Goal: Task Accomplishment & Management: Complete application form

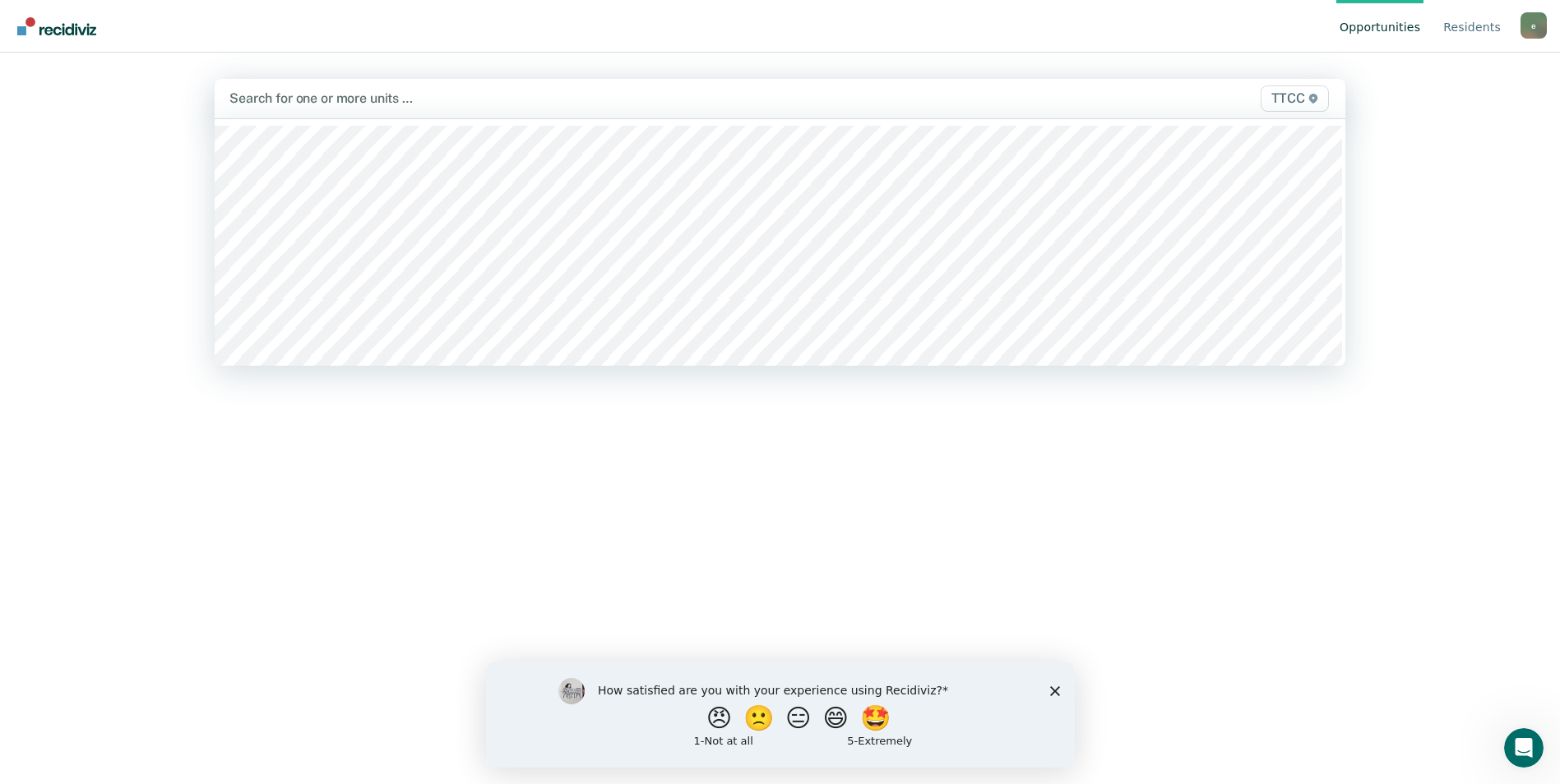
click at [319, 102] on div at bounding box center [614, 98] width 770 height 19
type input "ttcc"
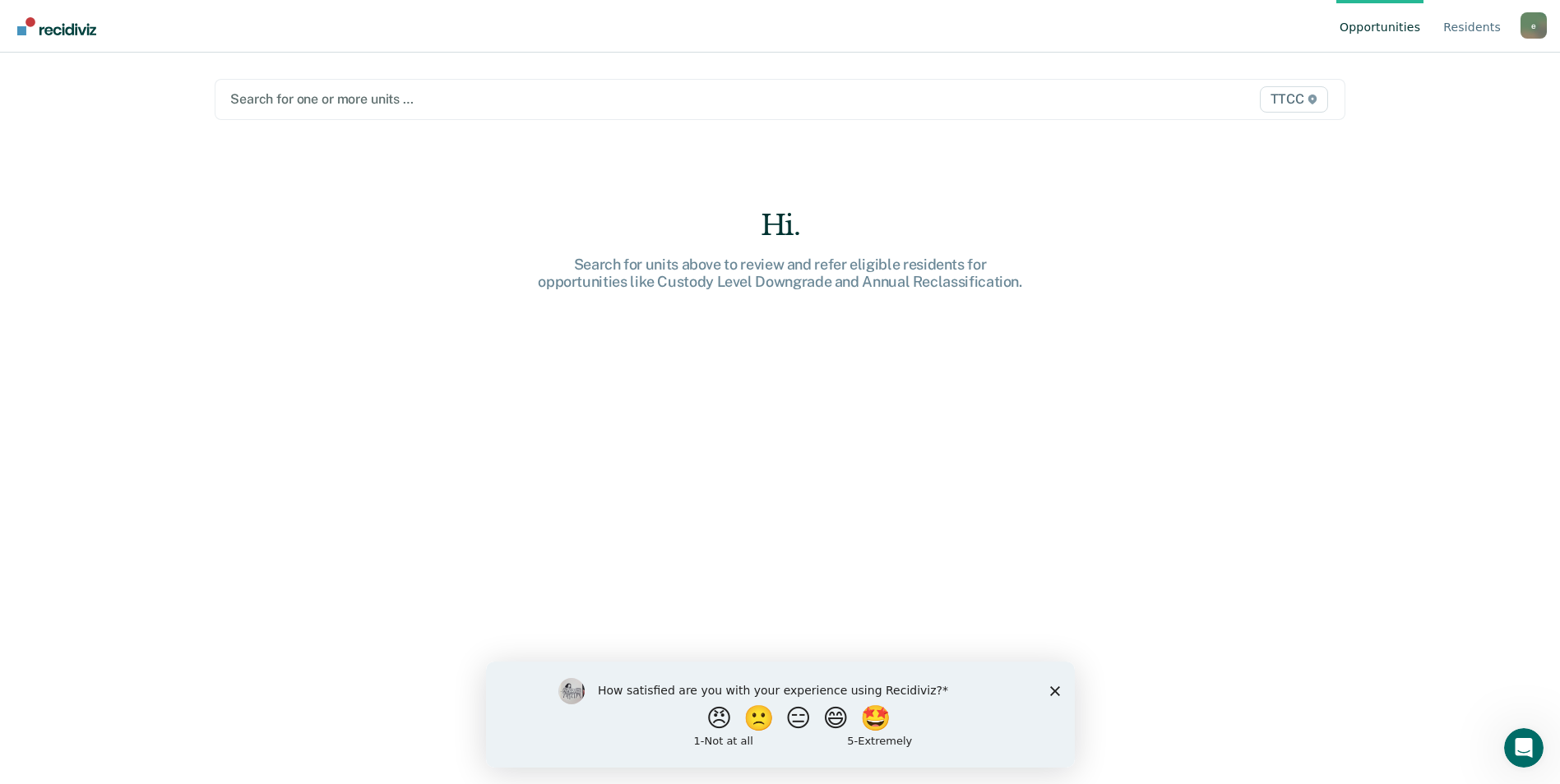
click at [349, 101] on div at bounding box center [615, 99] width 769 height 19
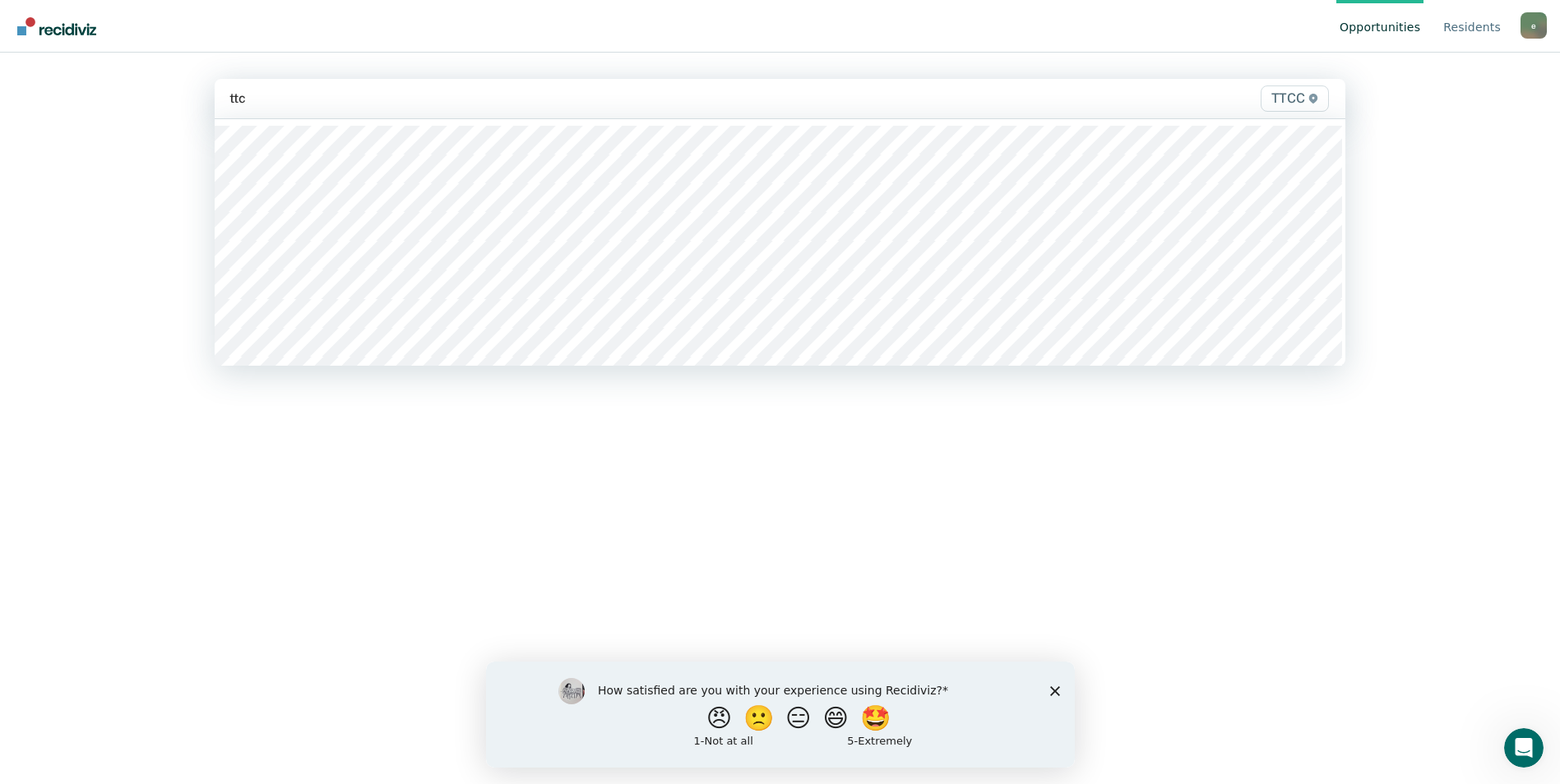
type input "ttcc"
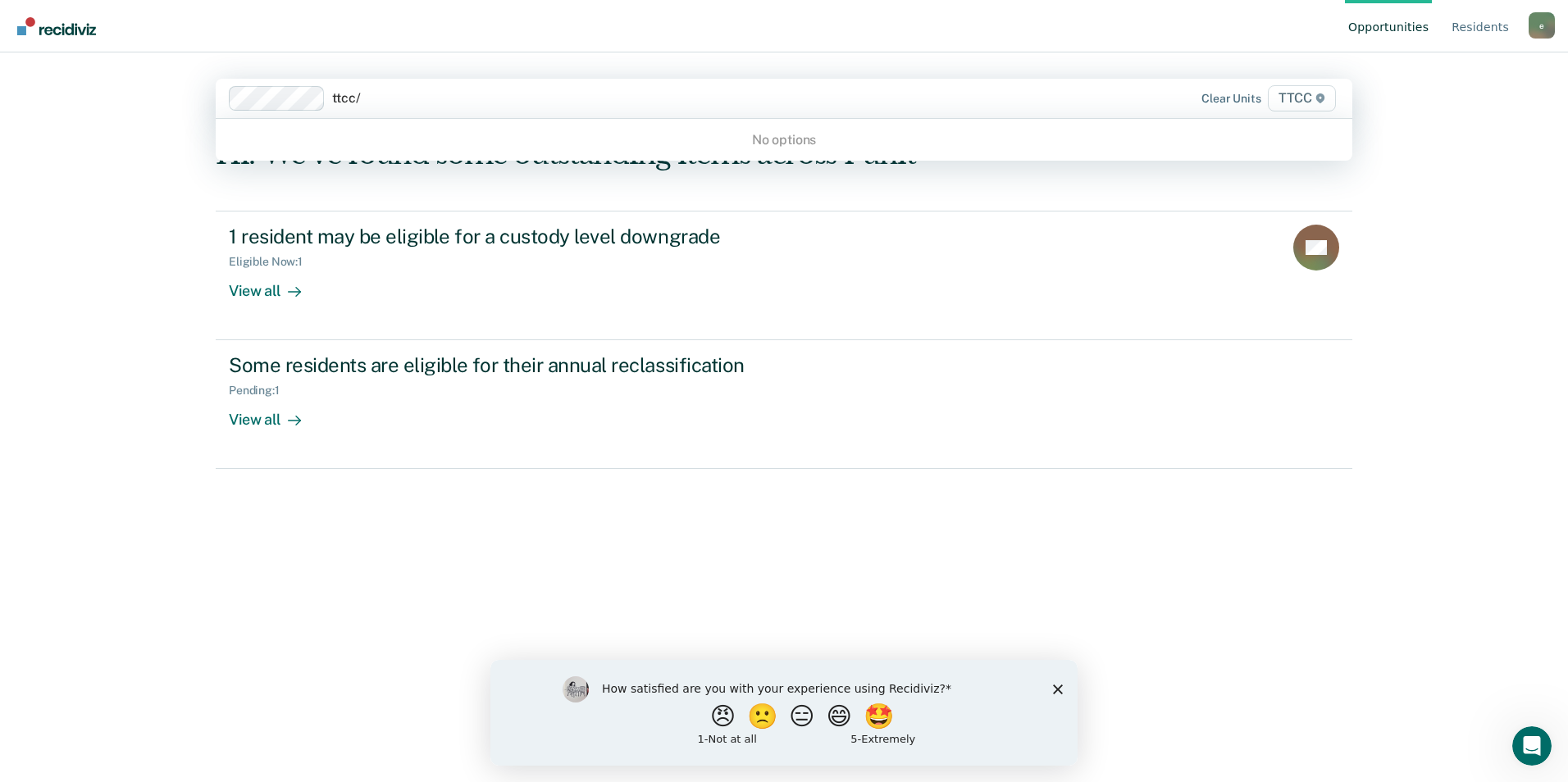
type input "ttcc"
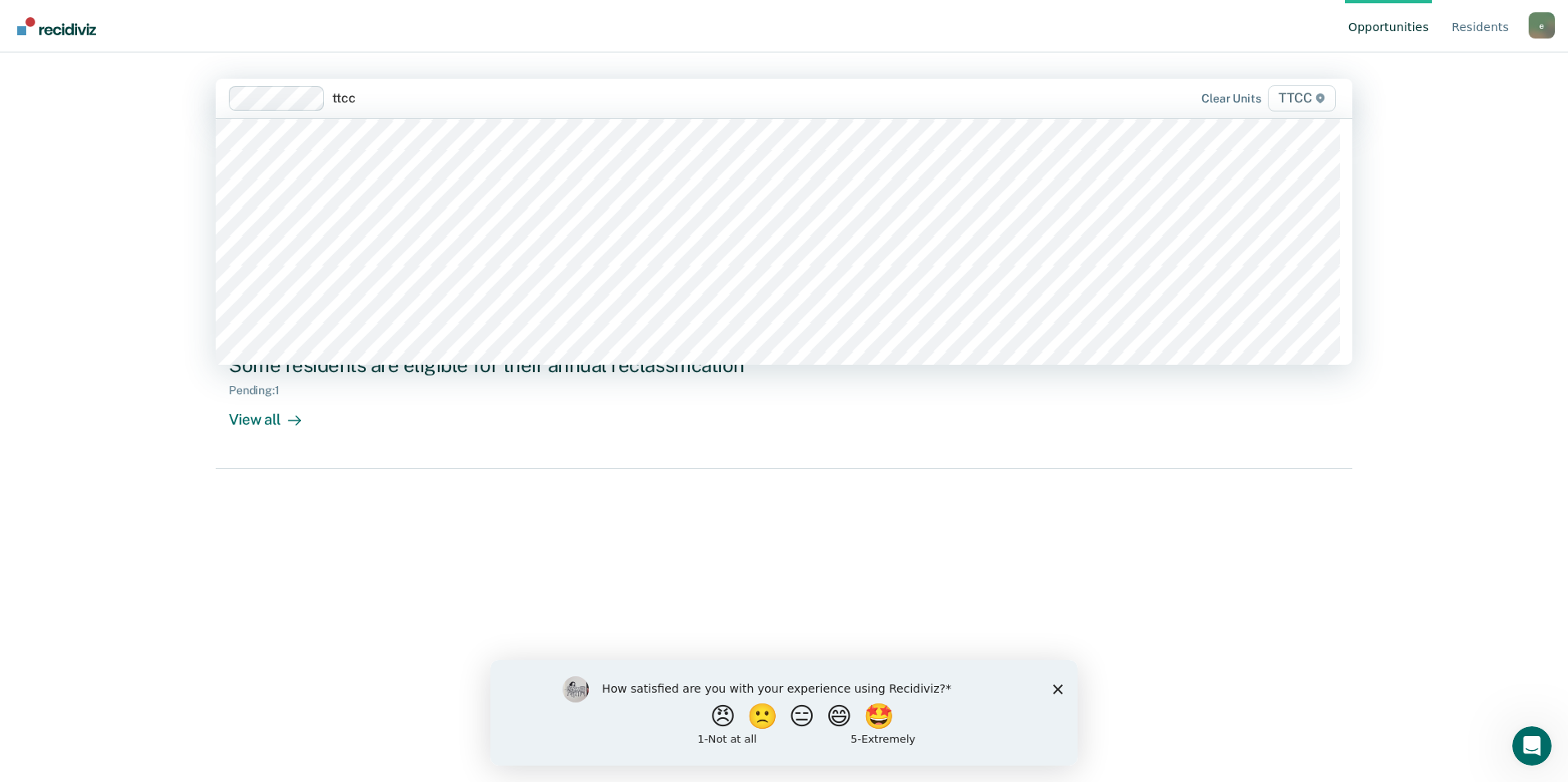
scroll to position [738, 0]
type input "ttcc"
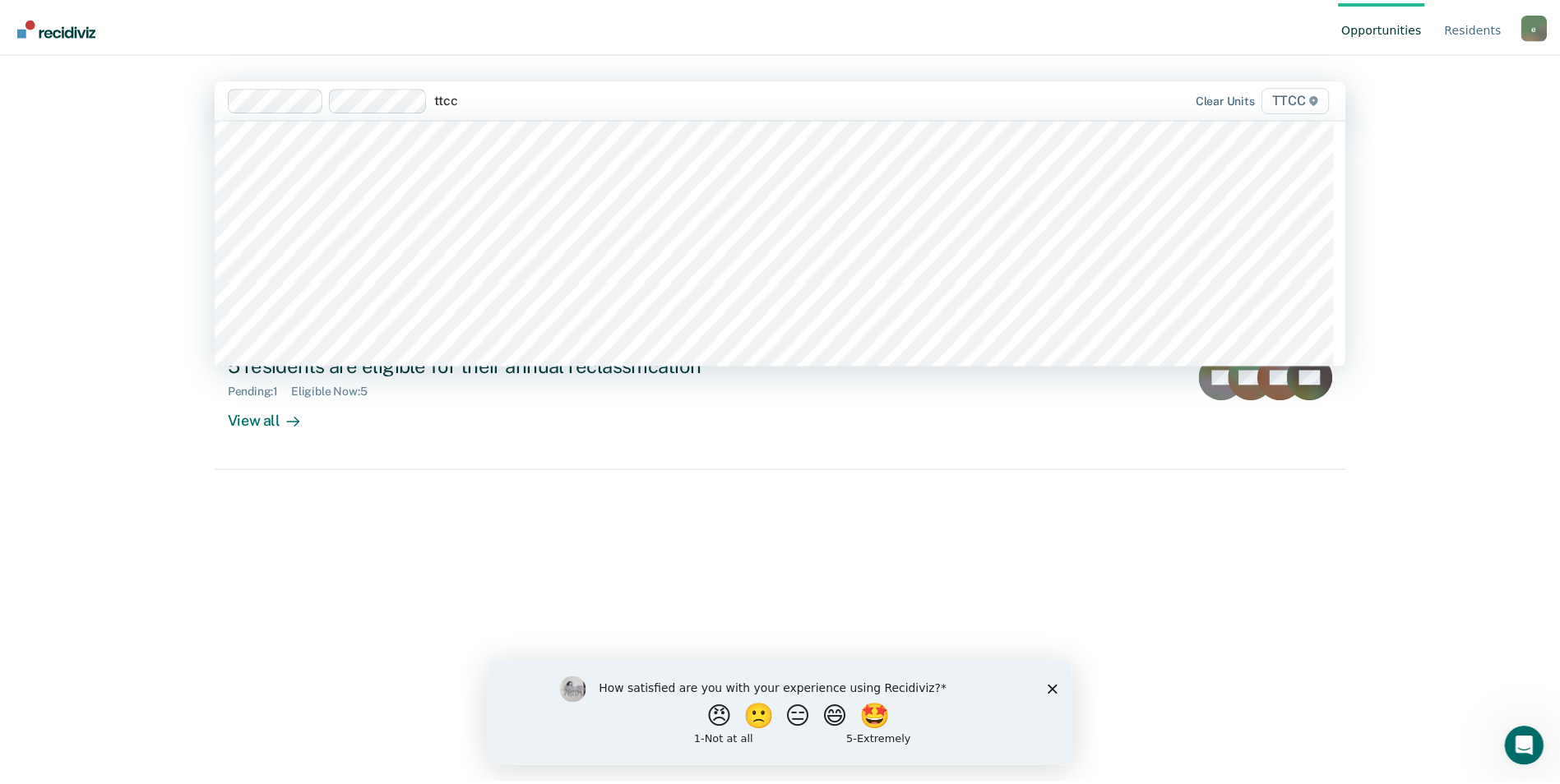
scroll to position [658, 0]
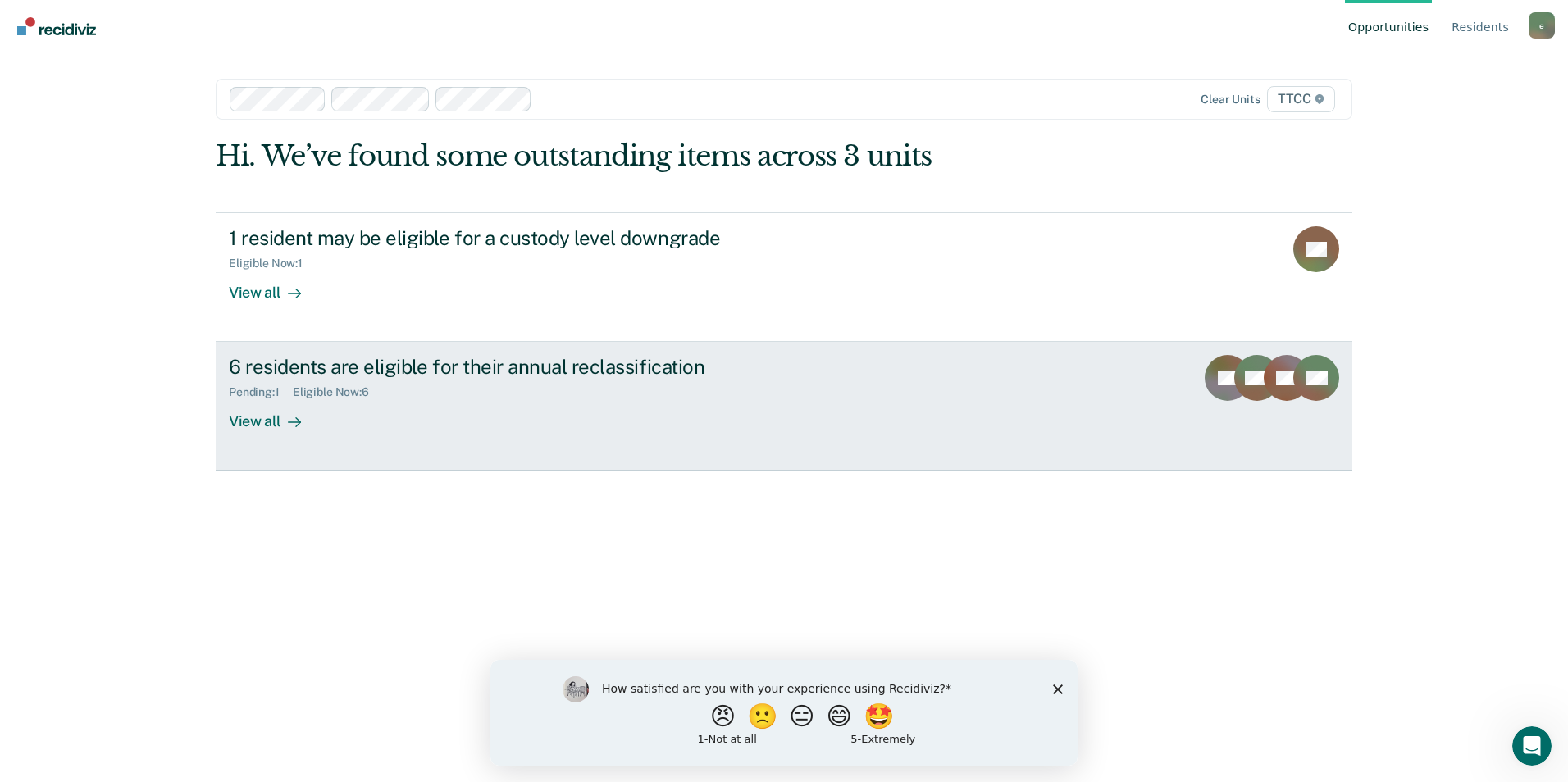
click at [244, 406] on div "View all" at bounding box center [274, 415] width 91 height 32
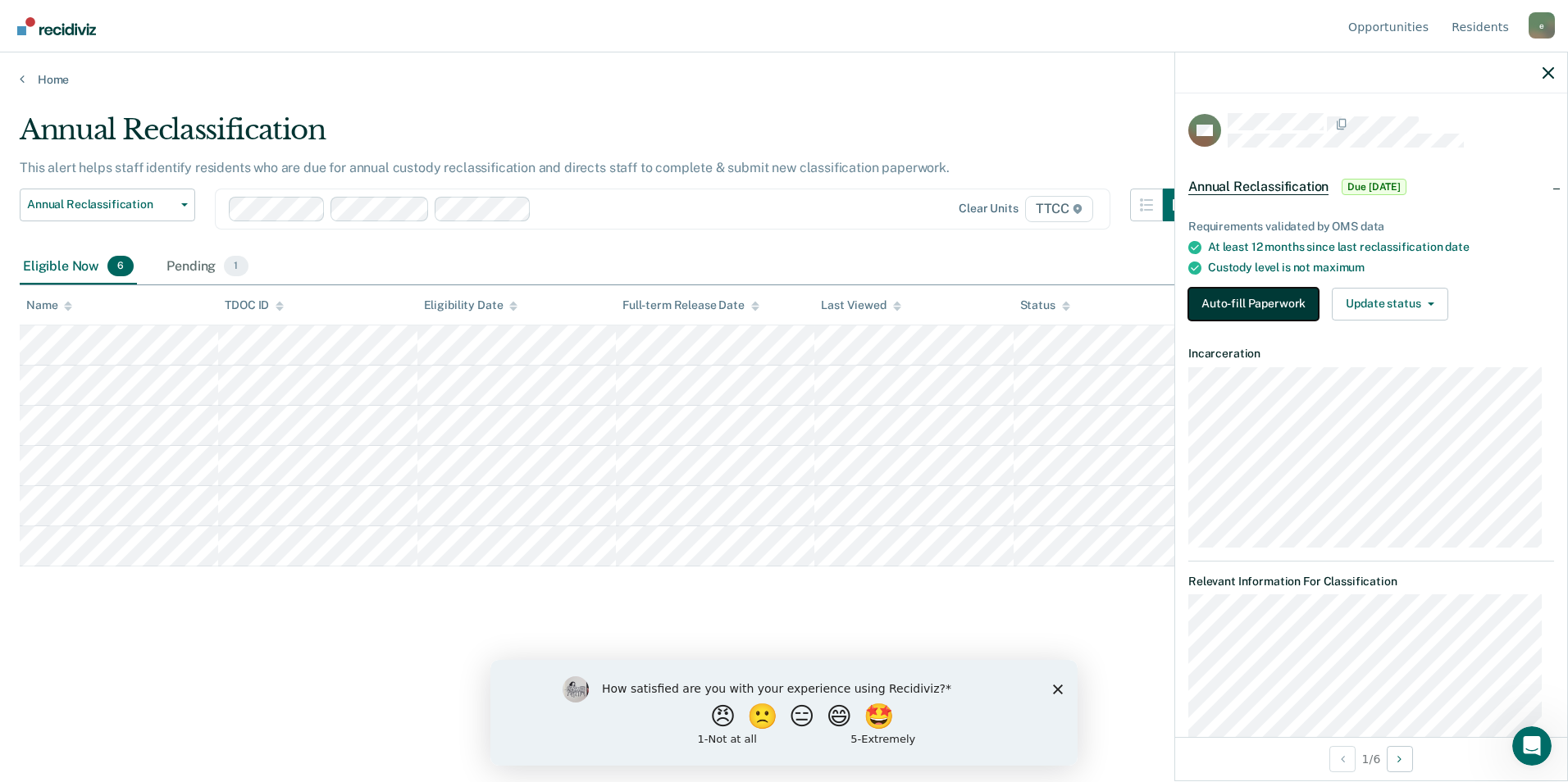
click at [1257, 292] on button "Auto-fill Paperwork" at bounding box center [1254, 304] width 131 height 33
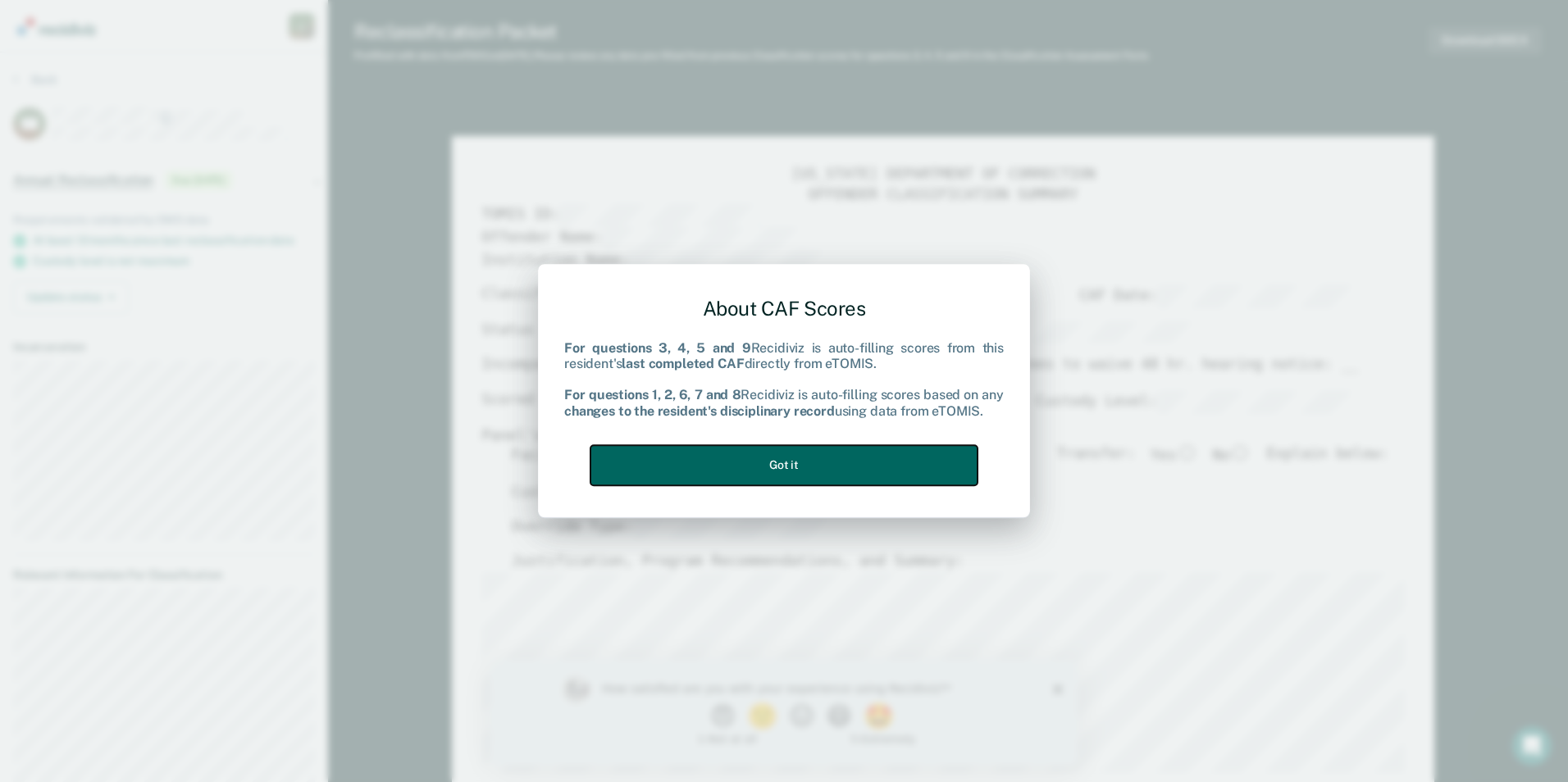
click at [858, 451] on button "Got it" at bounding box center [784, 465] width 387 height 40
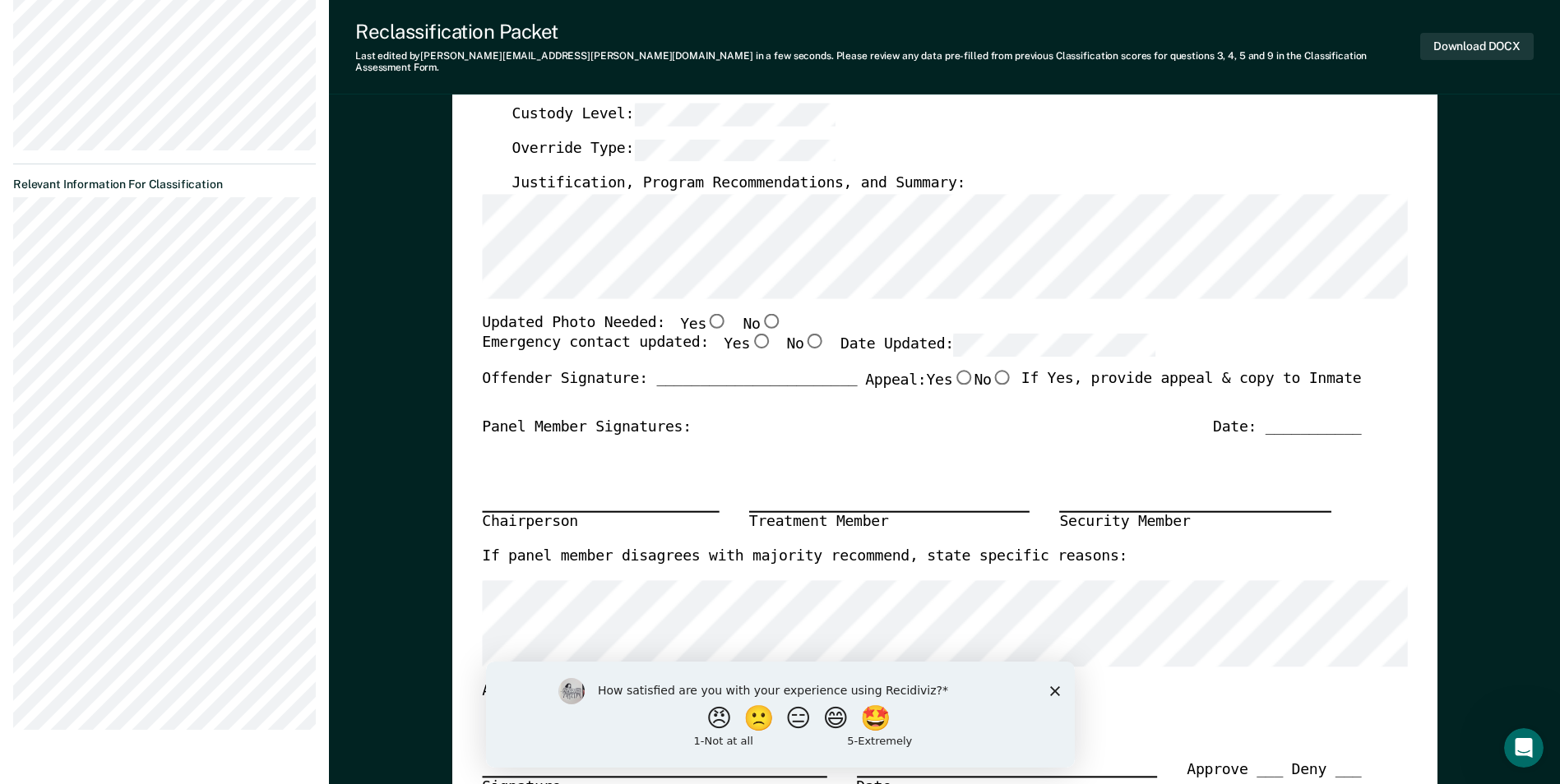
scroll to position [411, 0]
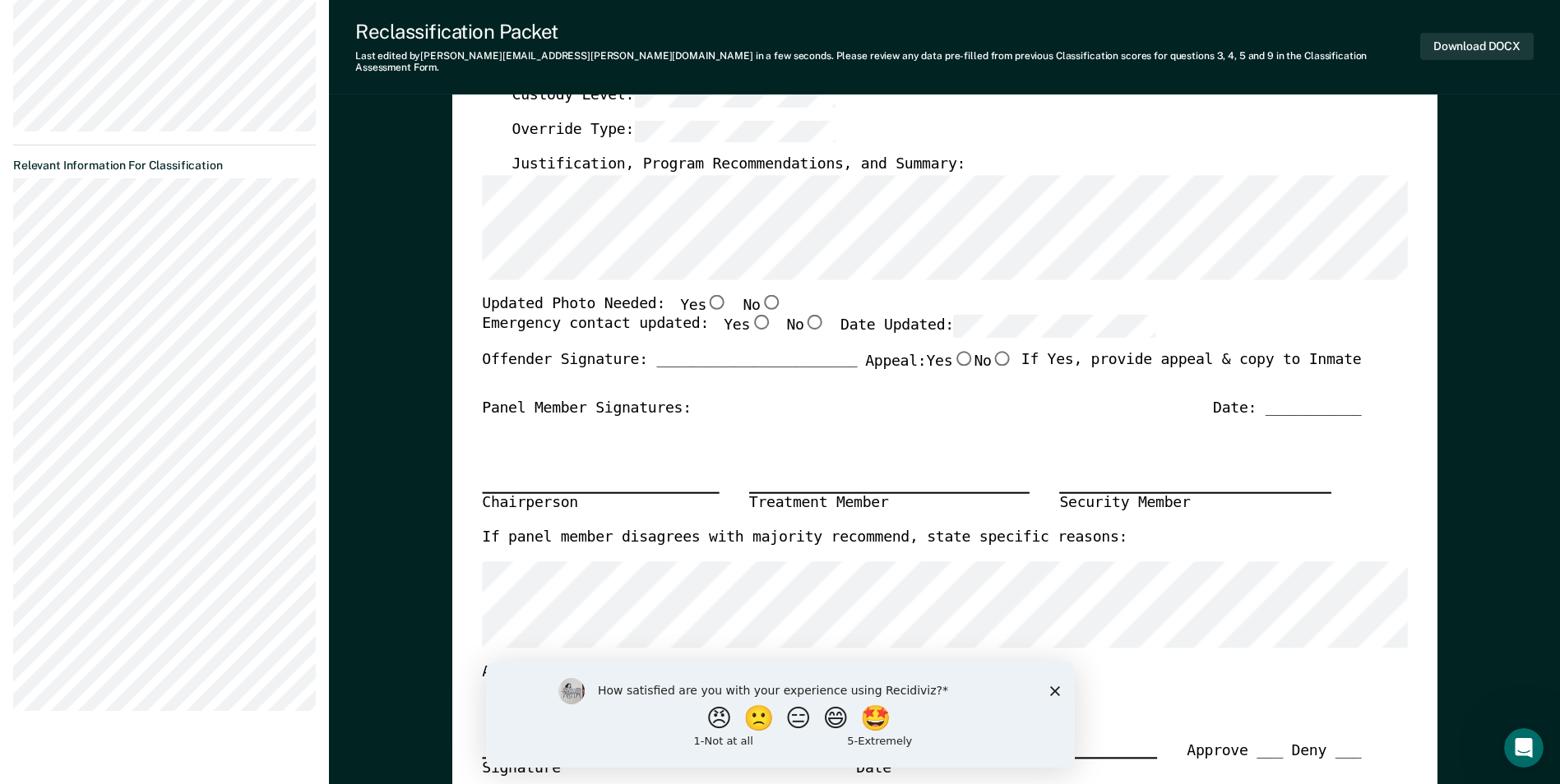
click at [1060, 691] on div "How satisfied are you with your experience using Recidiviz? 😠 🙁 😑 😄 🤩 1 - Not a…" at bounding box center [779, 714] width 588 height 106
click at [760, 295] on input "No" at bounding box center [771, 302] width 21 height 15
type textarea "x"
radio input "true"
click at [750, 315] on input "Yes" at bounding box center [761, 322] width 21 height 15
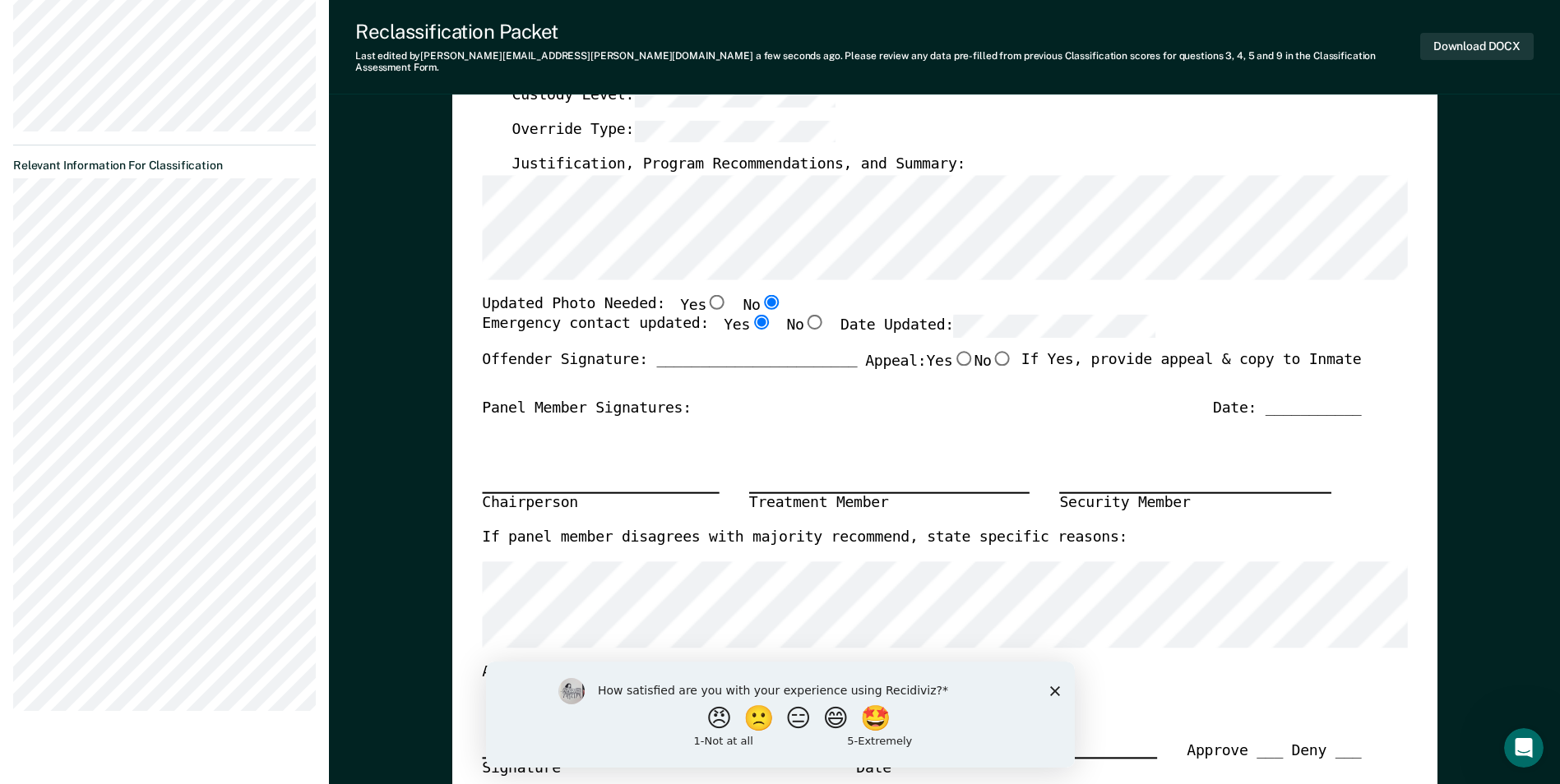
type textarea "x"
radio input "true"
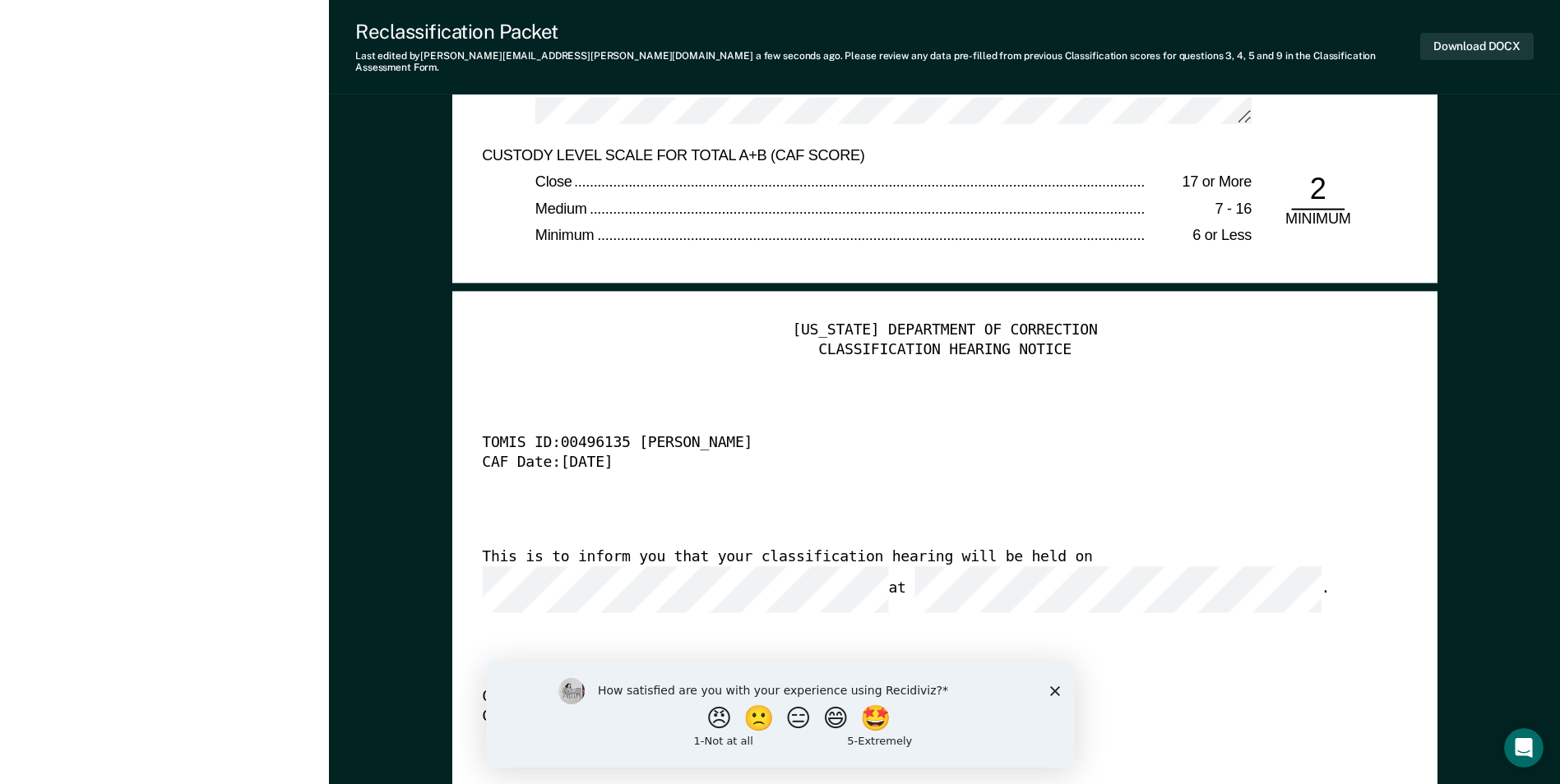
scroll to position [3864, 0]
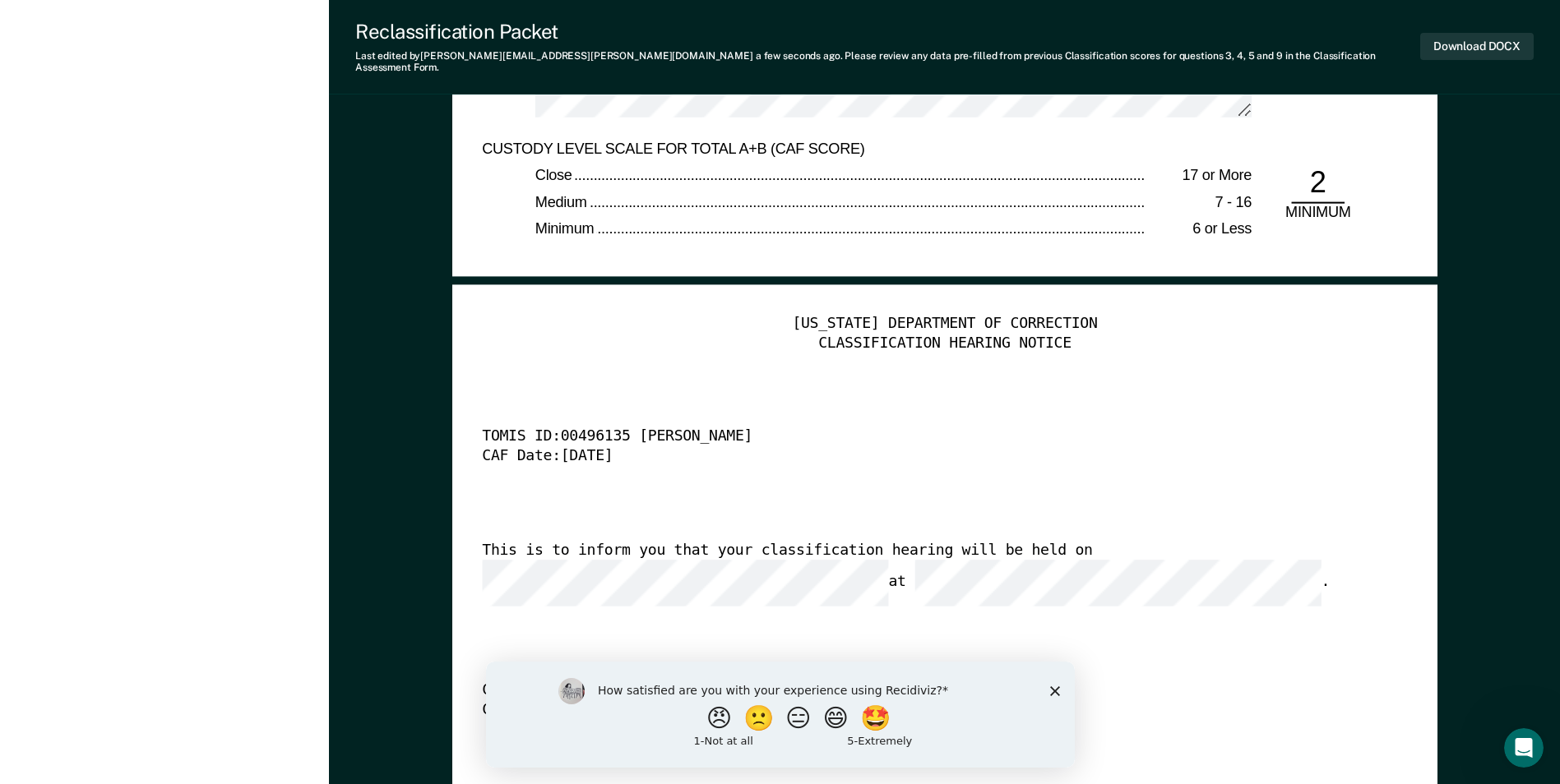
click at [1100, 581] on div "TENNESSEE DEPARTMENT OF CORRECTION CLASSIFICATION HEARING NOTICE TOMIS ID: 0049…" at bounding box center [943, 565] width 925 height 501
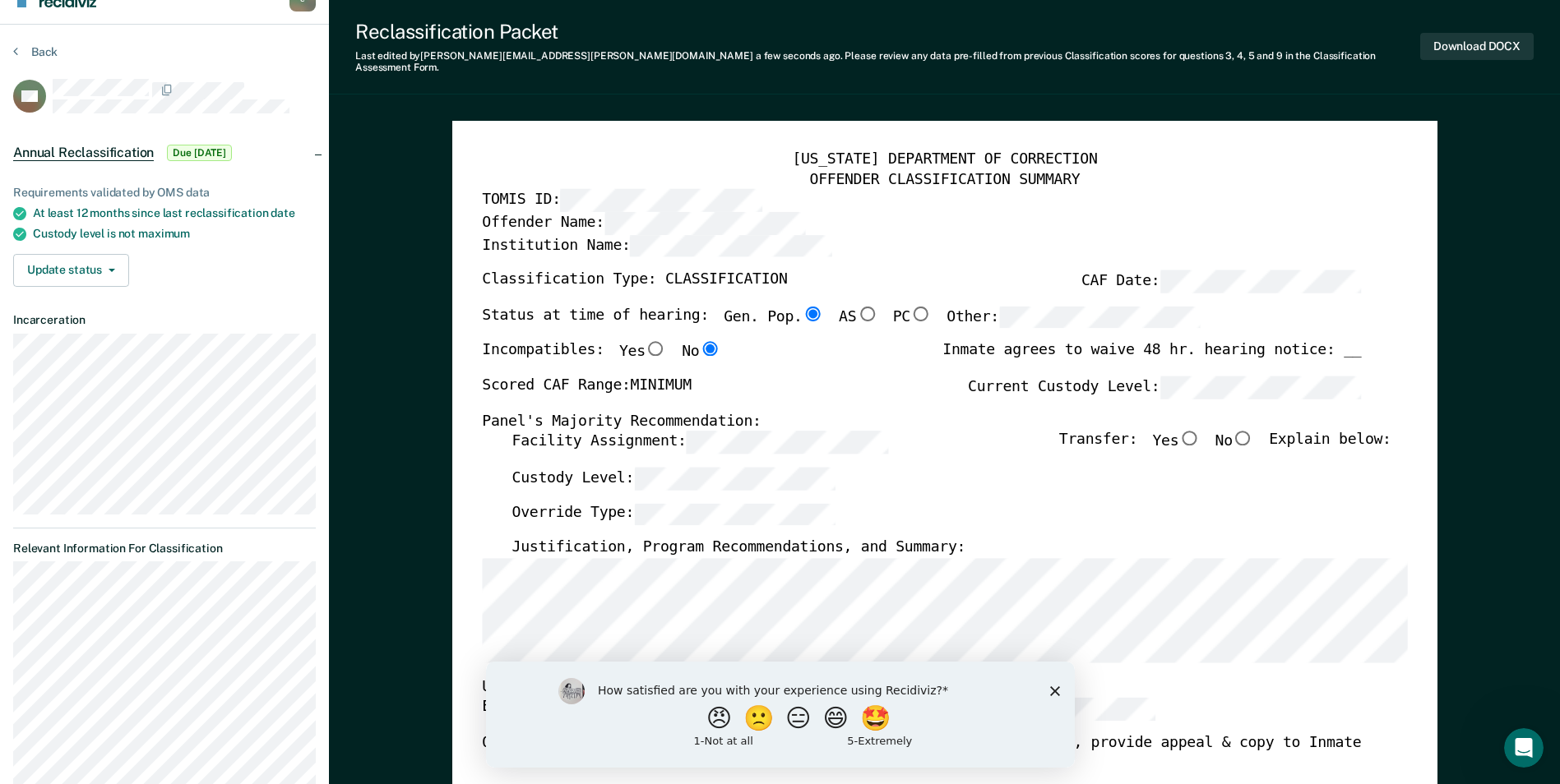
scroll to position [0, 0]
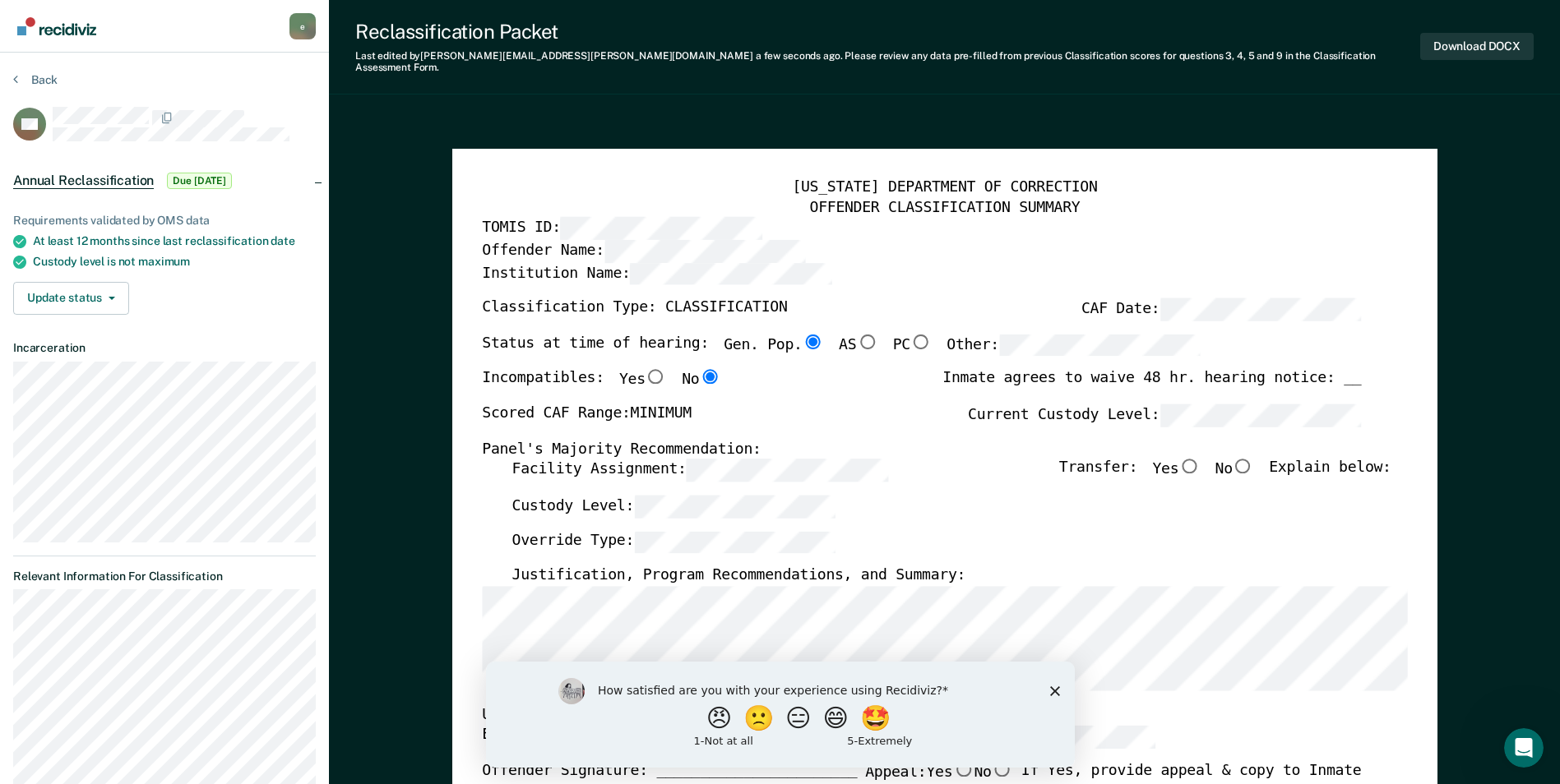
click at [1252, 459] on input "No" at bounding box center [1243, 466] width 21 height 15
type textarea "x"
radio input "true"
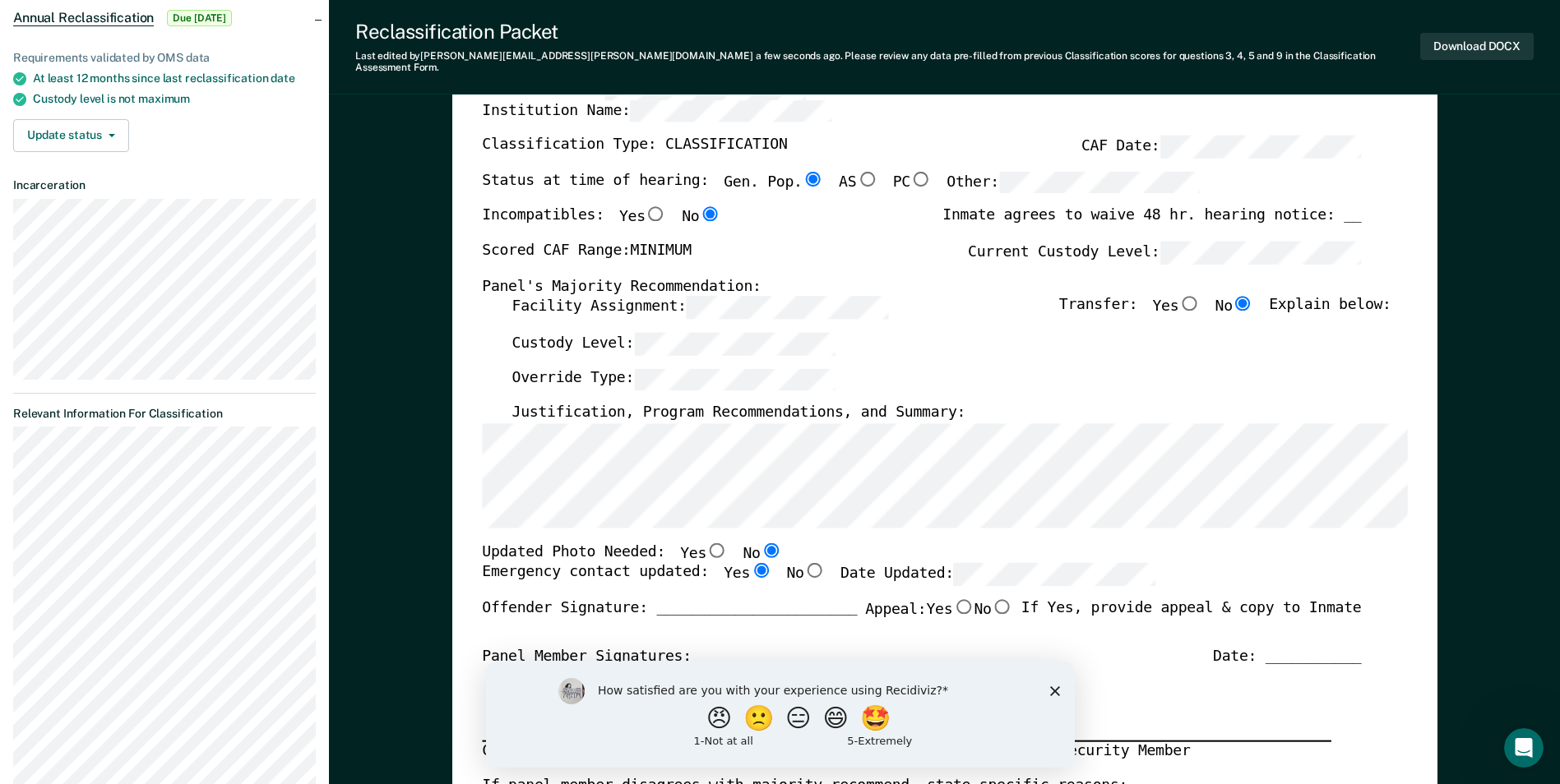
scroll to position [165, 0]
click at [1440, 37] on button "Download DOCX" at bounding box center [1475, 46] width 113 height 27
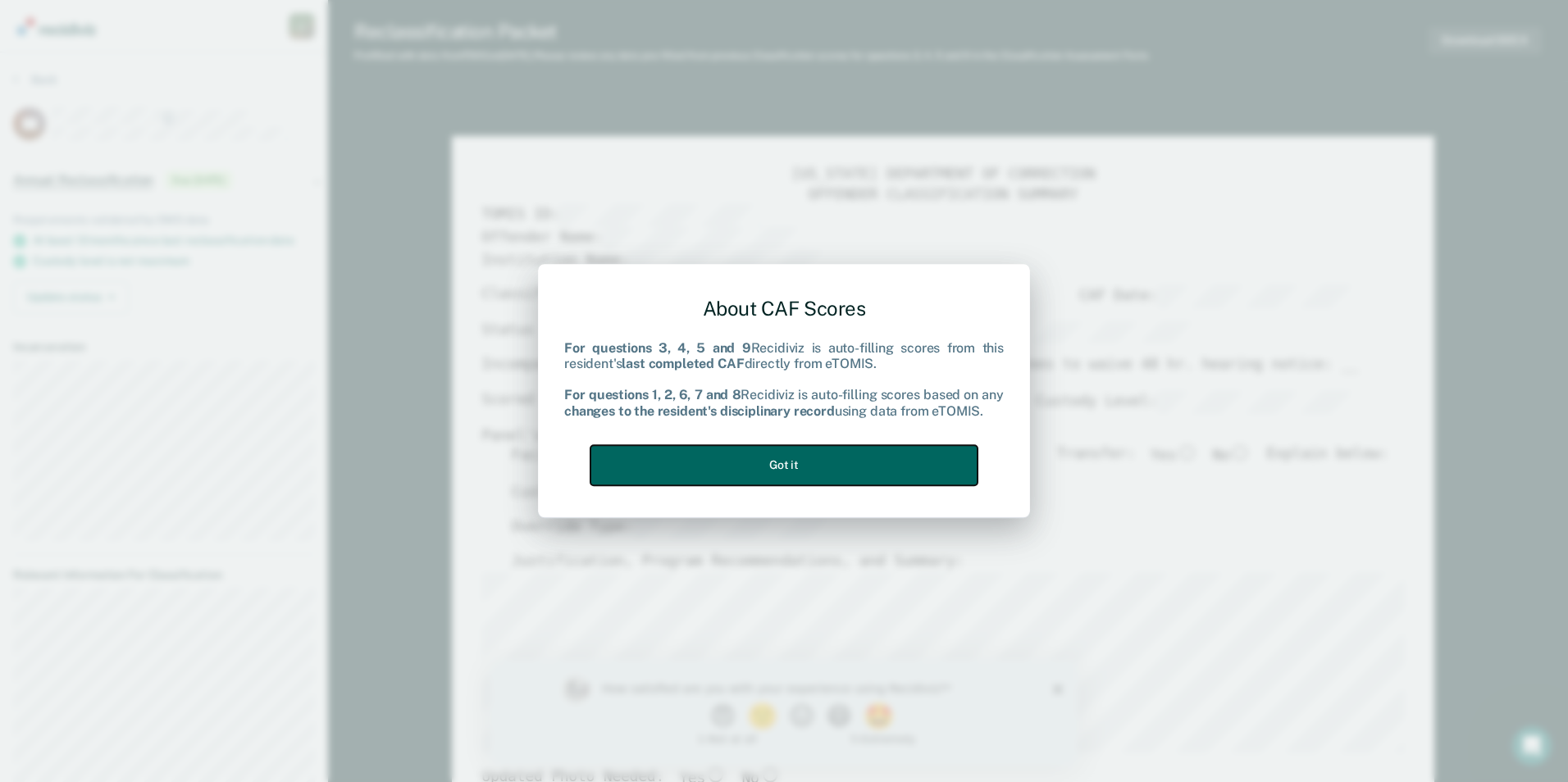
click at [677, 475] on button "Got it" at bounding box center [784, 465] width 387 height 40
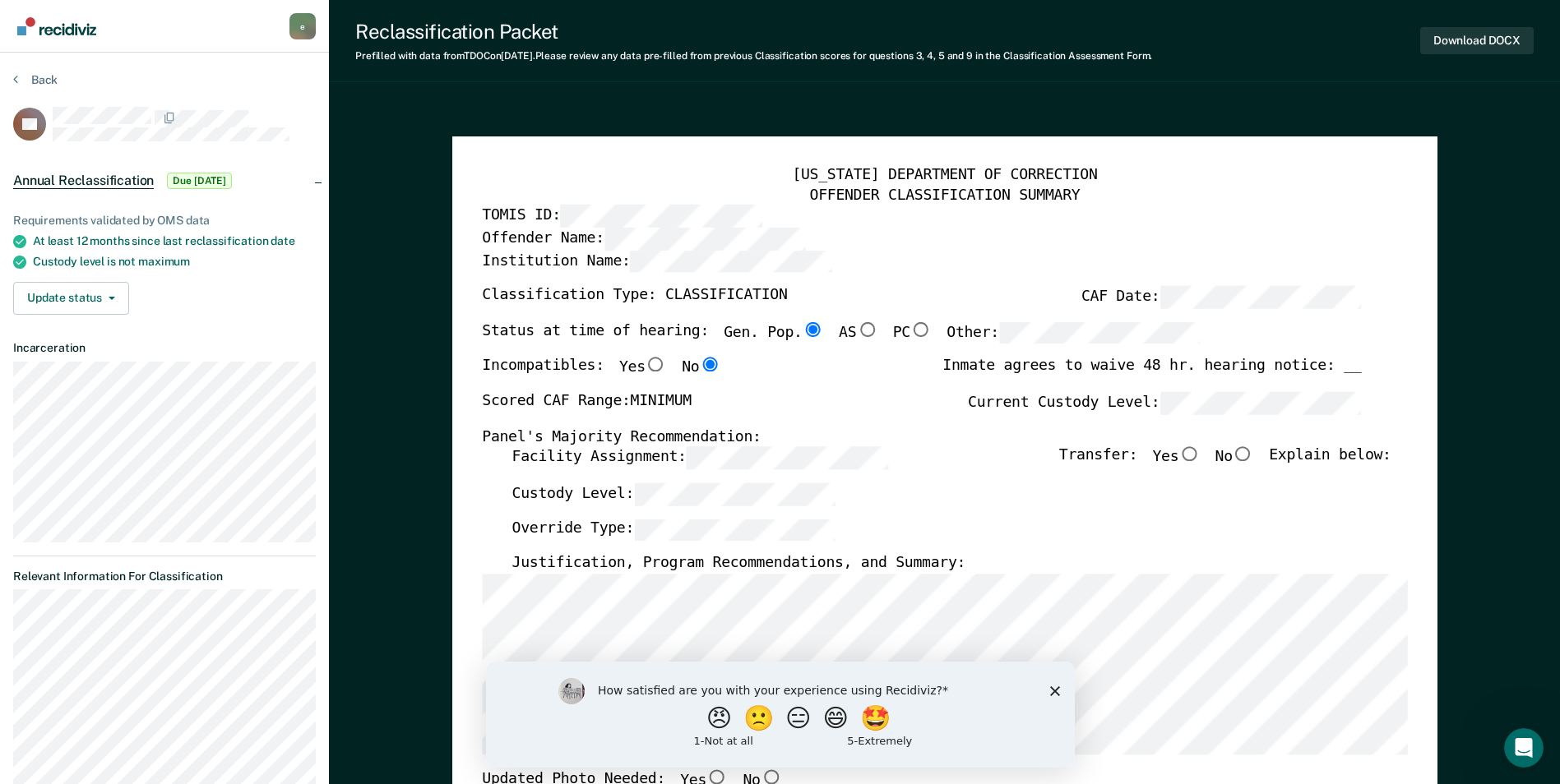
click at [1254, 449] on input "No" at bounding box center [1243, 455] width 21 height 15
type textarea "x"
radio input "true"
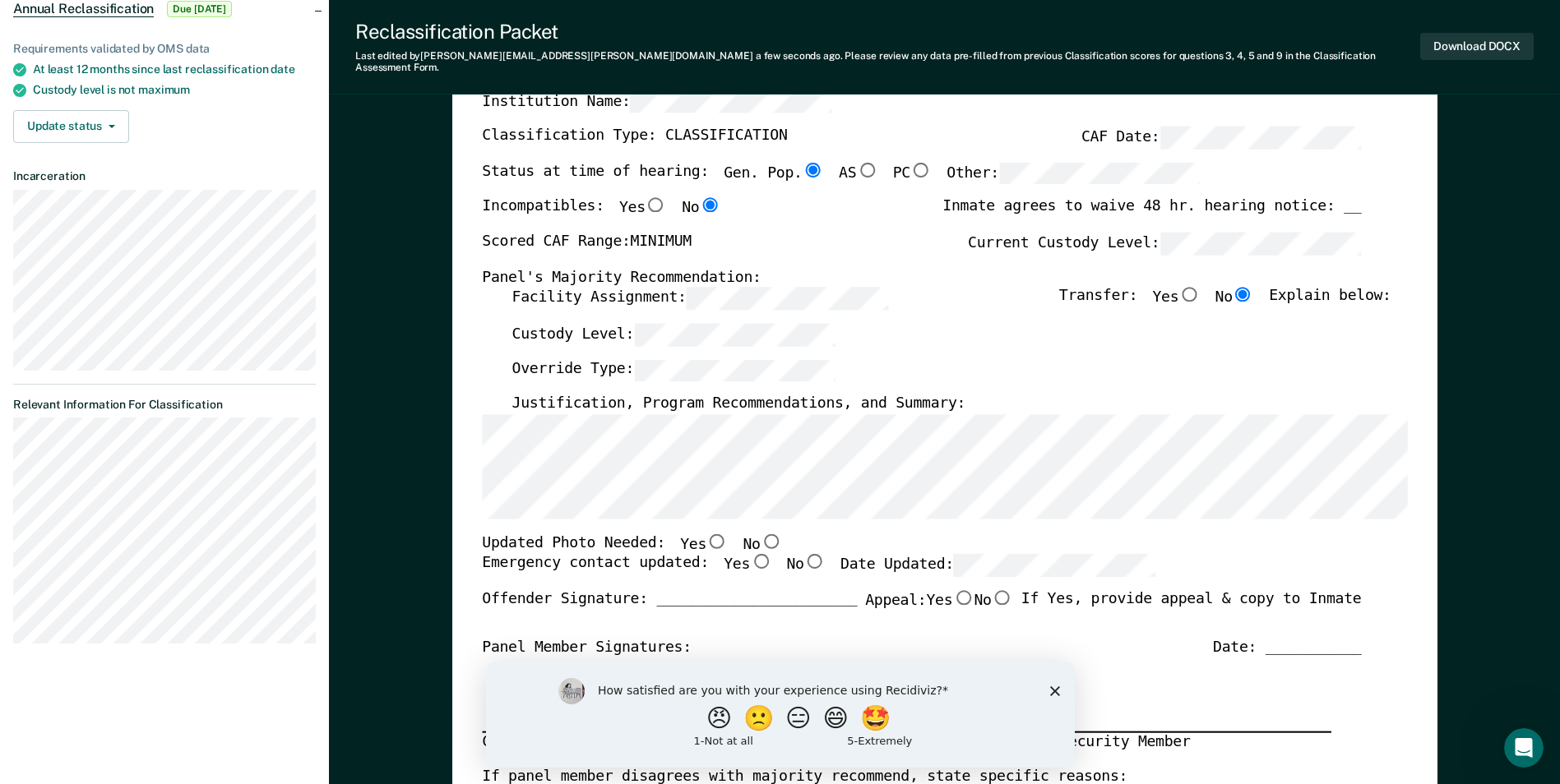
scroll to position [82, 0]
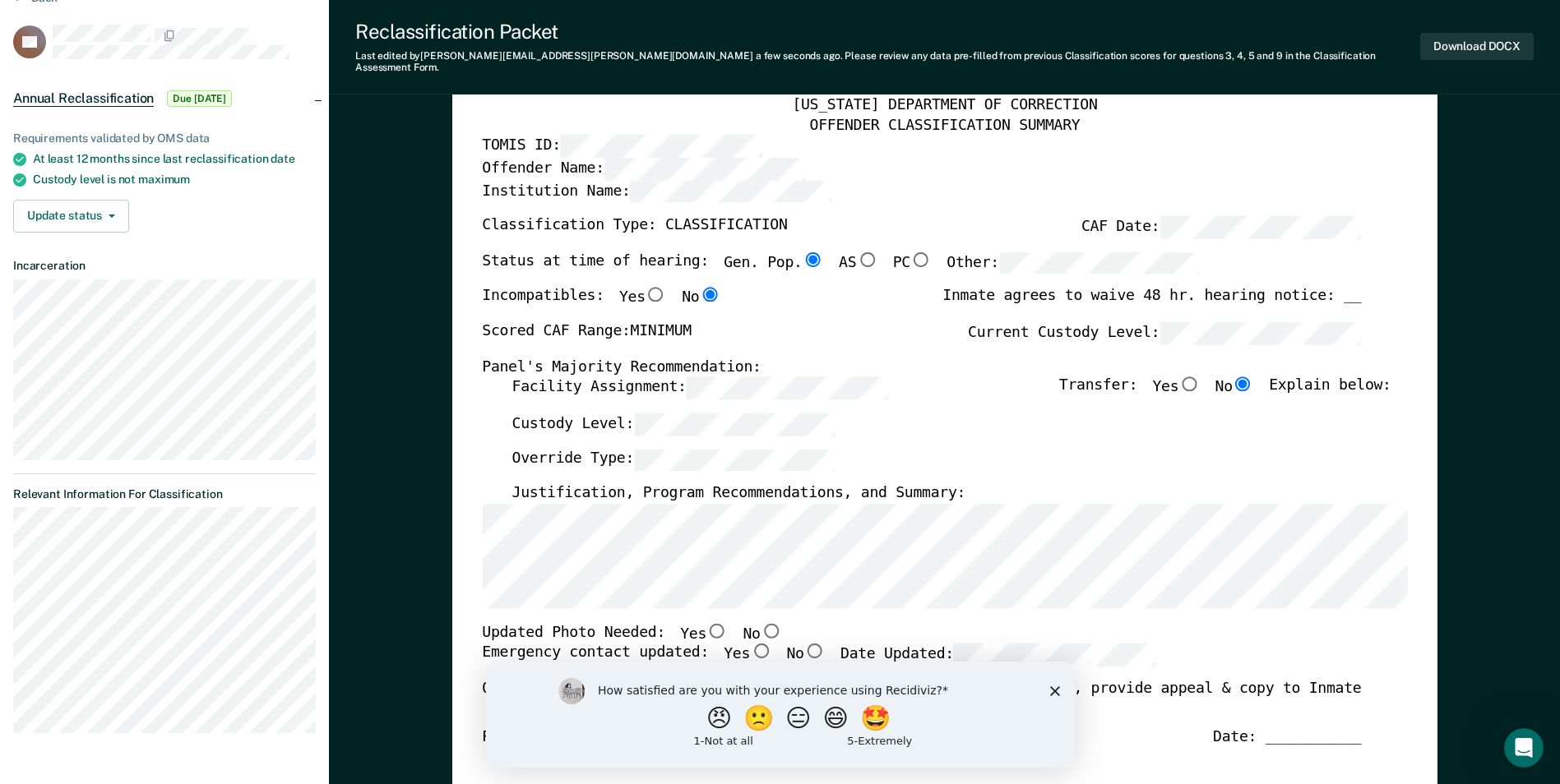
click at [901, 388] on div "Facility Assignment: Transfer: Yes No Explain below:" at bounding box center [951, 394] width 879 height 36
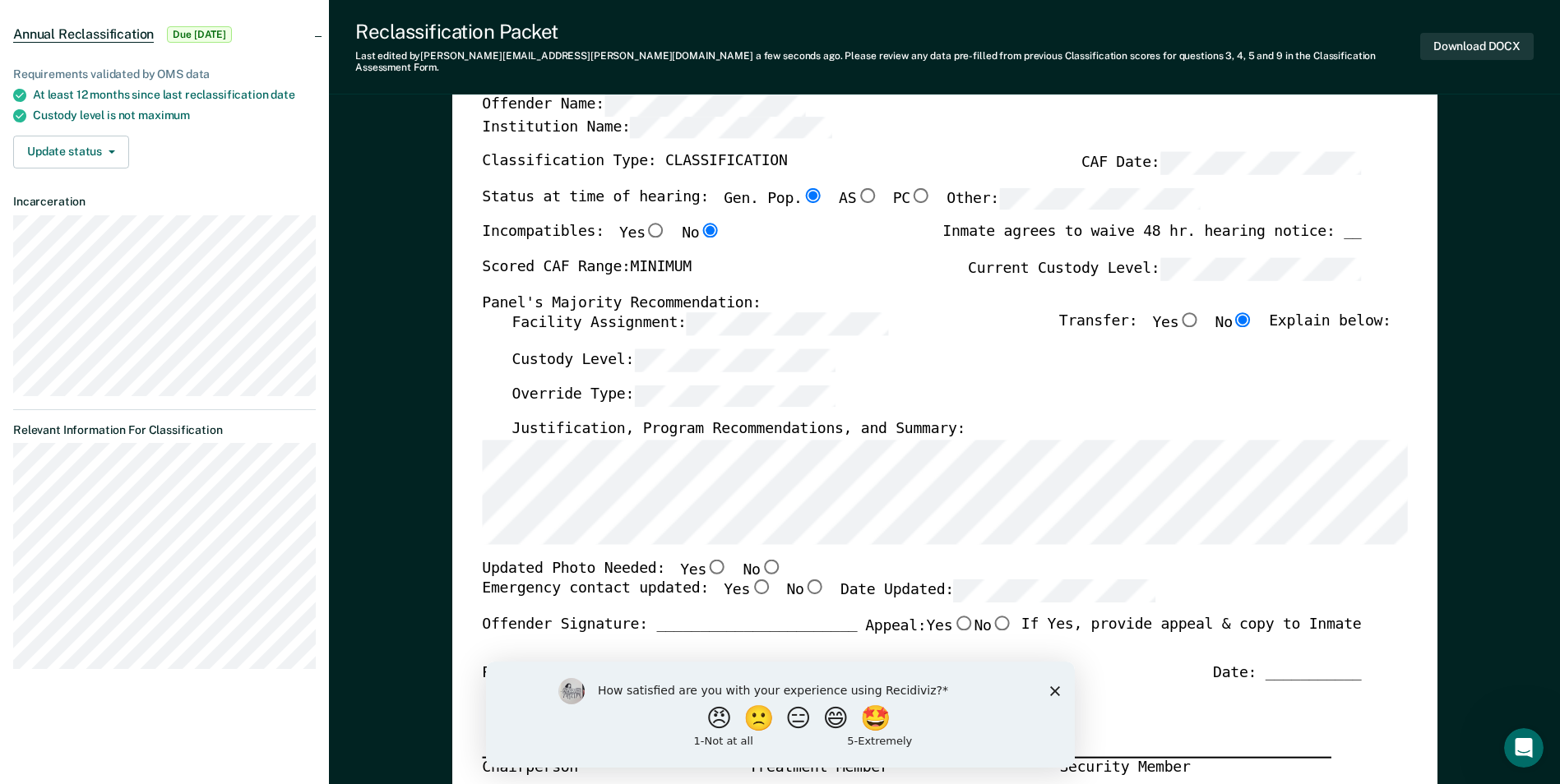
scroll to position [165, 0]
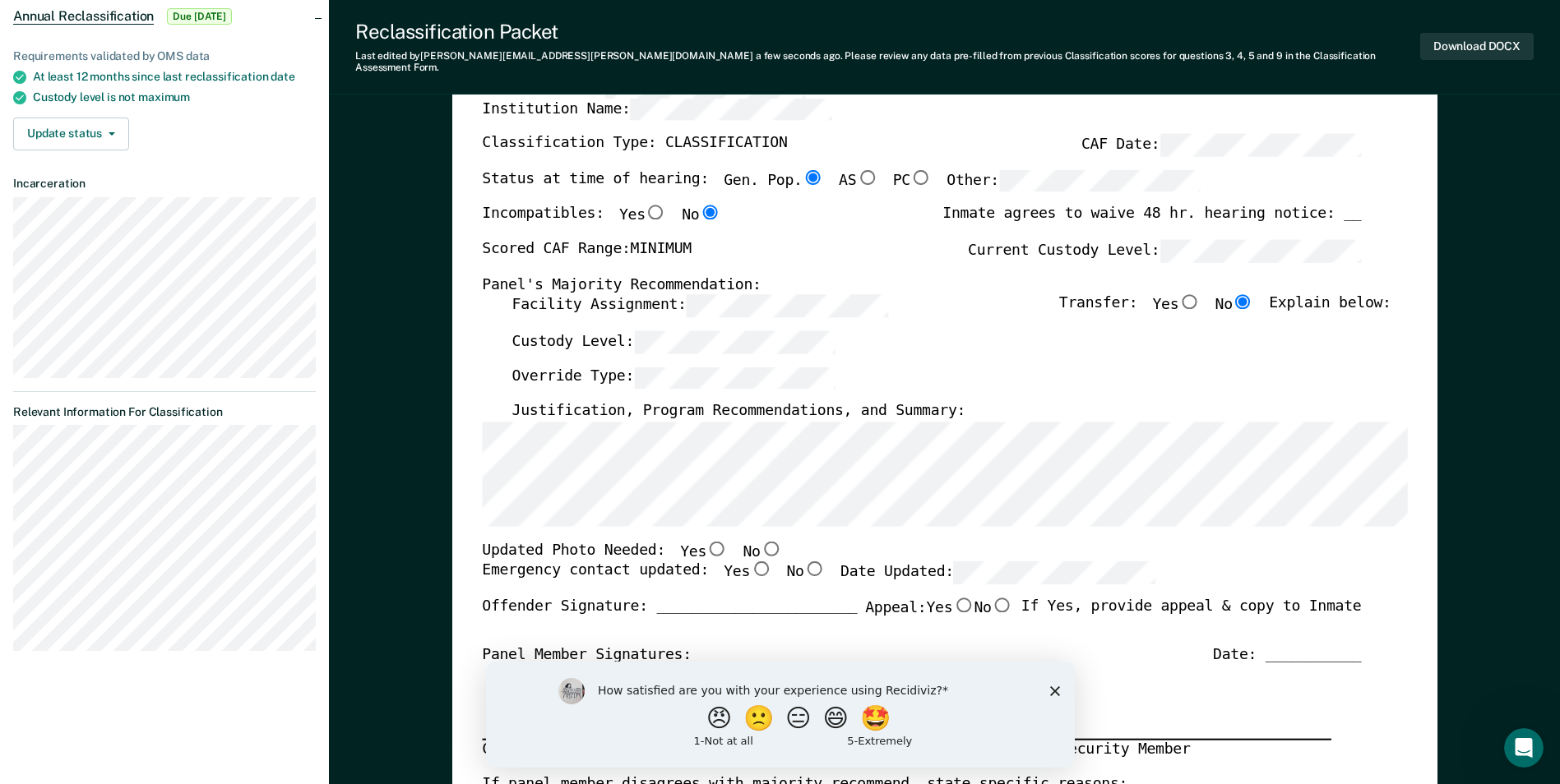
click at [760, 541] on input "No" at bounding box center [771, 548] width 21 height 15
type textarea "x"
radio input "true"
click at [750, 562] on input "Yes" at bounding box center [761, 569] width 21 height 15
type textarea "x"
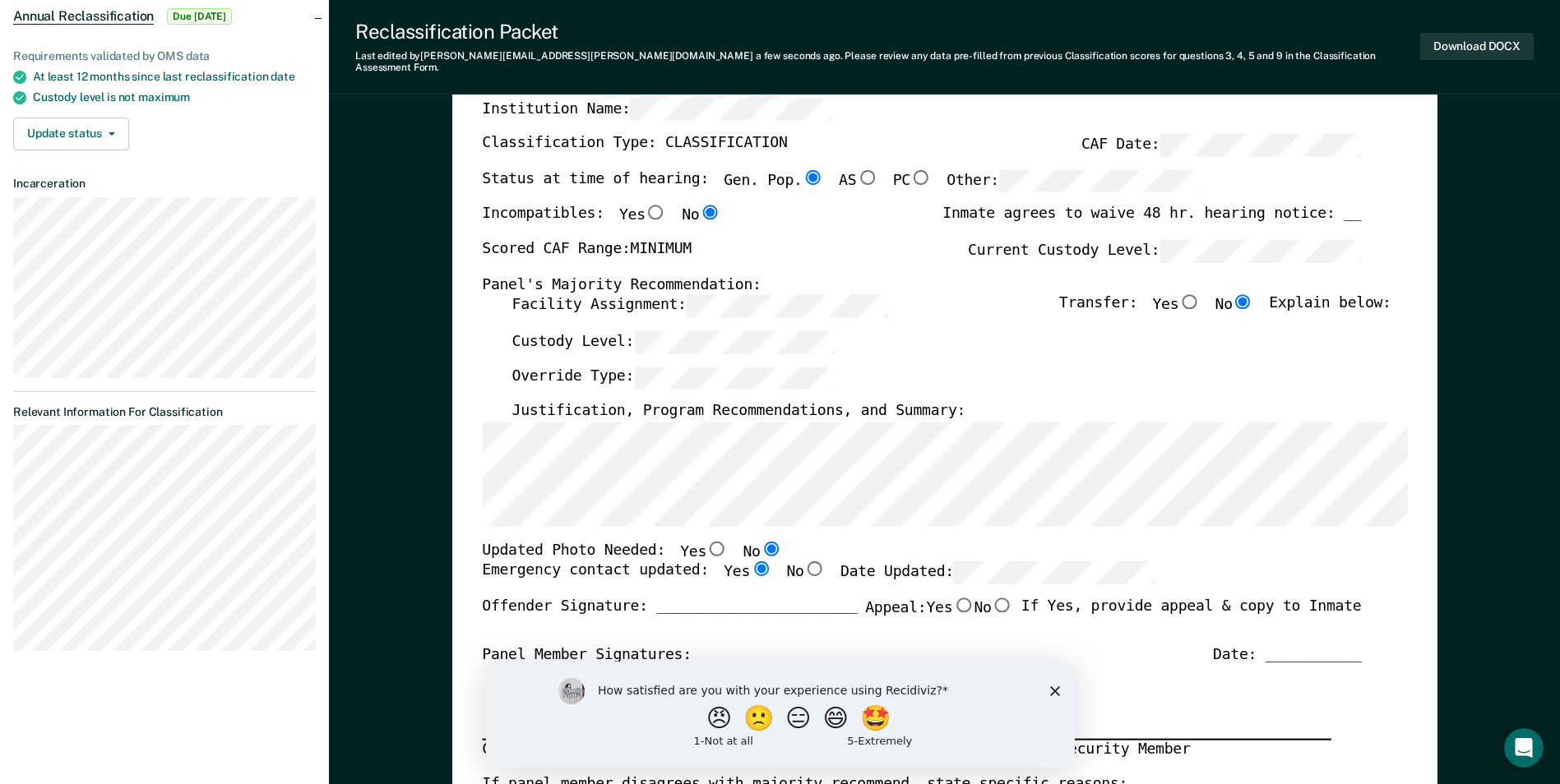
radio input "true"
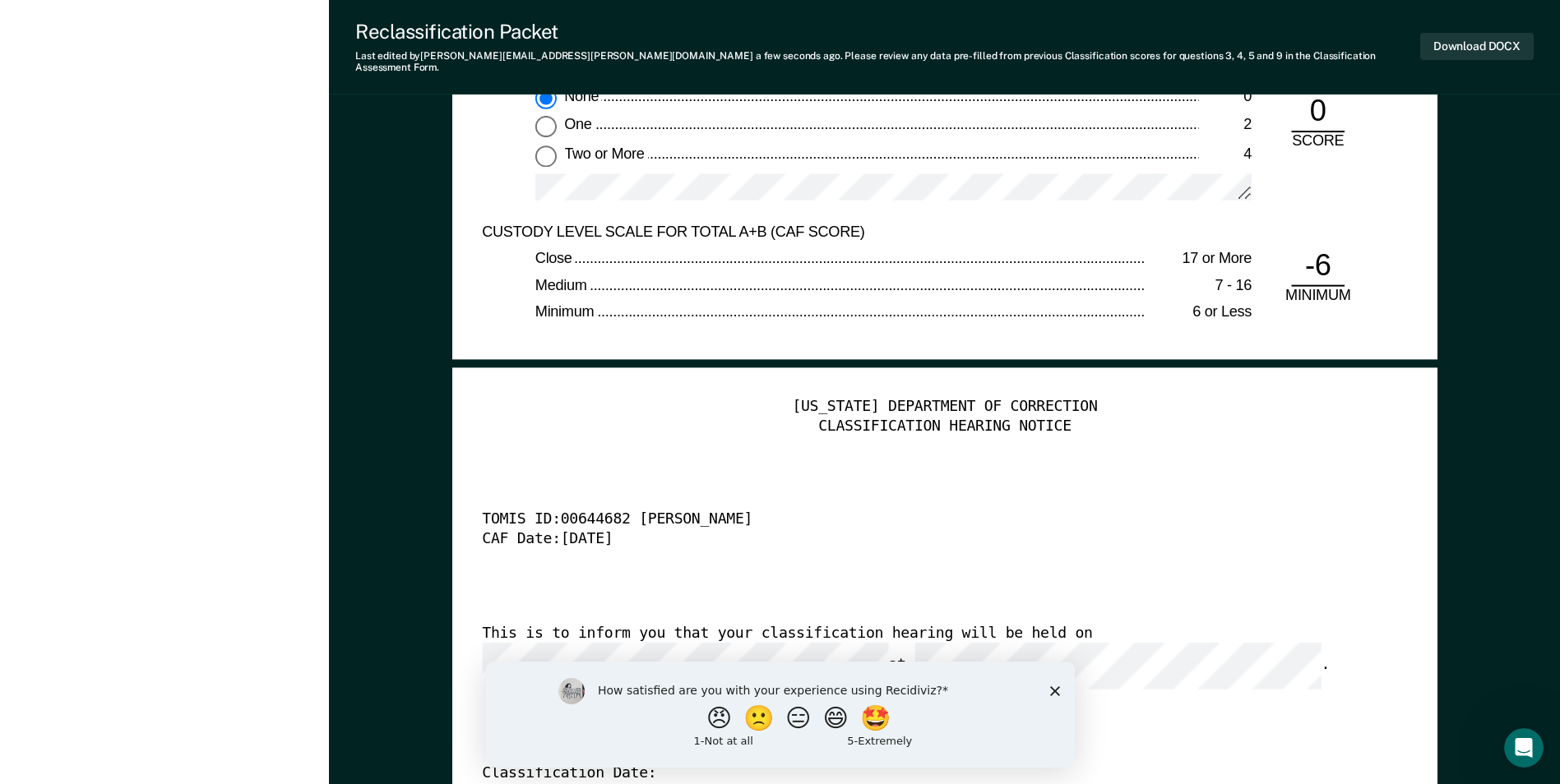
scroll to position [3782, 0]
click at [1059, 690] on div "How satisfied are you with your experience using Recidiviz? 😠 🙁 😑 😄 🤩 1 - Not a…" at bounding box center [779, 714] width 588 height 106
click at [1210, 480] on div "TENNESSEE DEPARTMENT OF CORRECTION CLASSIFICATION HEARING NOTICE TOMIS ID: 0064…" at bounding box center [943, 647] width 925 height 501
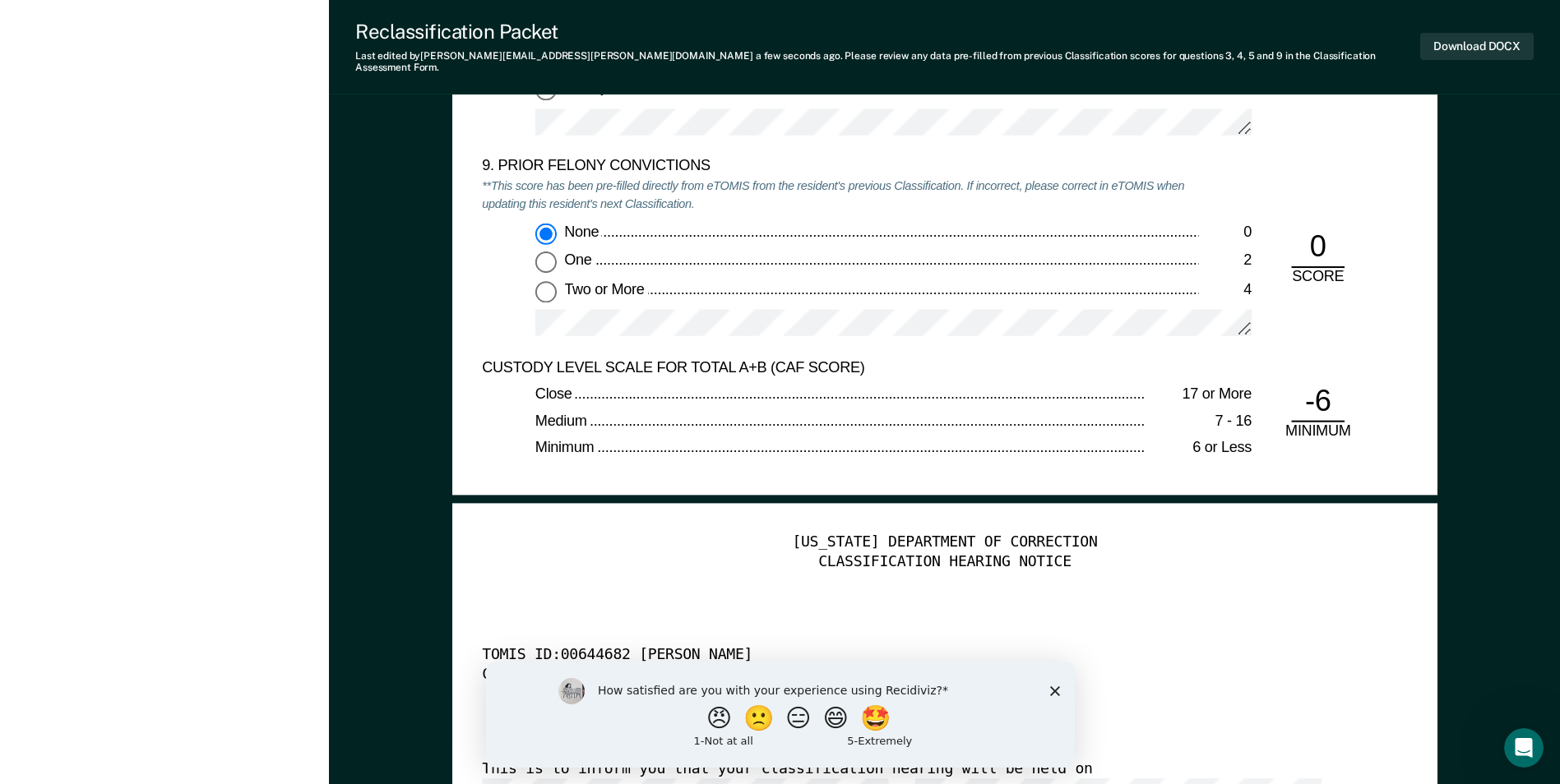
scroll to position [3453, 0]
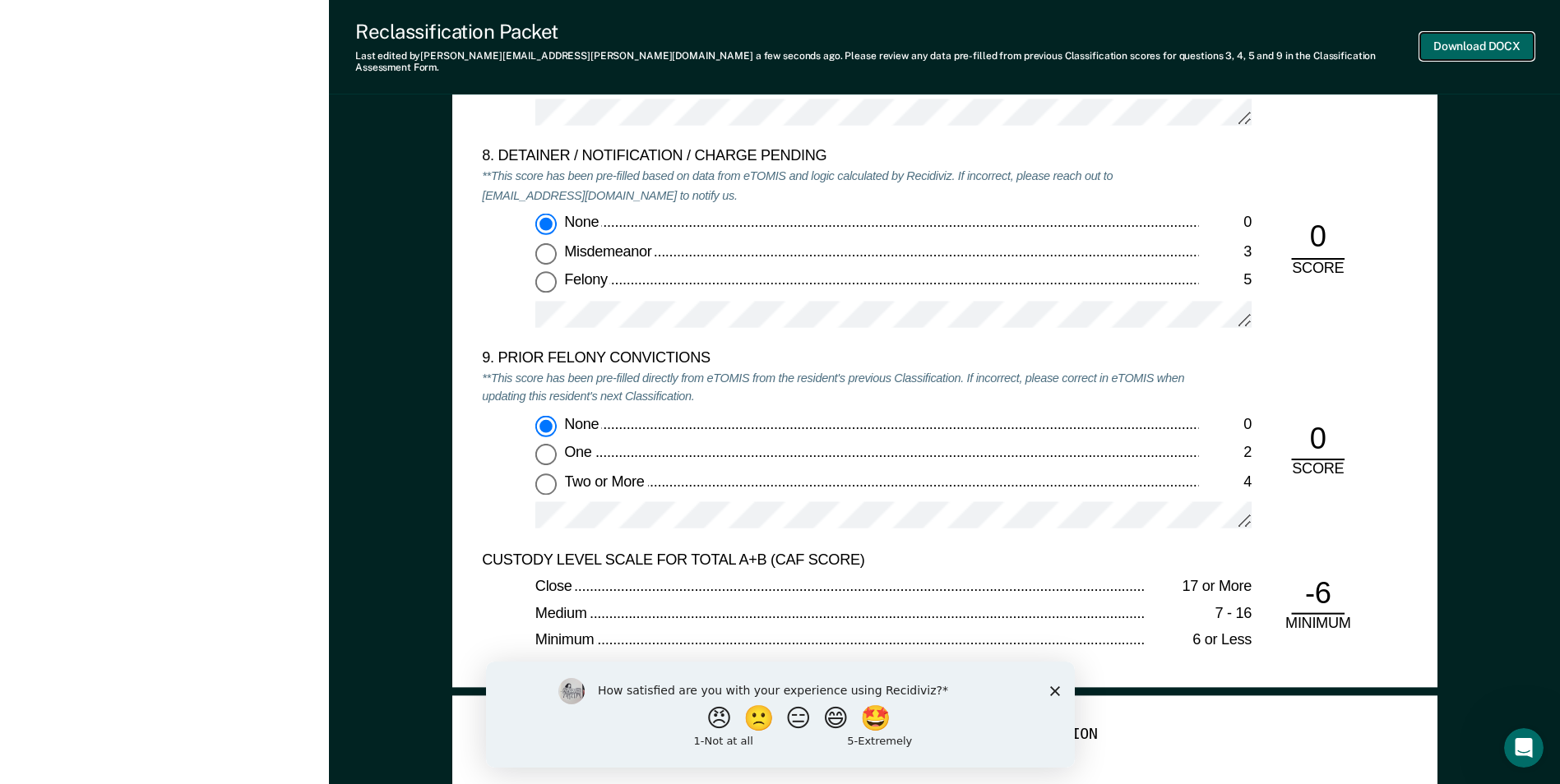
click at [1454, 40] on button "Download DOCX" at bounding box center [1475, 46] width 113 height 27
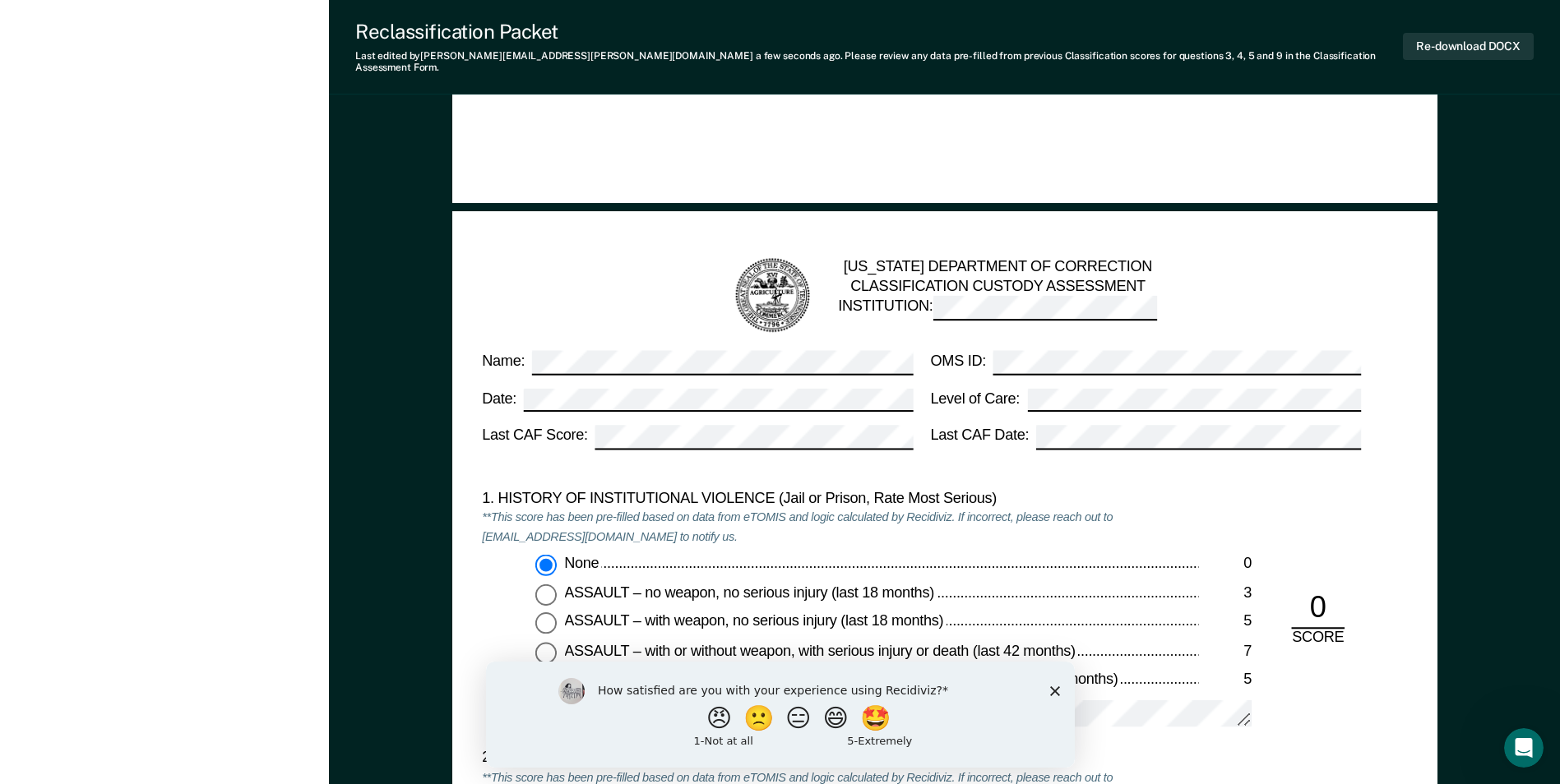
scroll to position [1233, 0]
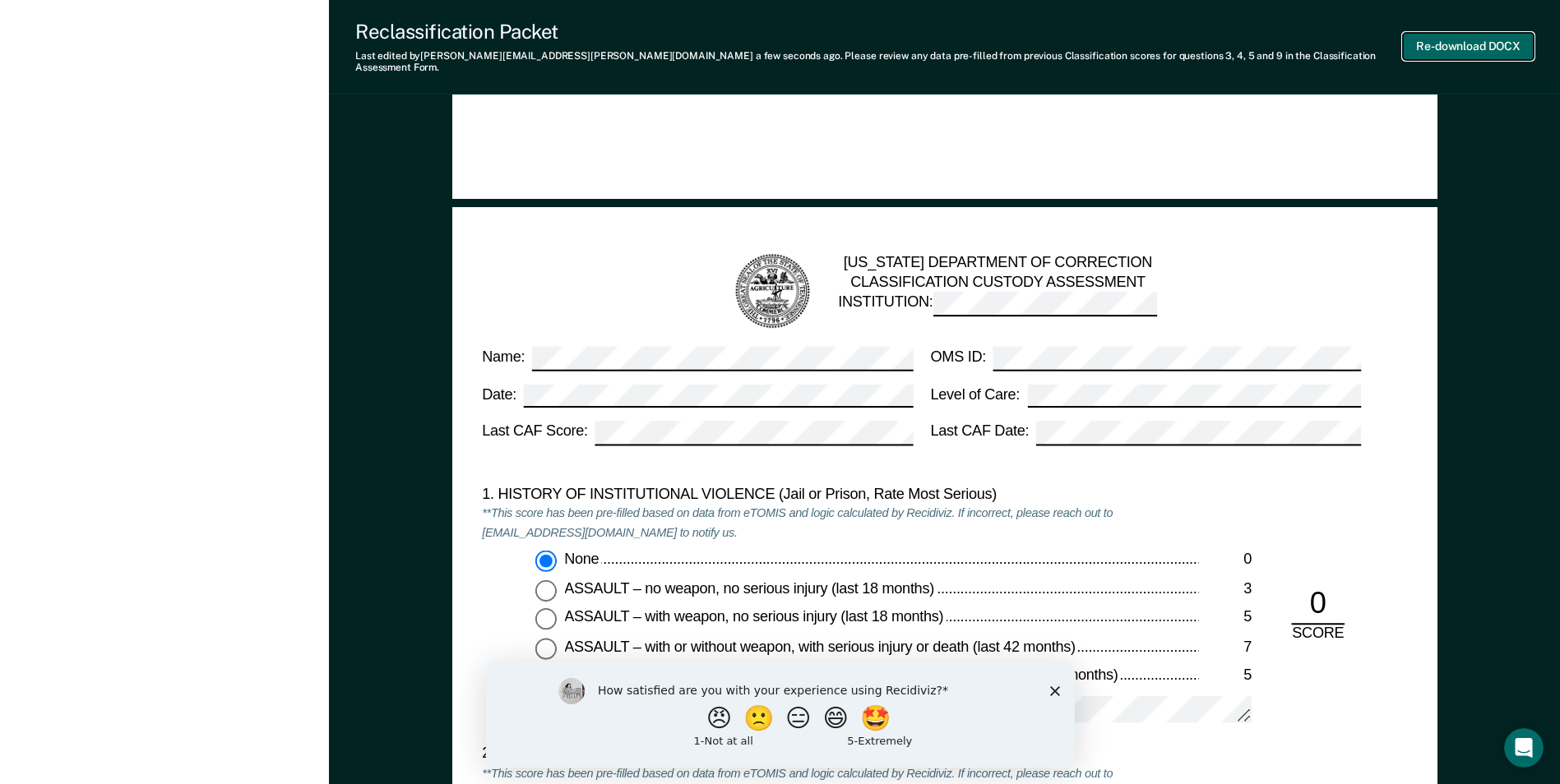
click at [1442, 41] on button "Re-download DOCX" at bounding box center [1467, 46] width 131 height 27
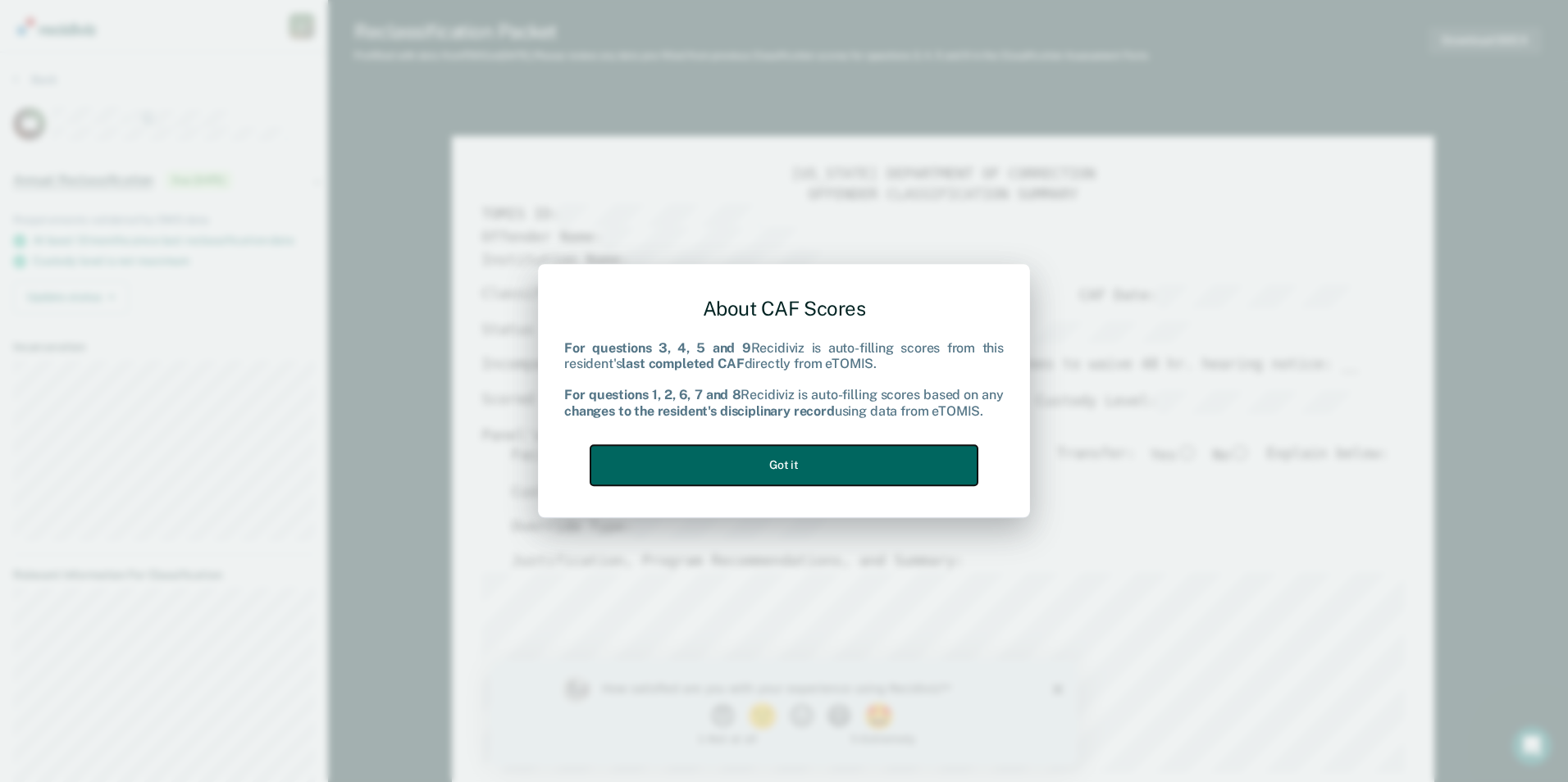
click at [811, 477] on button "Got it" at bounding box center [784, 465] width 387 height 40
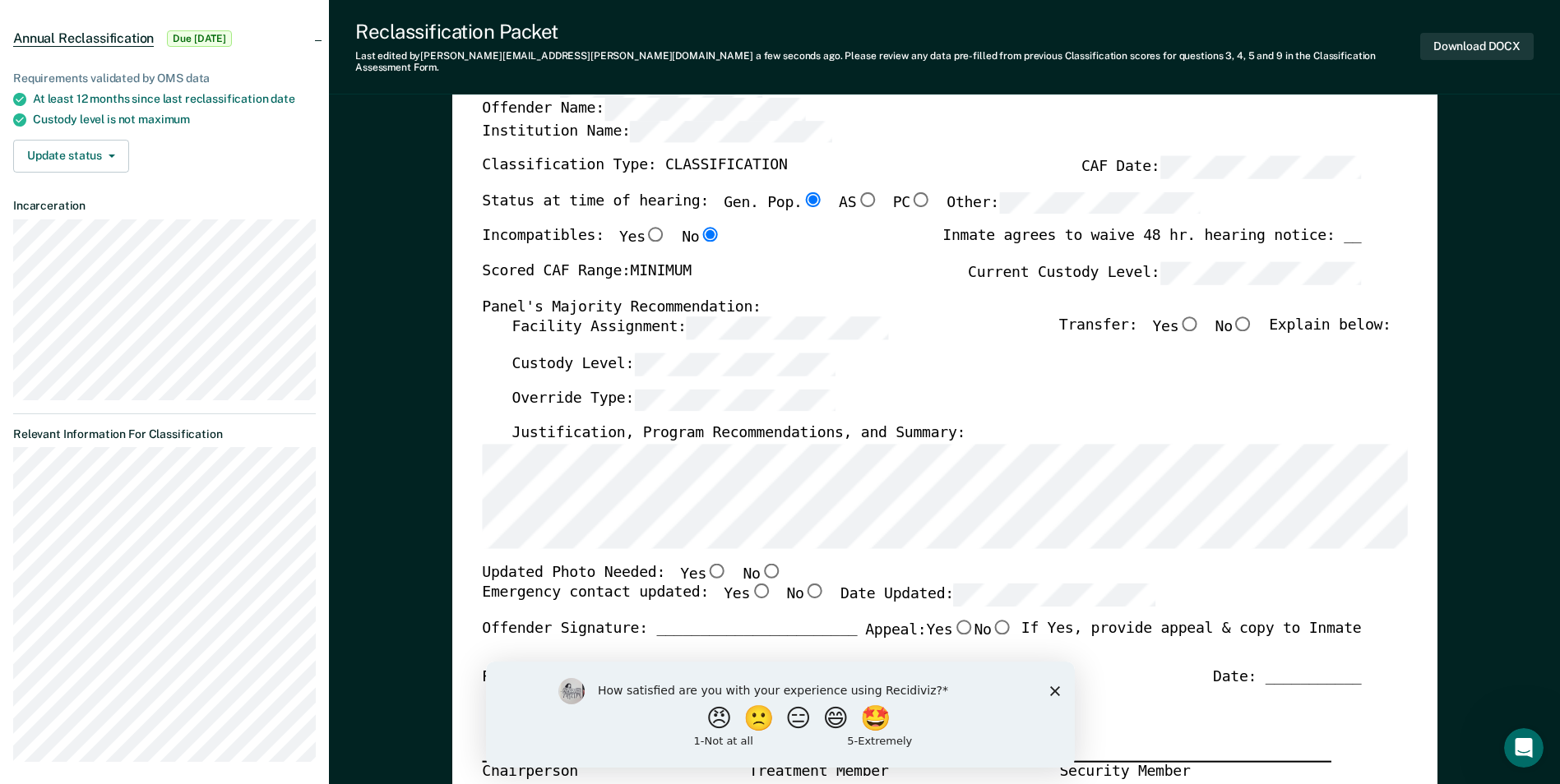
scroll to position [247, 0]
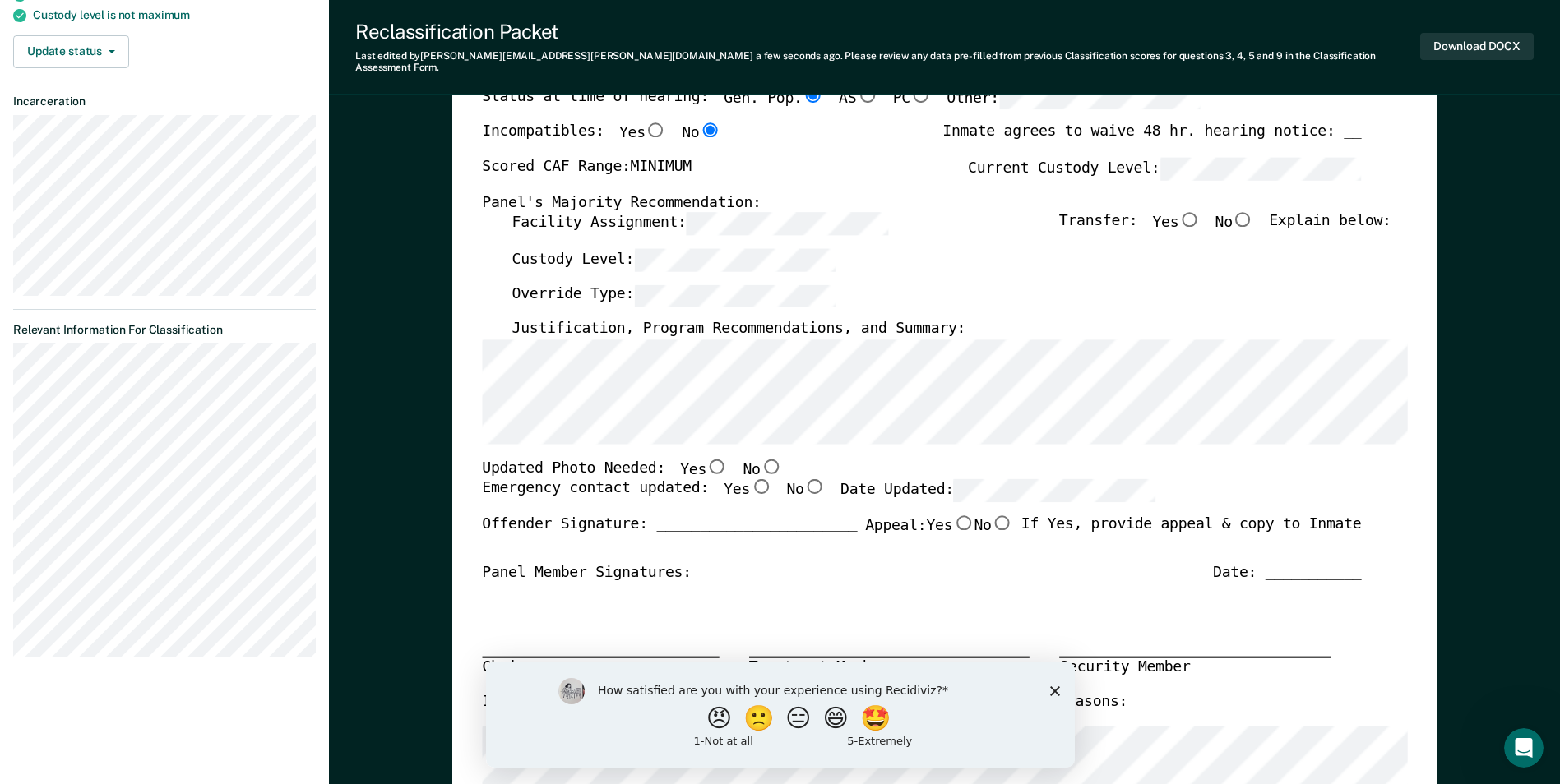
click at [750, 480] on input "Yes" at bounding box center [761, 487] width 21 height 15
type textarea "x"
radio input "true"
click at [760, 459] on input "No" at bounding box center [771, 466] width 21 height 15
type textarea "x"
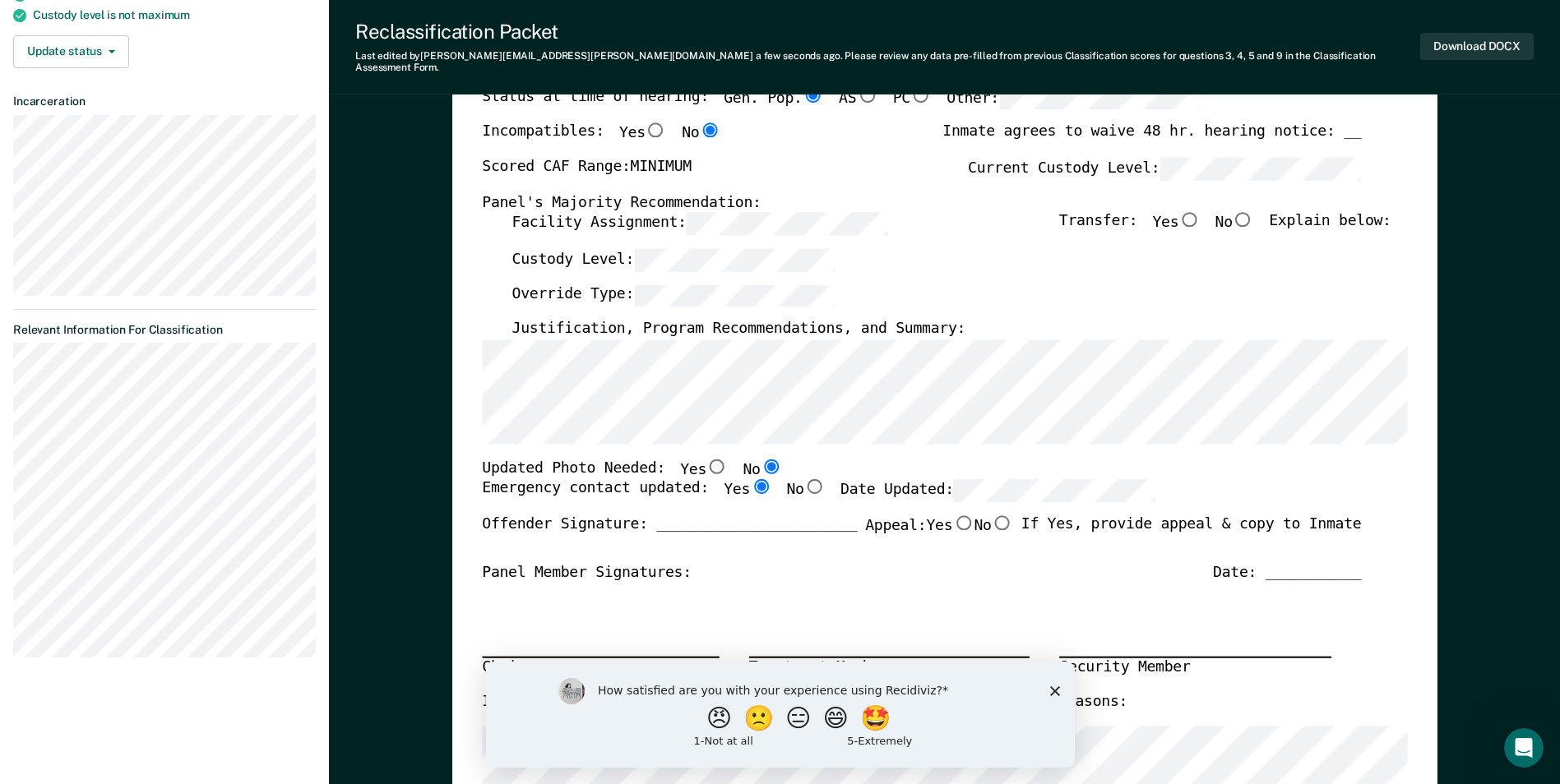
radio input "true"
click at [760, 459] on input "No" at bounding box center [771, 466] width 21 height 15
click at [1254, 212] on input "No" at bounding box center [1243, 219] width 21 height 15
type textarea "x"
radio input "true"
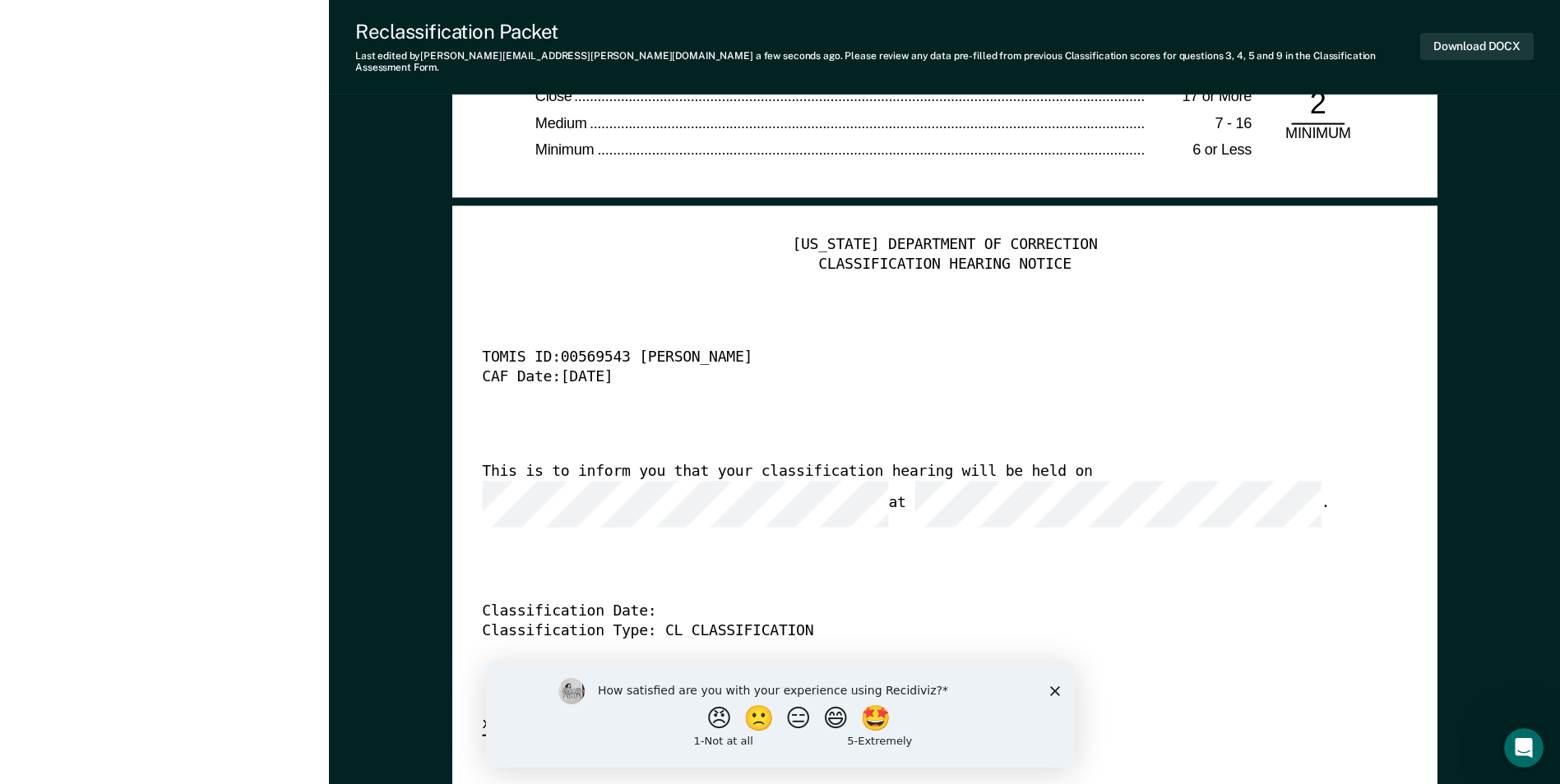
scroll to position [3946, 0]
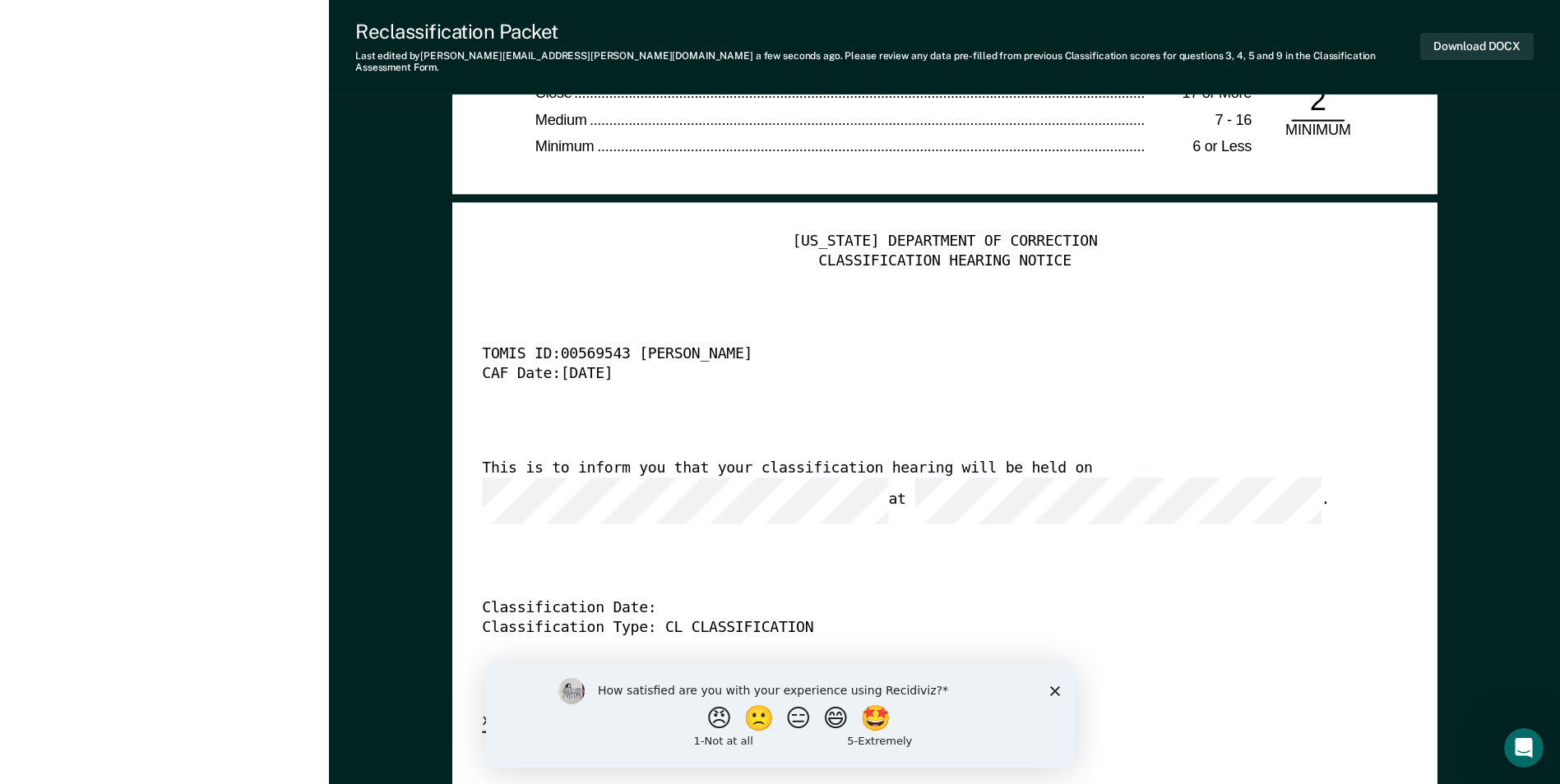
click at [1041, 519] on div "TENNESSEE DEPARTMENT OF CORRECTION CLASSIFICATION HEARING NOTICE TOMIS ID: 0056…" at bounding box center [943, 482] width 925 height 501
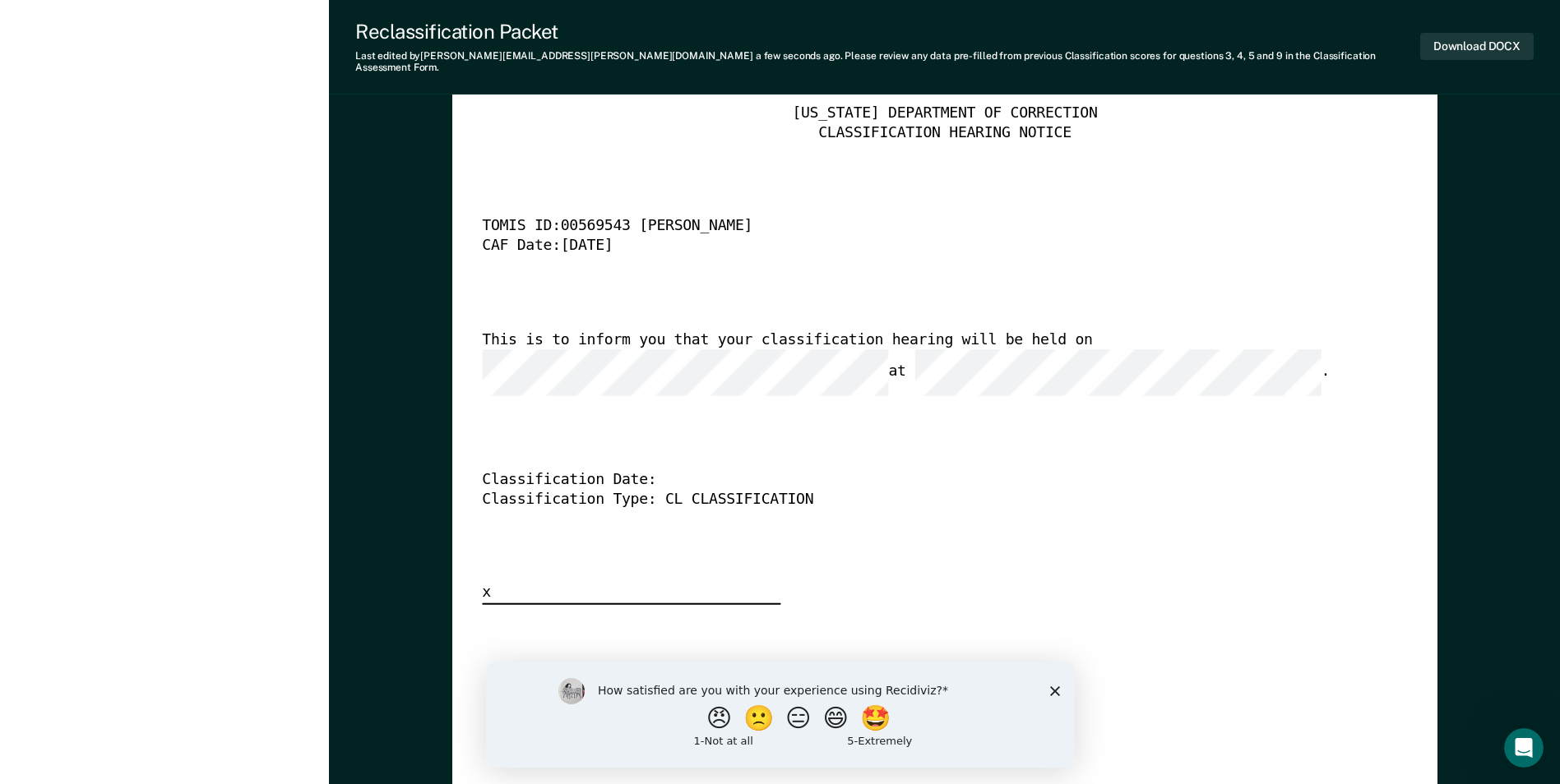
scroll to position [4110, 0]
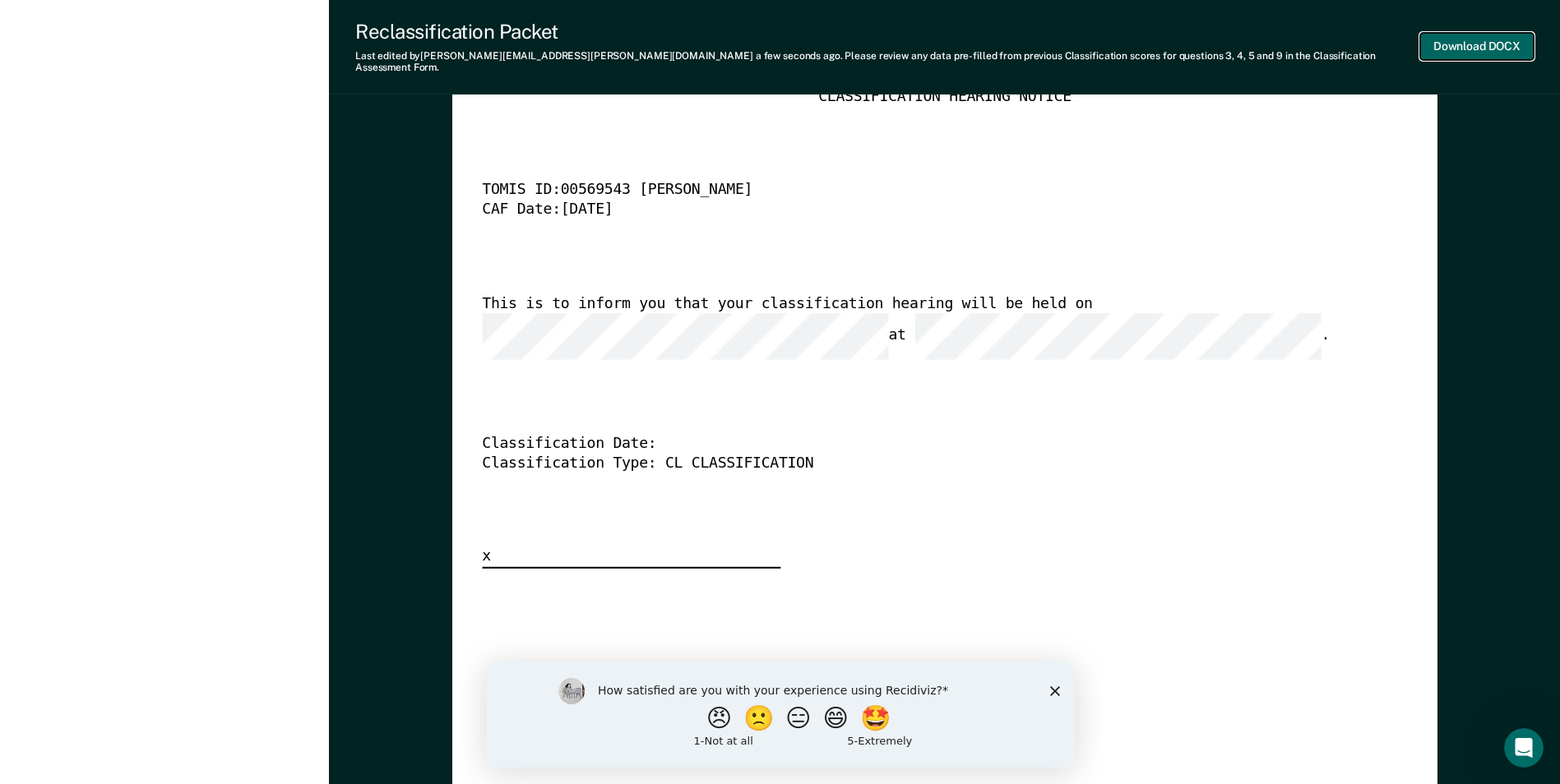
click at [1474, 37] on button "Download DOCX" at bounding box center [1475, 46] width 113 height 27
type textarea "x"
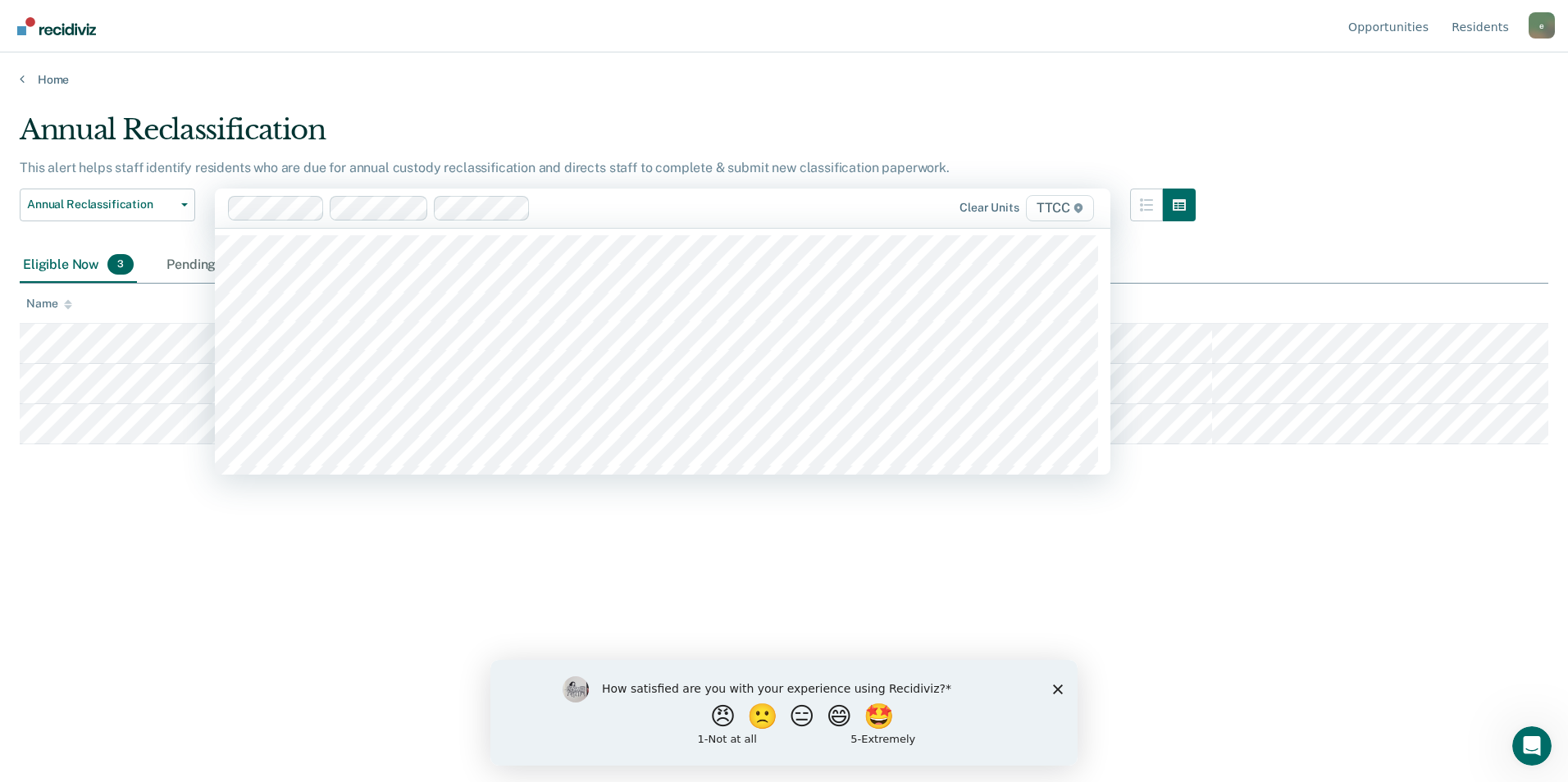
click at [584, 217] on div at bounding box center [685, 208] width 297 height 19
type input "ttcc"
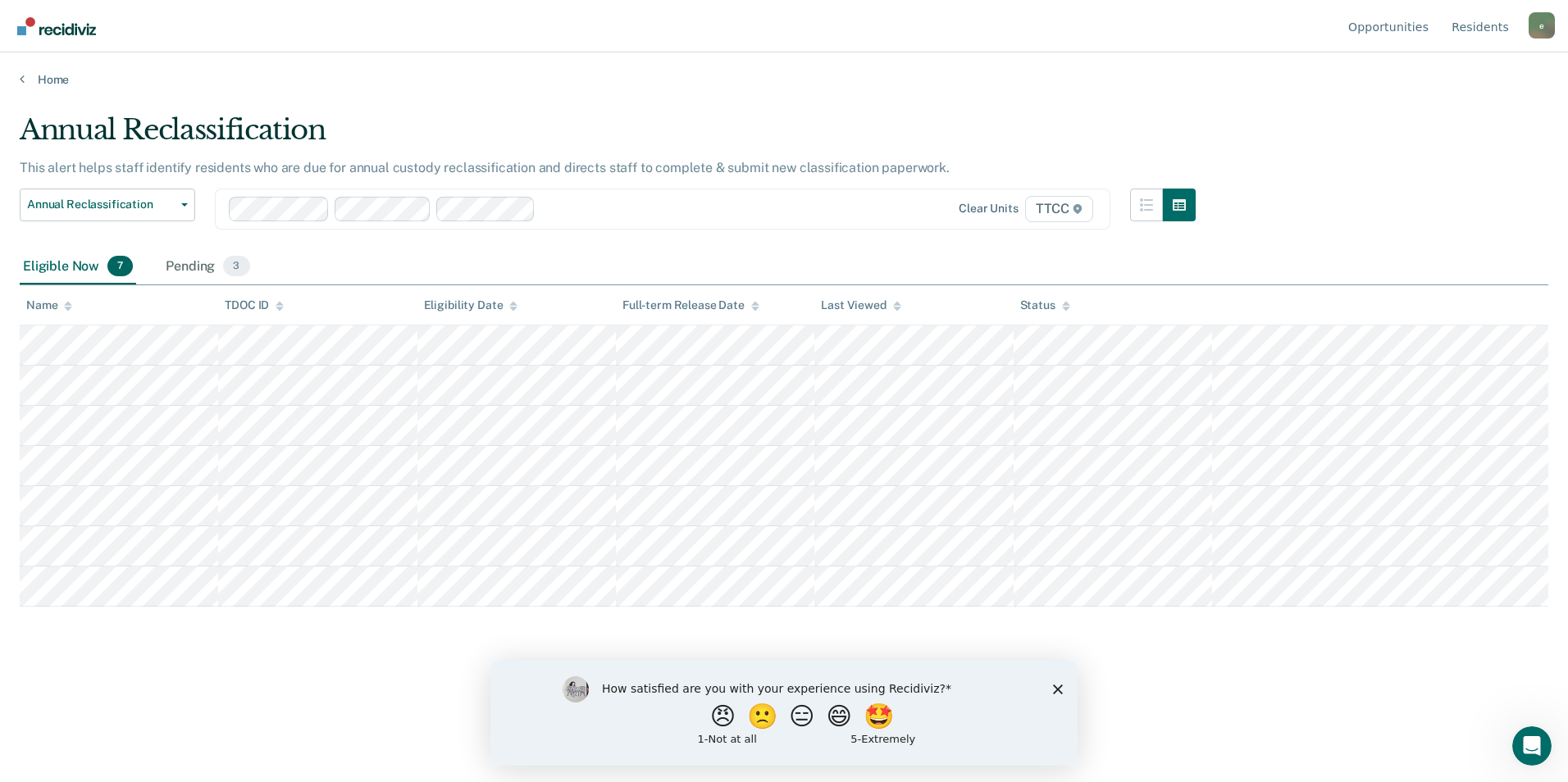
click at [615, 207] on div at bounding box center [689, 208] width 293 height 19
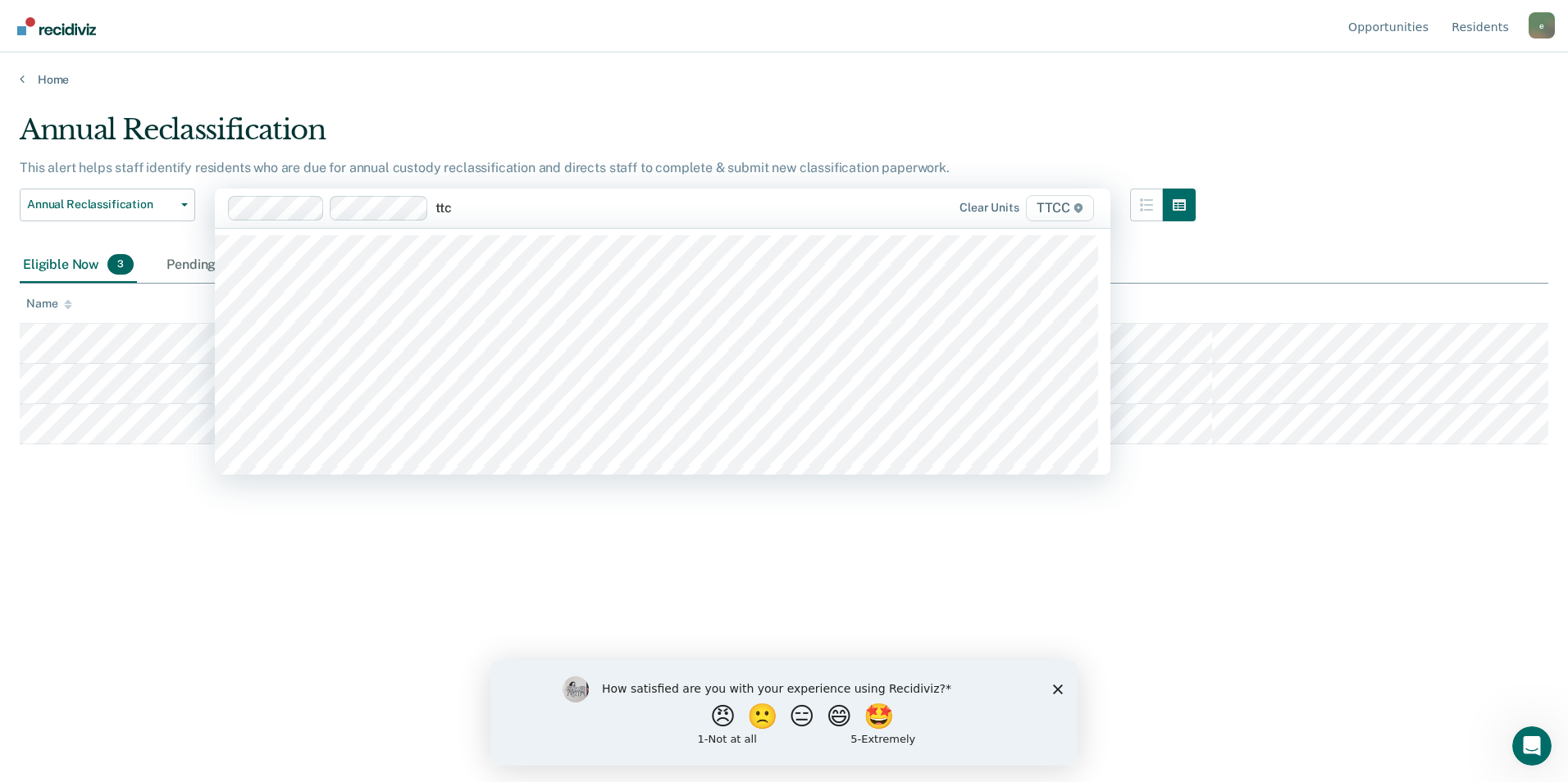
type input "ttcc"
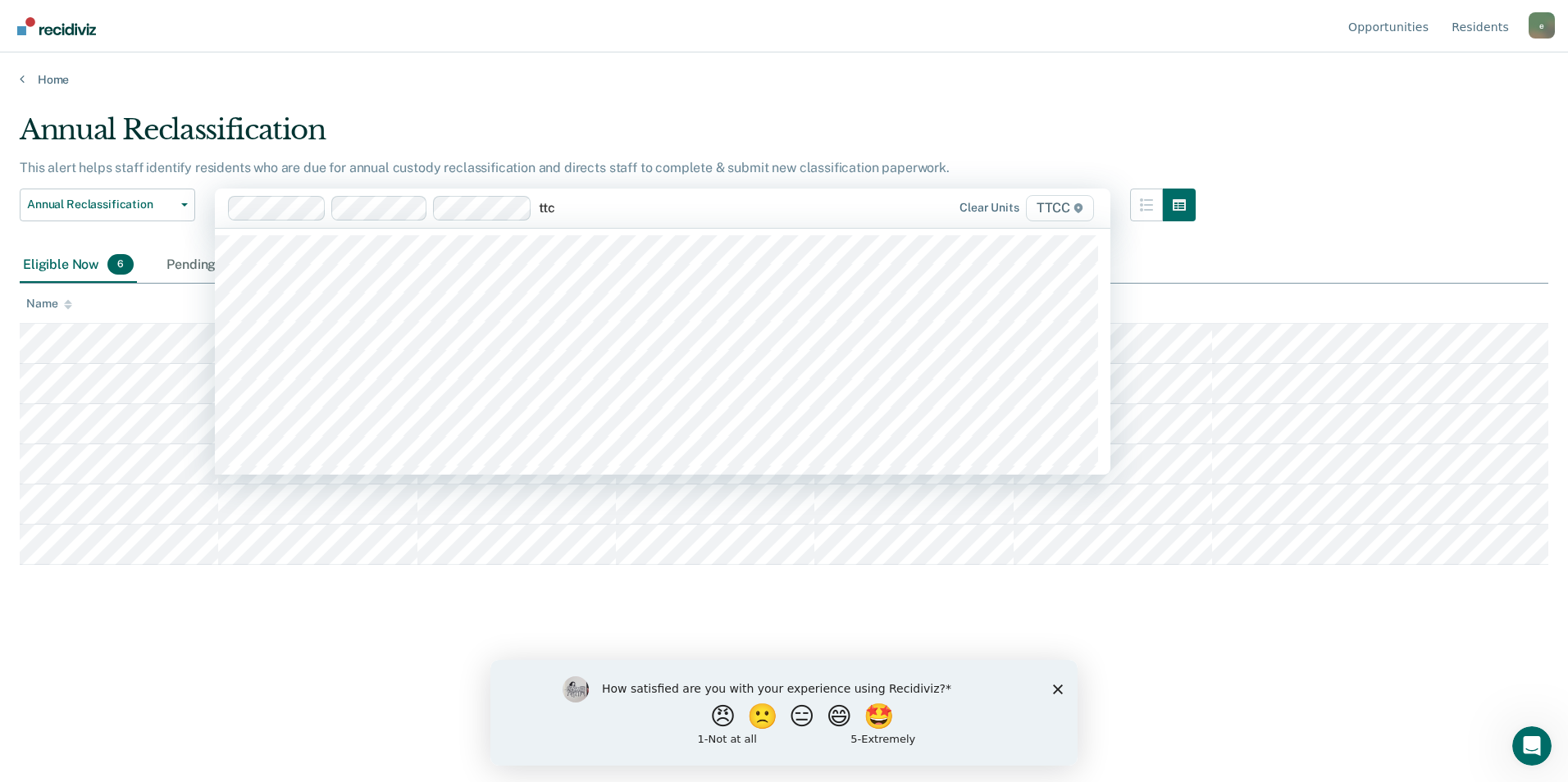
type input "ttcc"
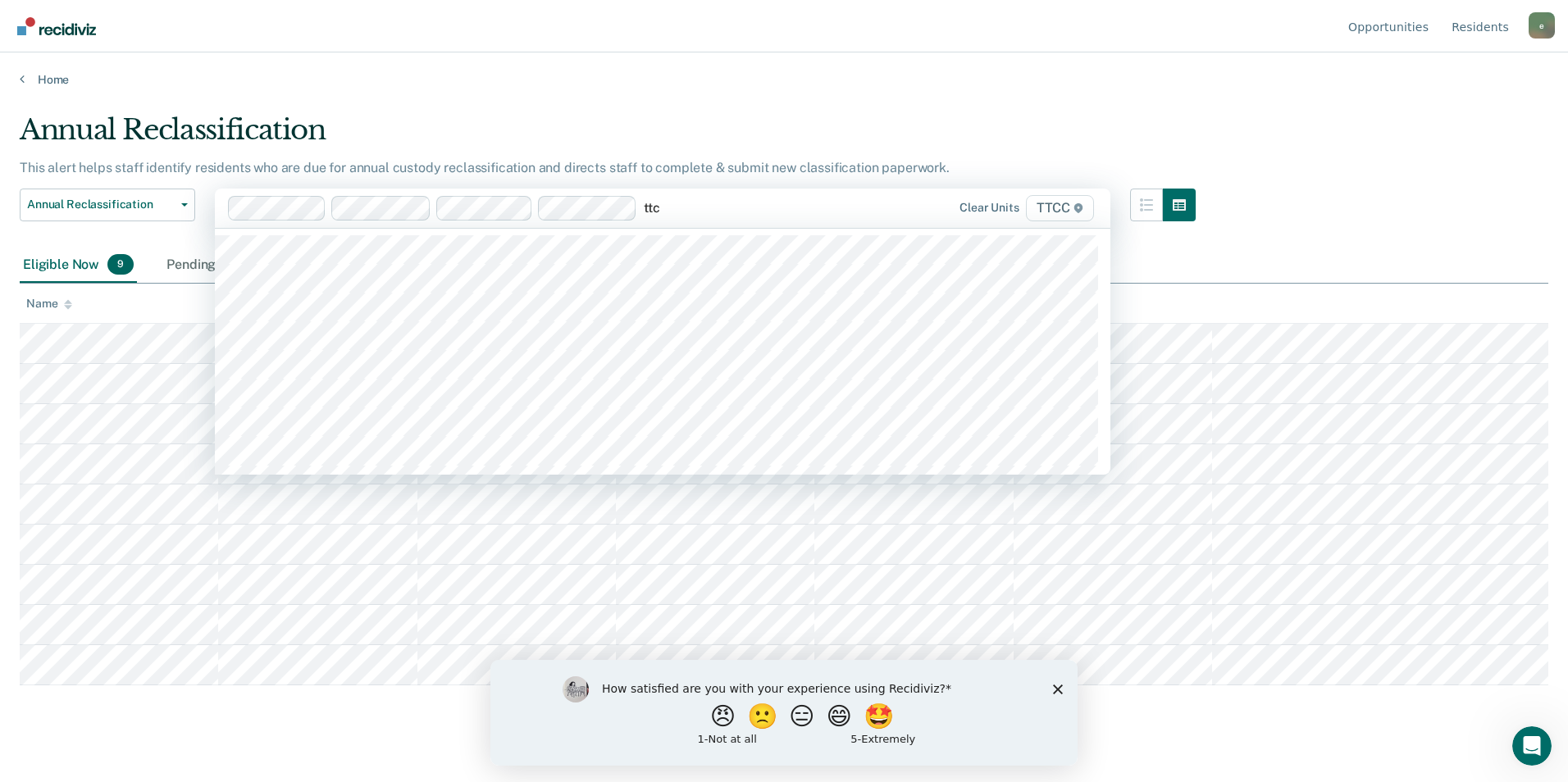
type input "ttcc"
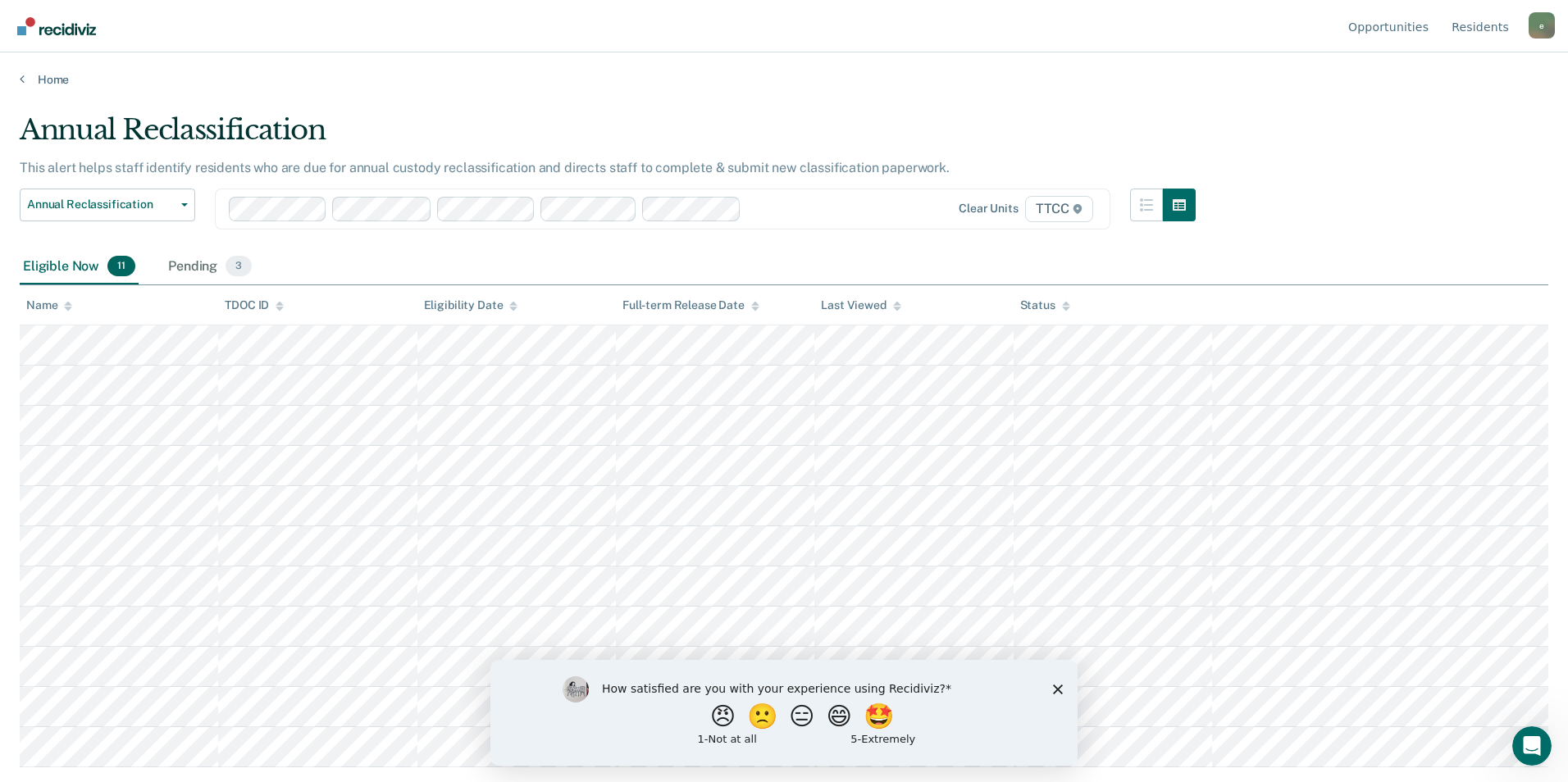
click at [1059, 685] on icon "Close survey" at bounding box center [1057, 688] width 10 height 10
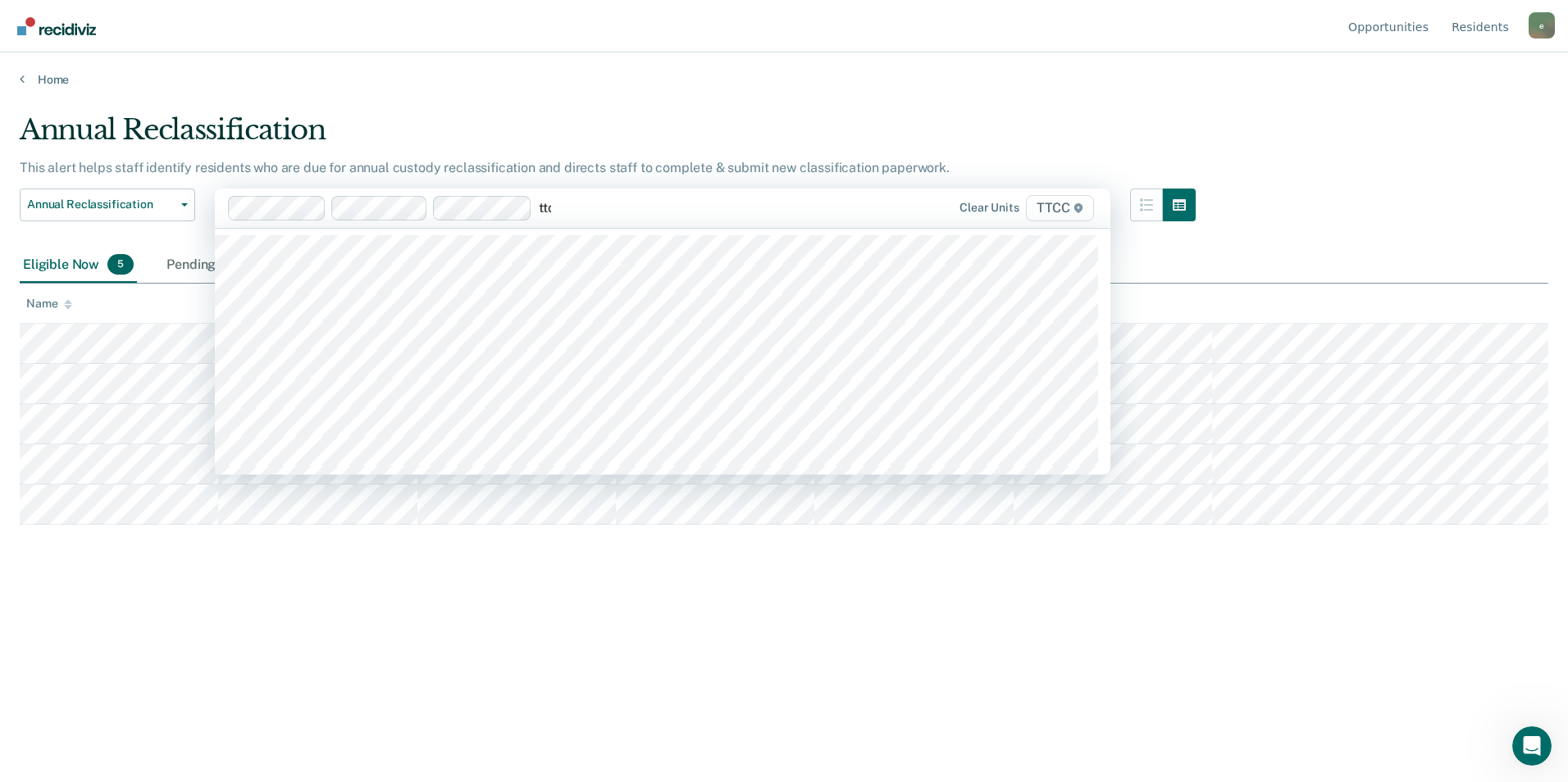
type input "ttcc"
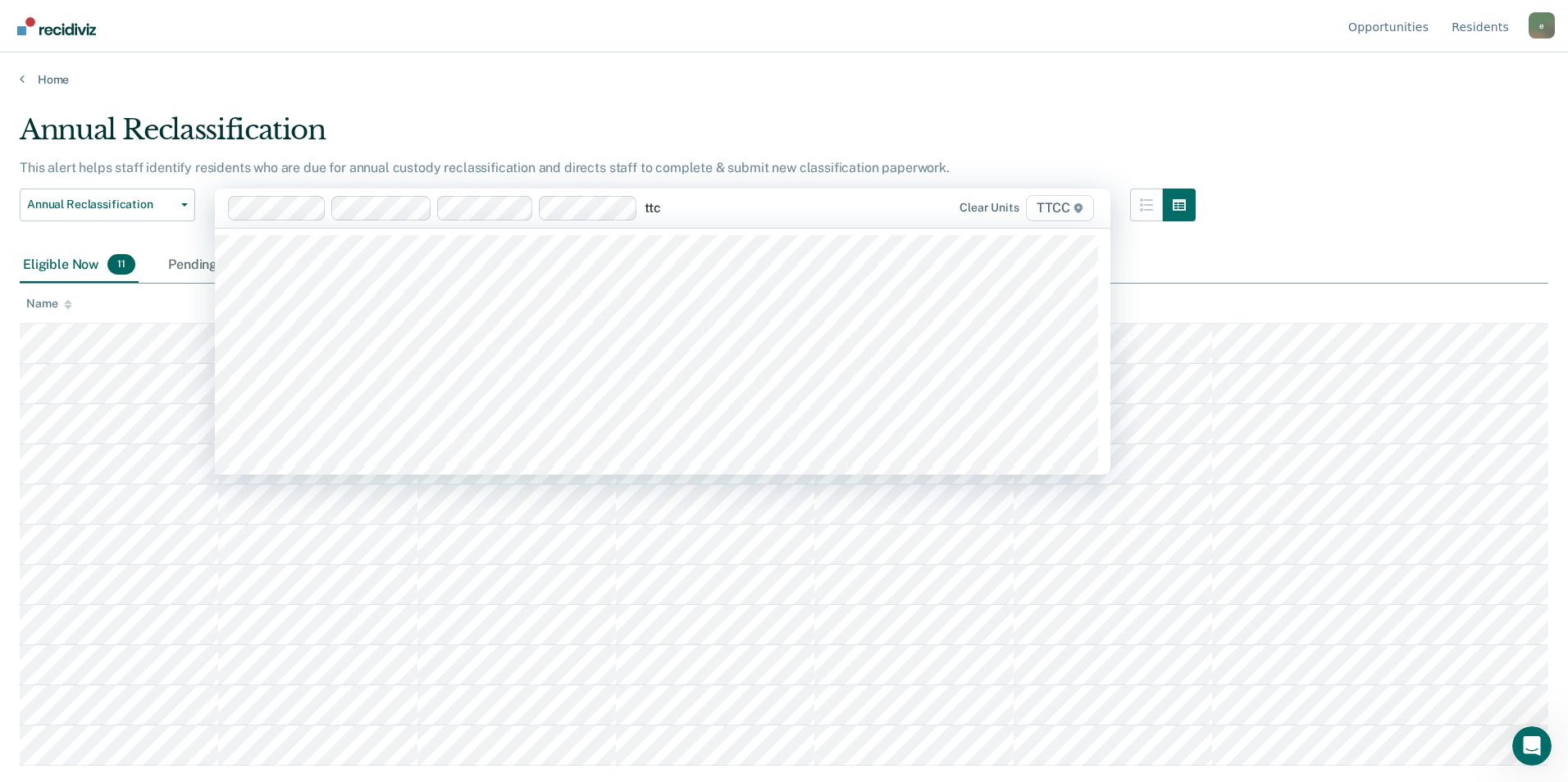
type input "ttcc"
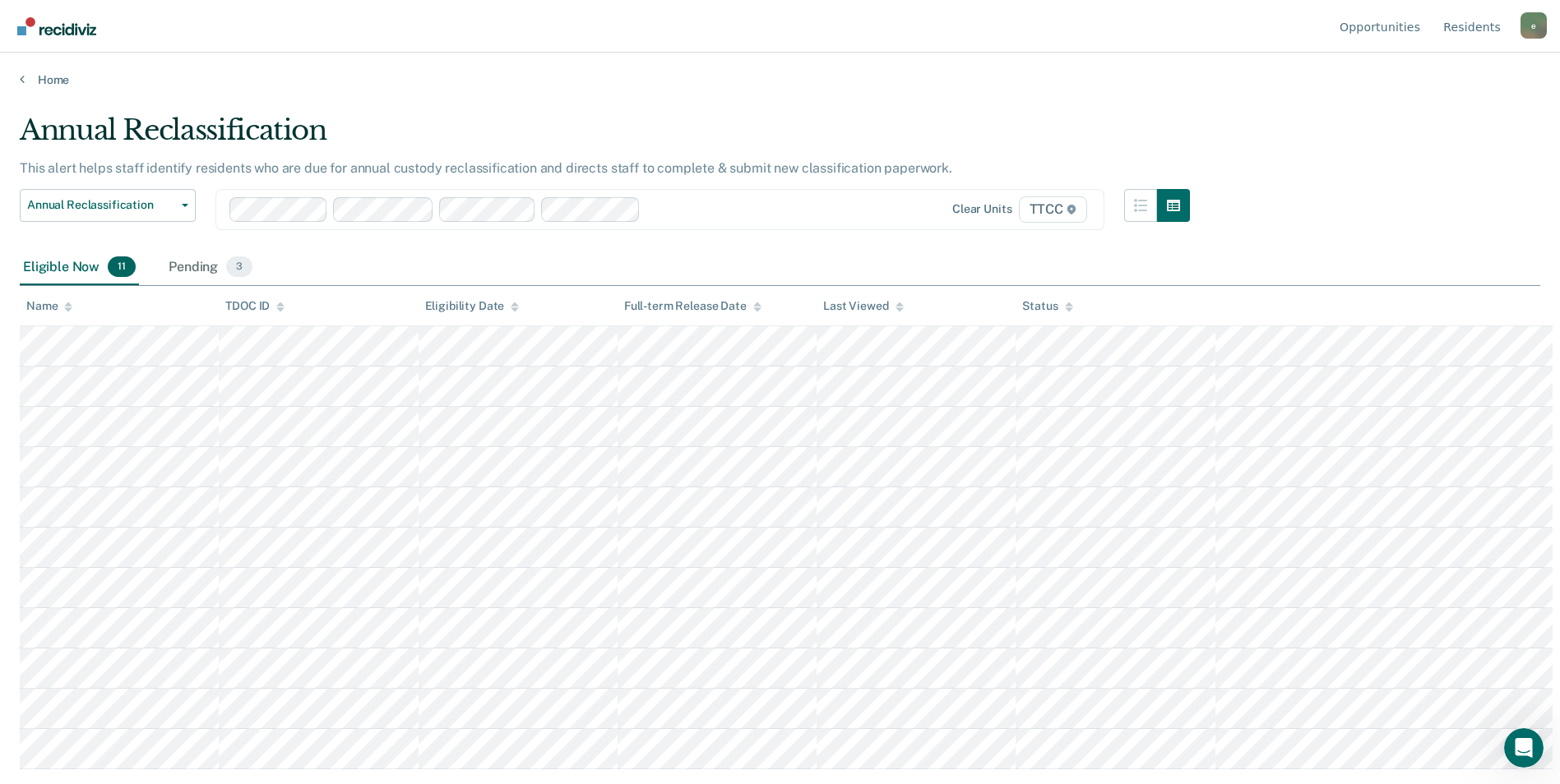
scroll to position [0, 0]
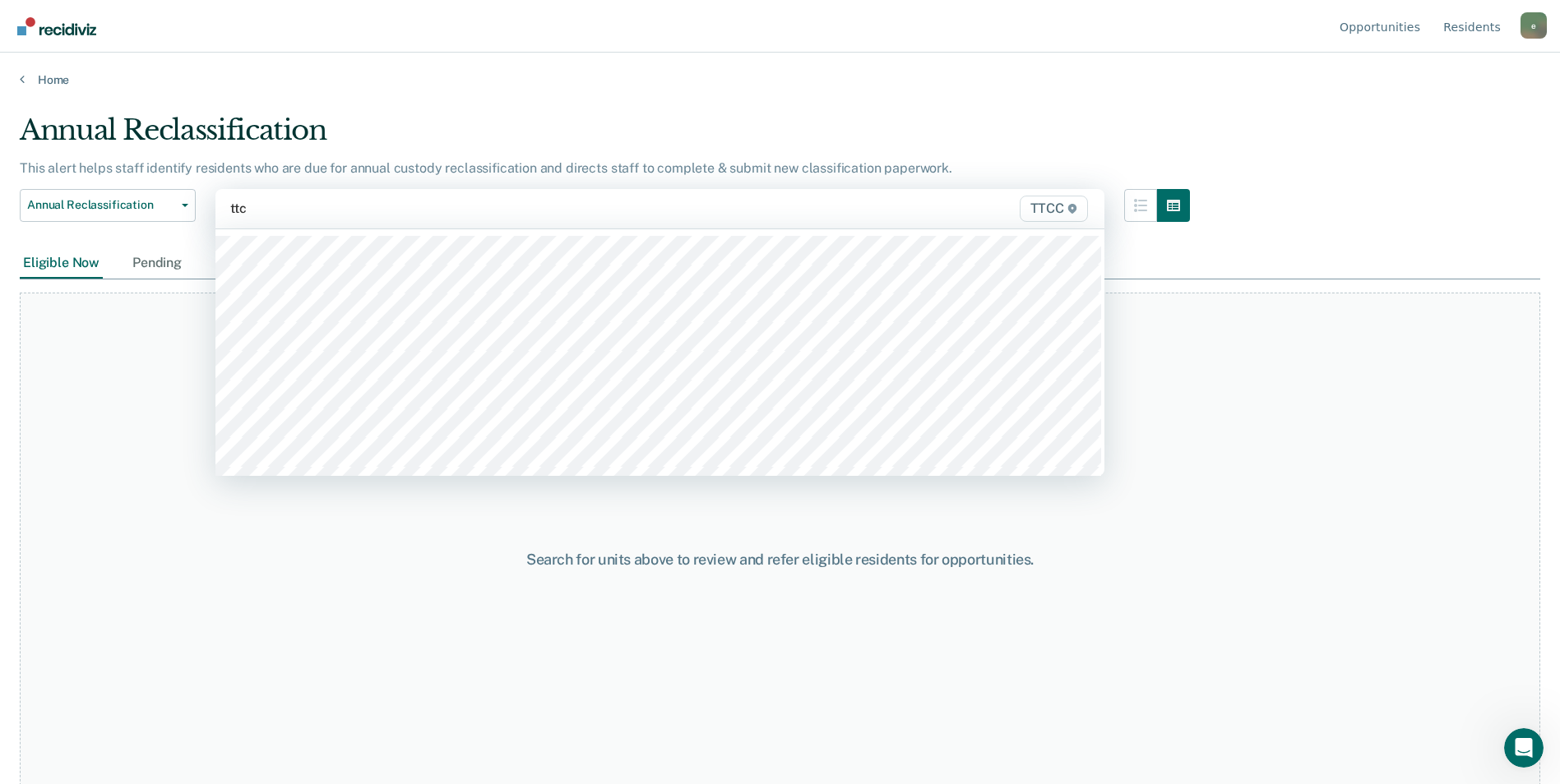
type input "ttcc"
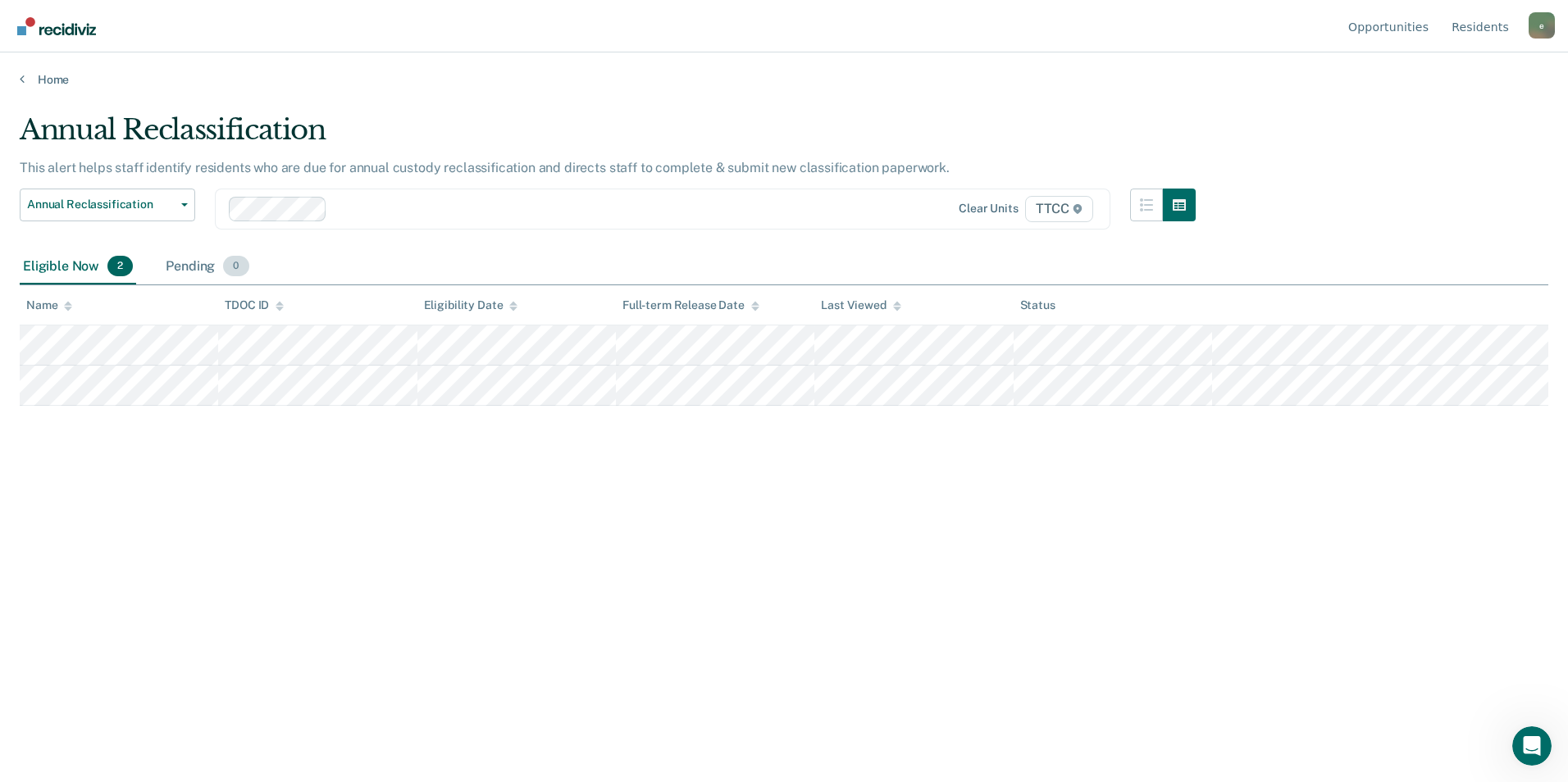
click at [197, 267] on div "Pending 0" at bounding box center [207, 267] width 90 height 36
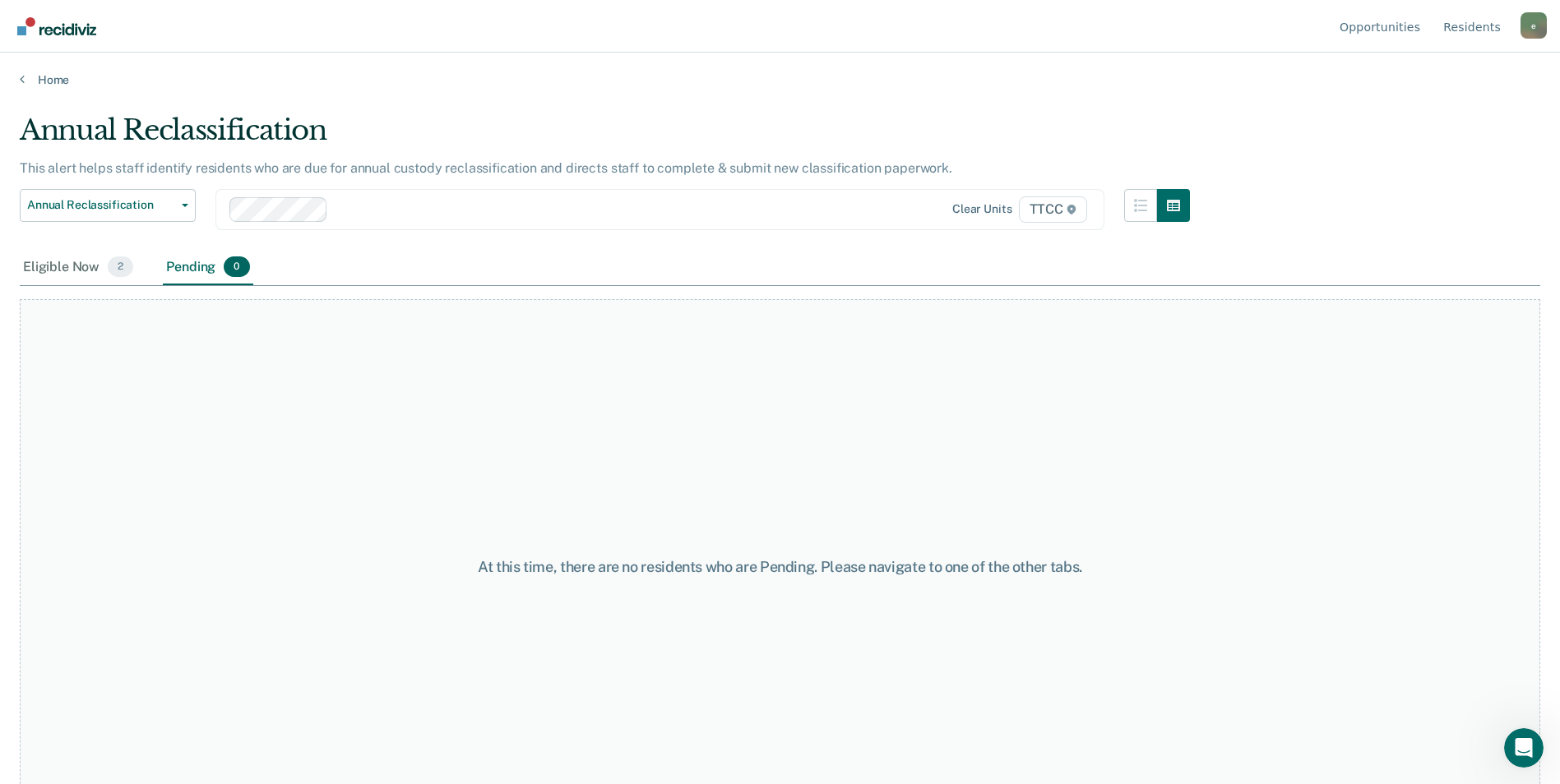
click at [351, 206] on div at bounding box center [582, 208] width 496 height 19
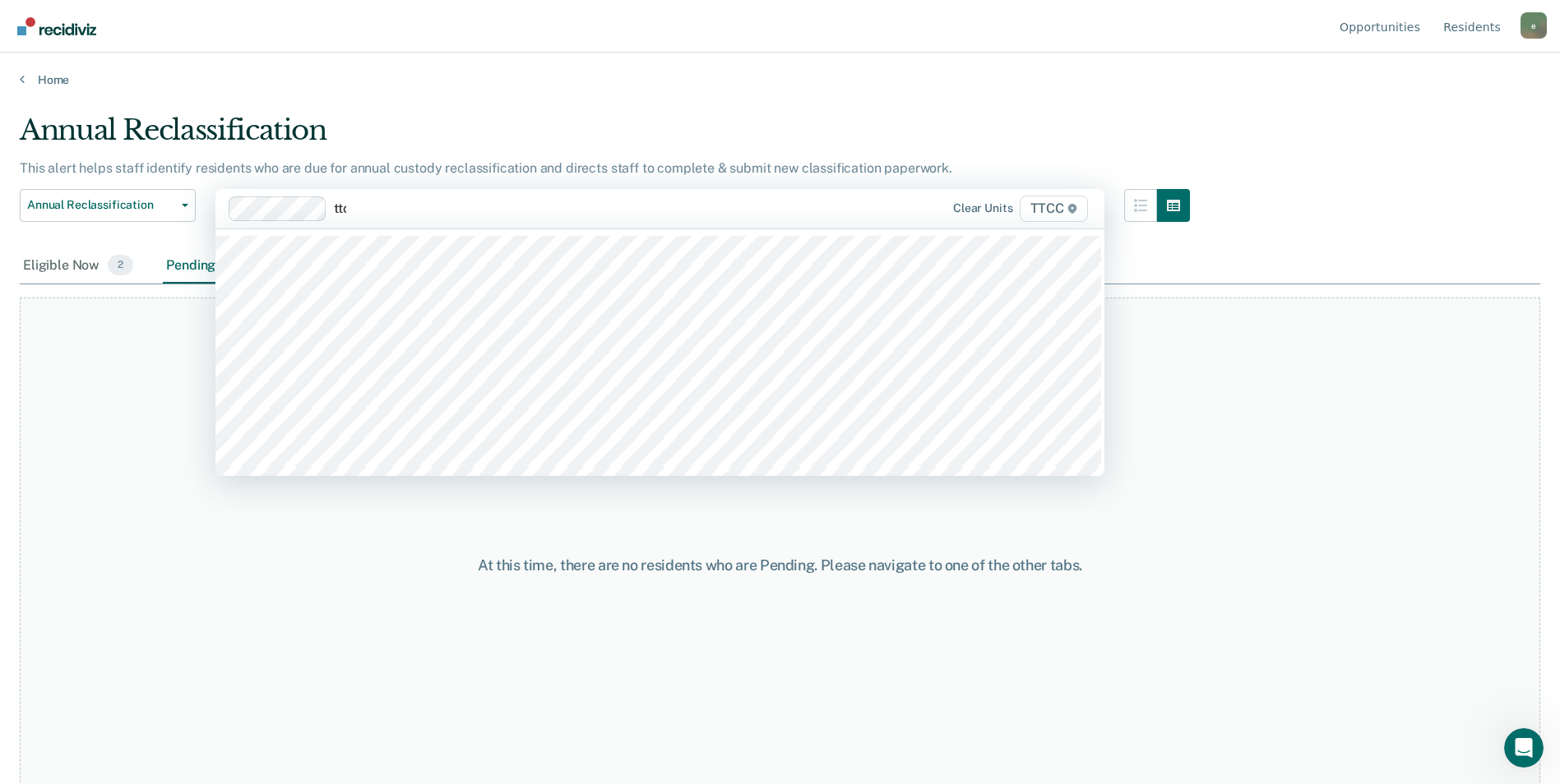
type input "ttcc"
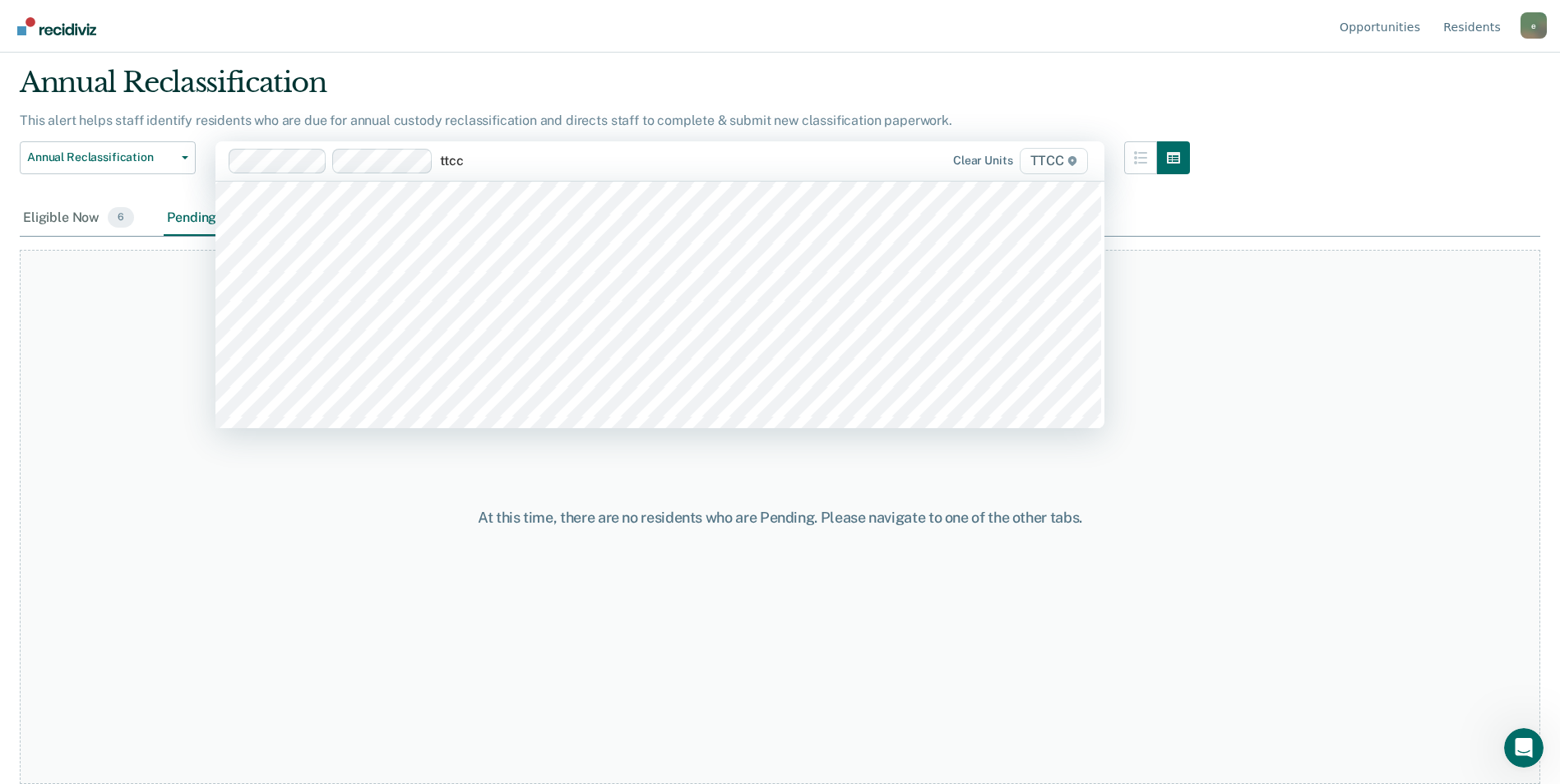
scroll to position [329, 0]
type input "ttcc"
type input "tt"
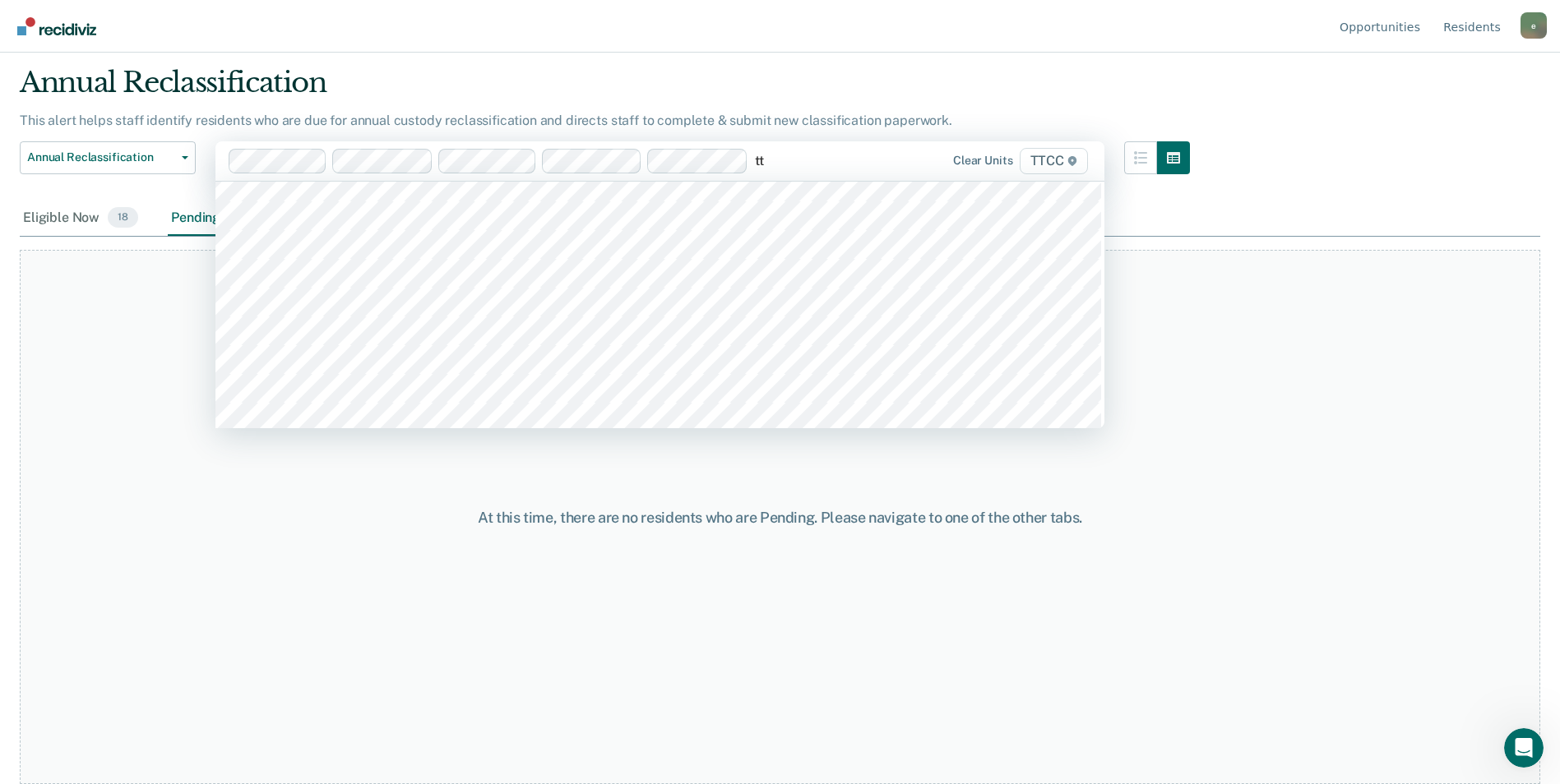
scroll to position [329, 0]
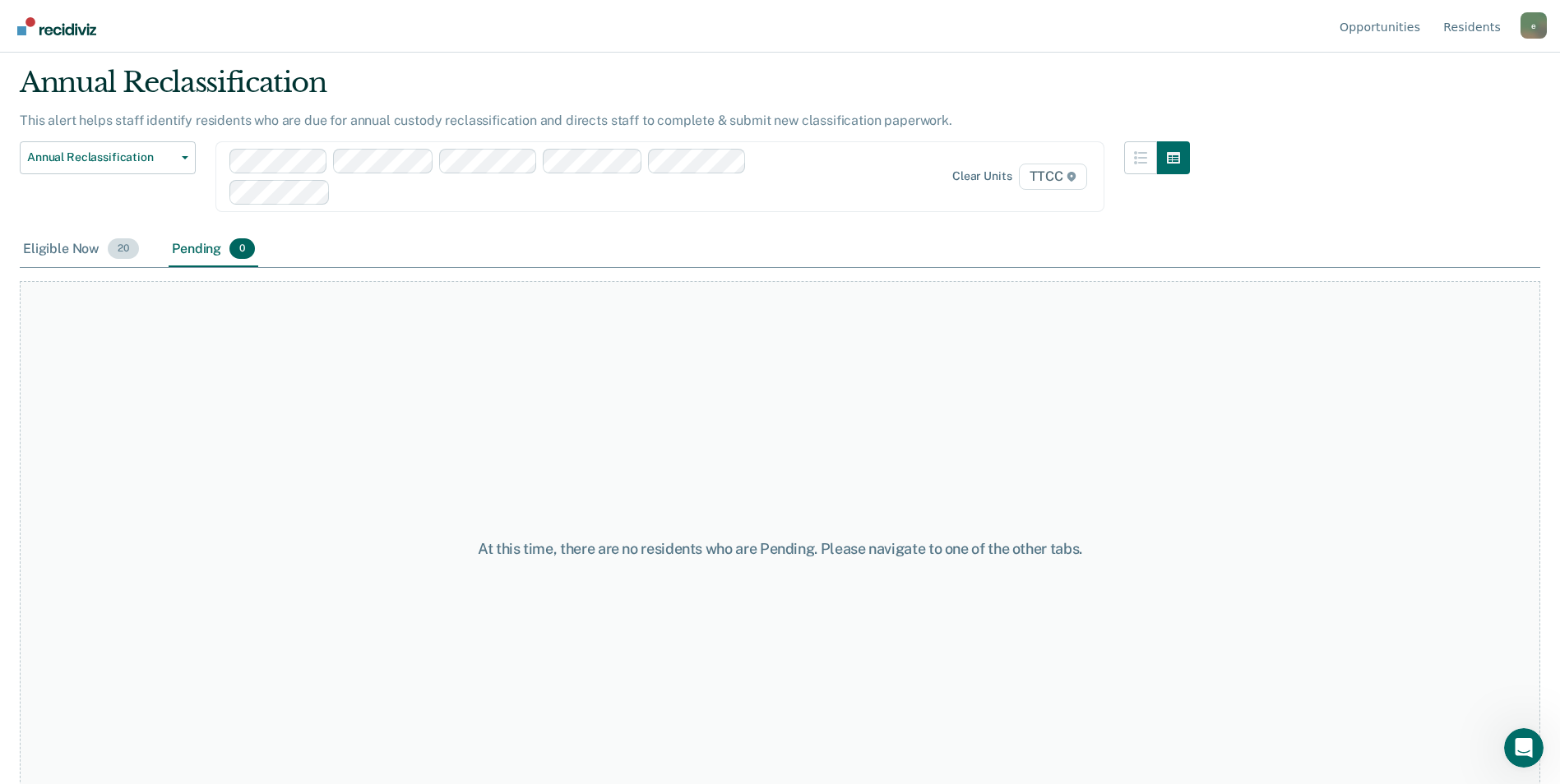
click at [74, 245] on div "Eligible Now 20" at bounding box center [81, 250] width 123 height 36
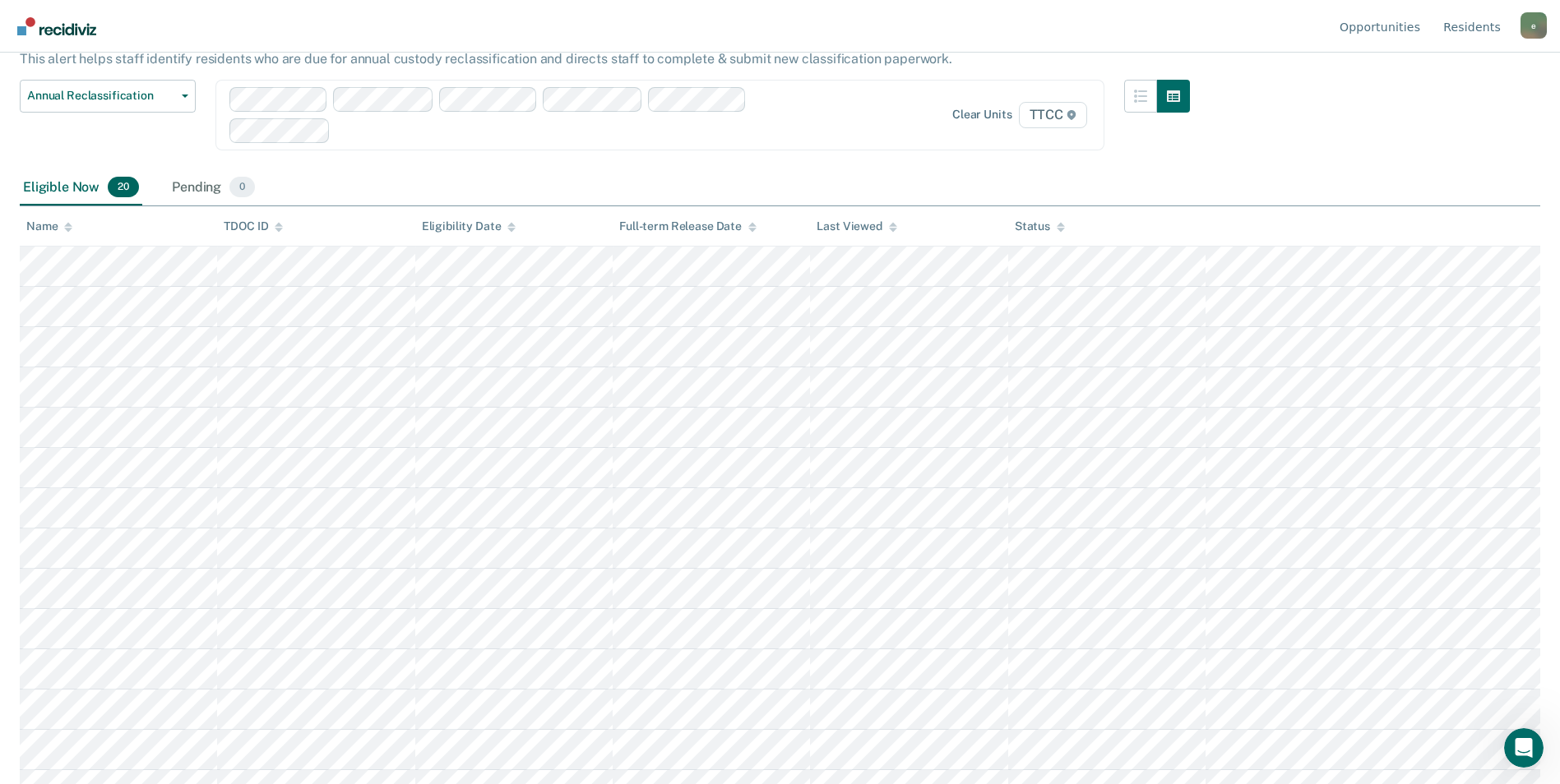
scroll to position [49, 0]
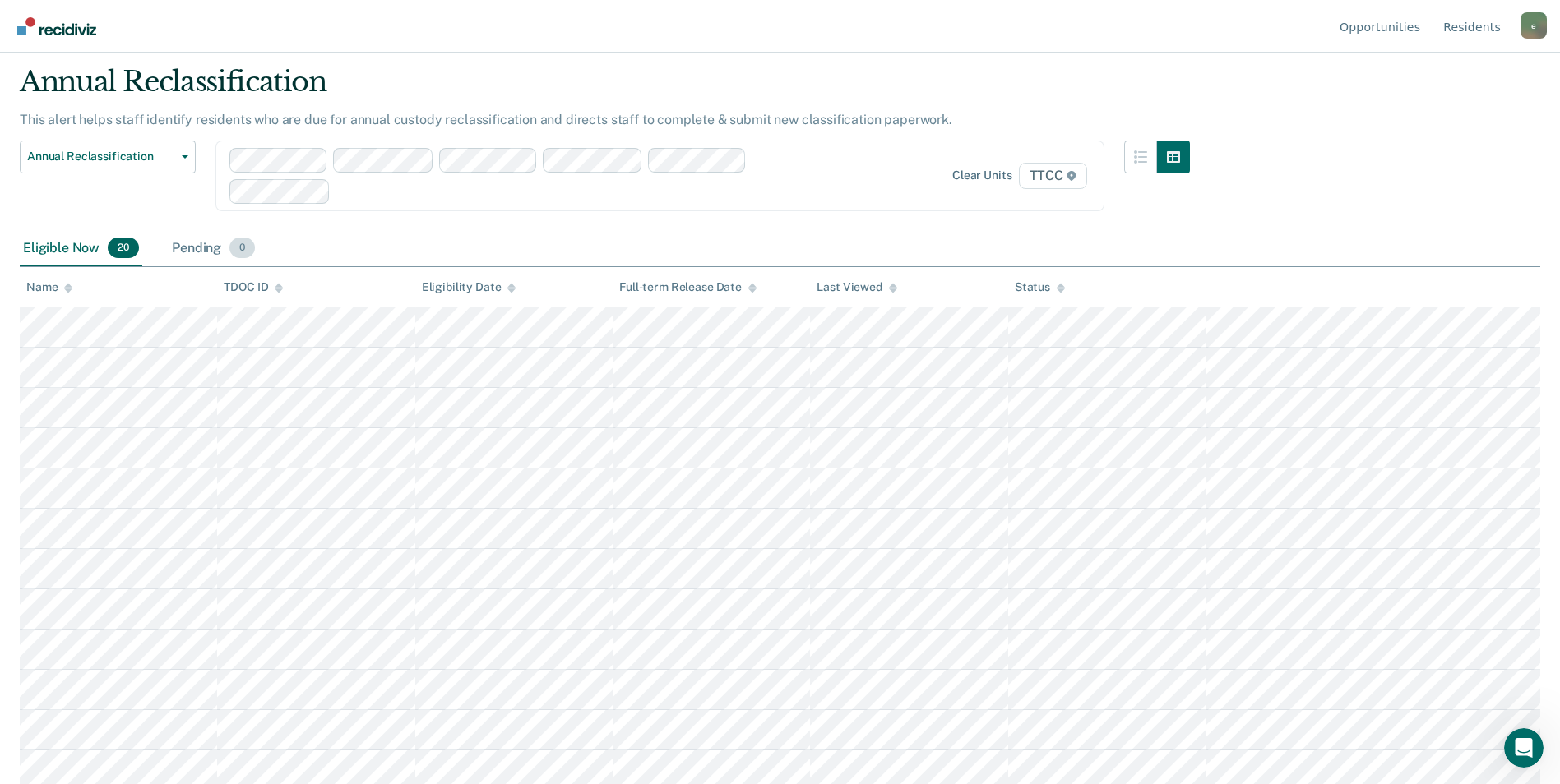
click at [201, 254] on div "Pending 0" at bounding box center [213, 249] width 90 height 36
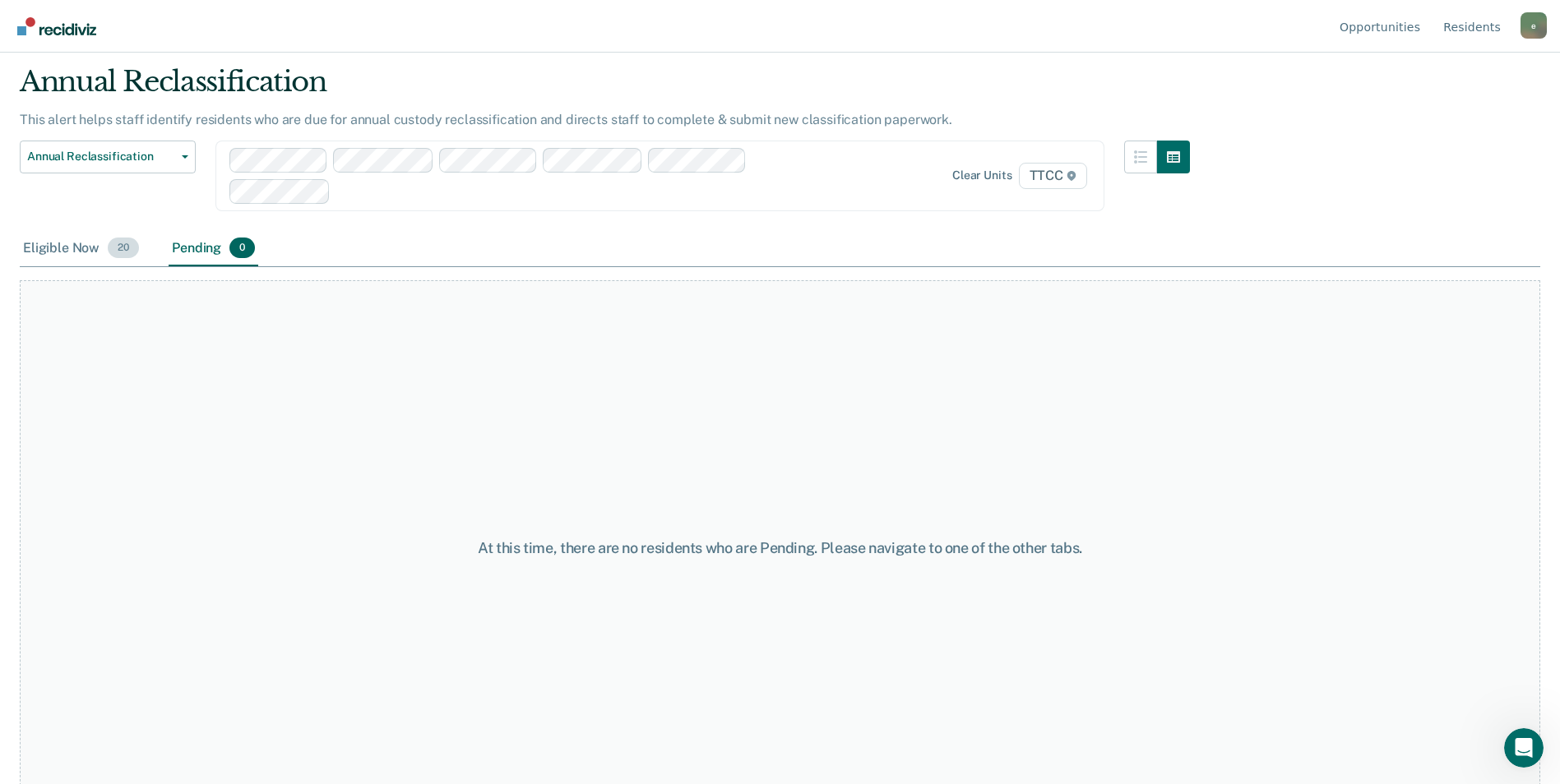
click at [50, 251] on div "Eligible Now 20" at bounding box center [81, 249] width 123 height 36
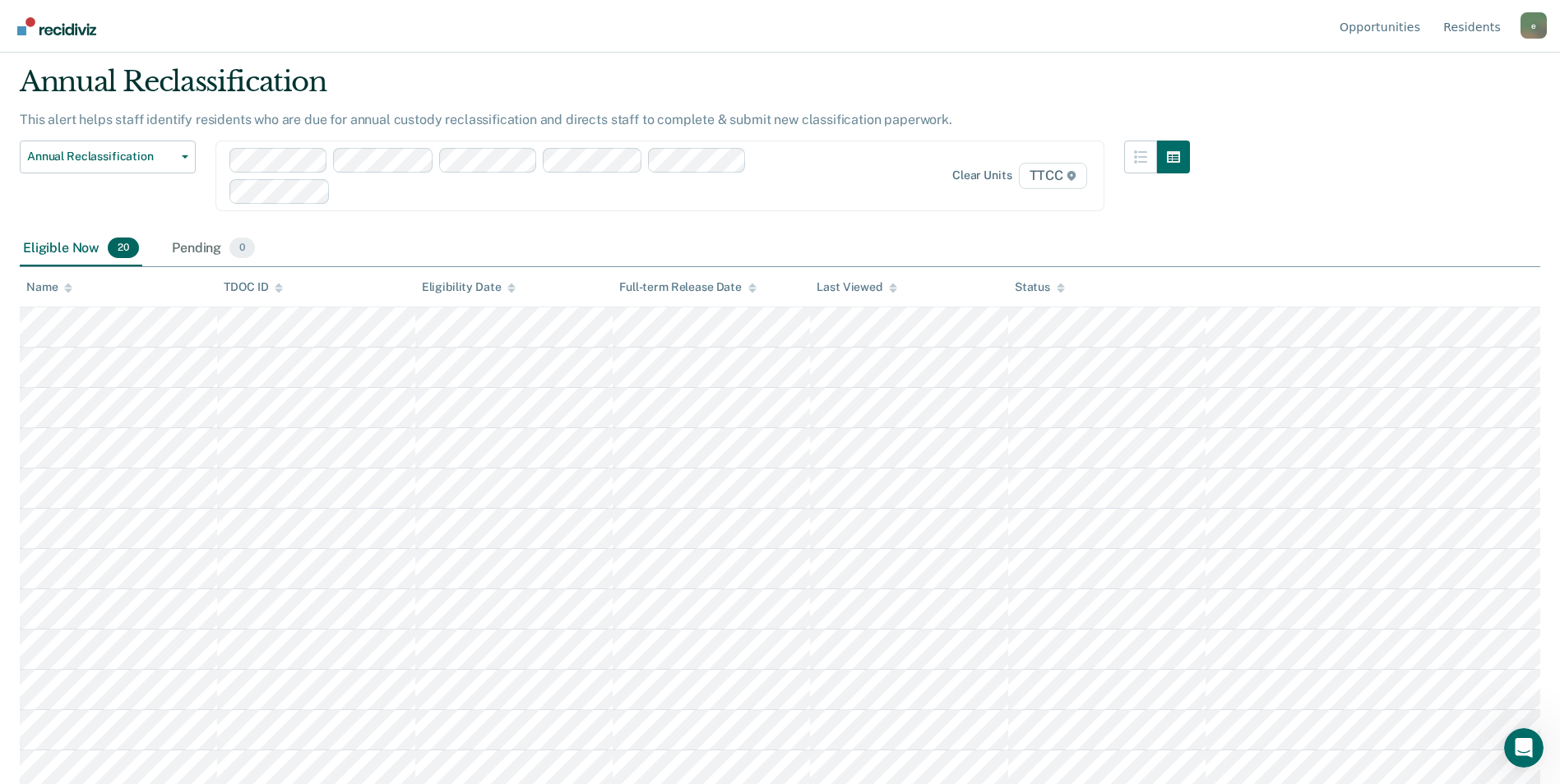
scroll to position [0, 0]
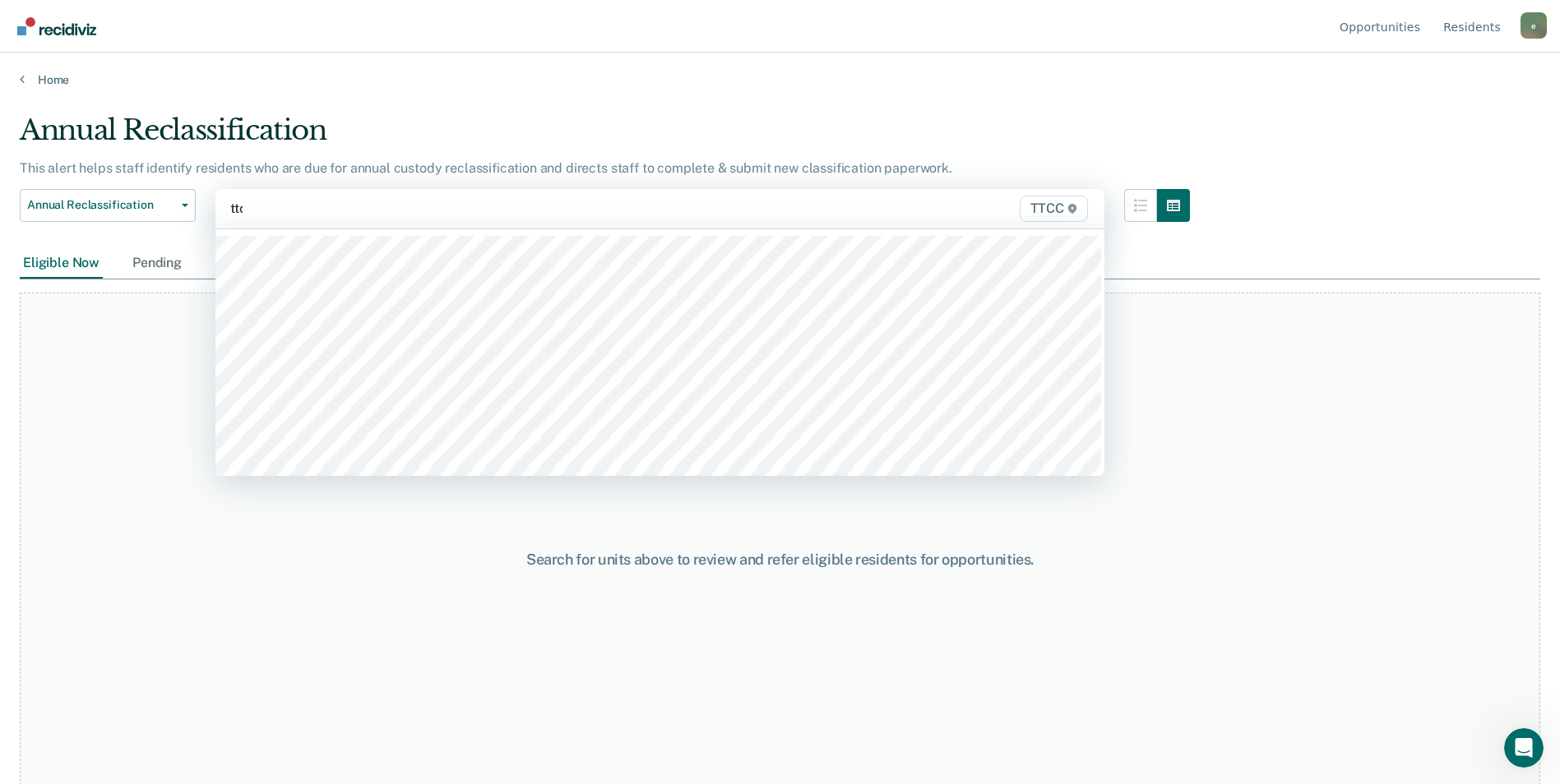
type input "ttcc"
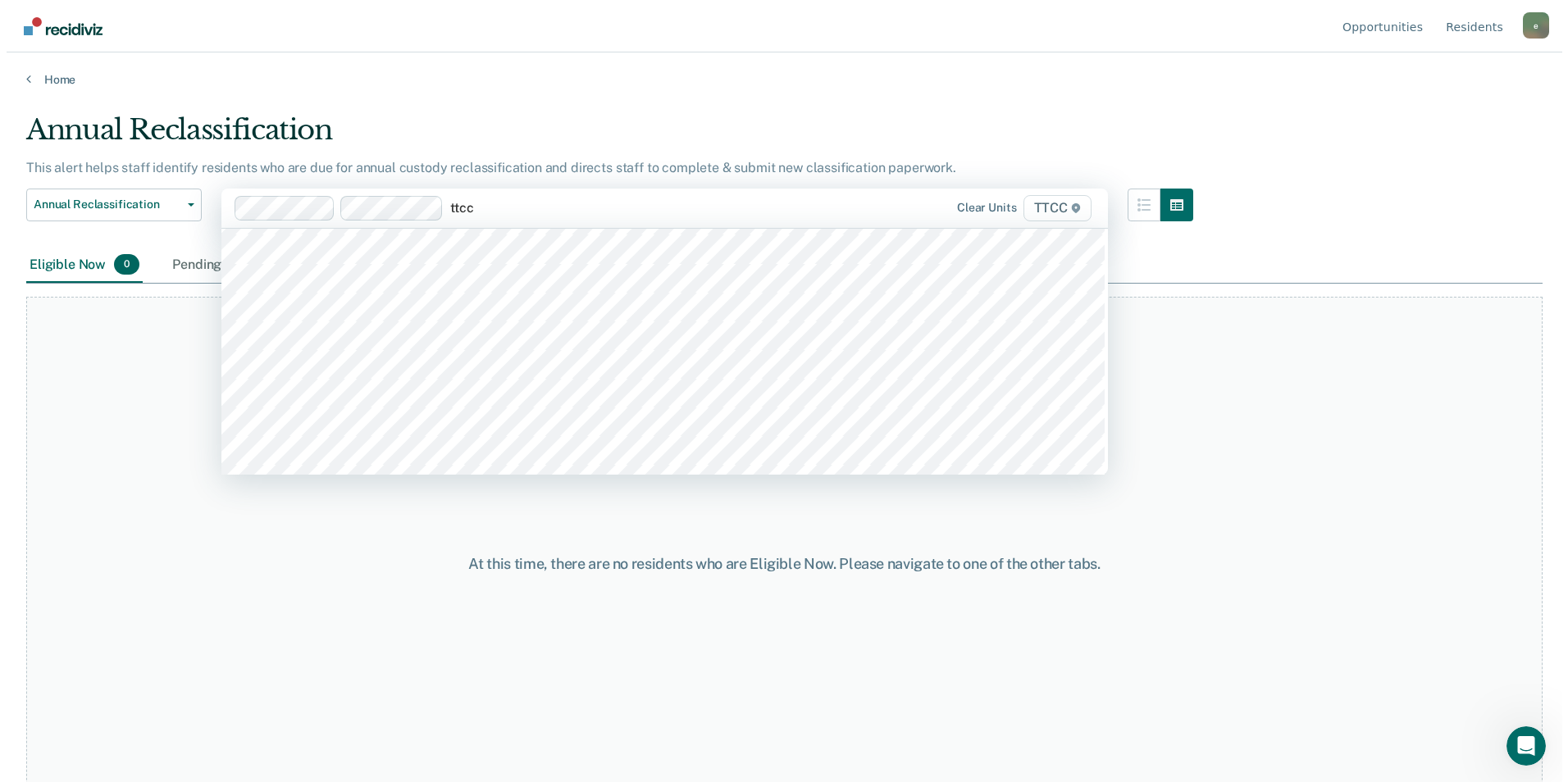
scroll to position [920, 0]
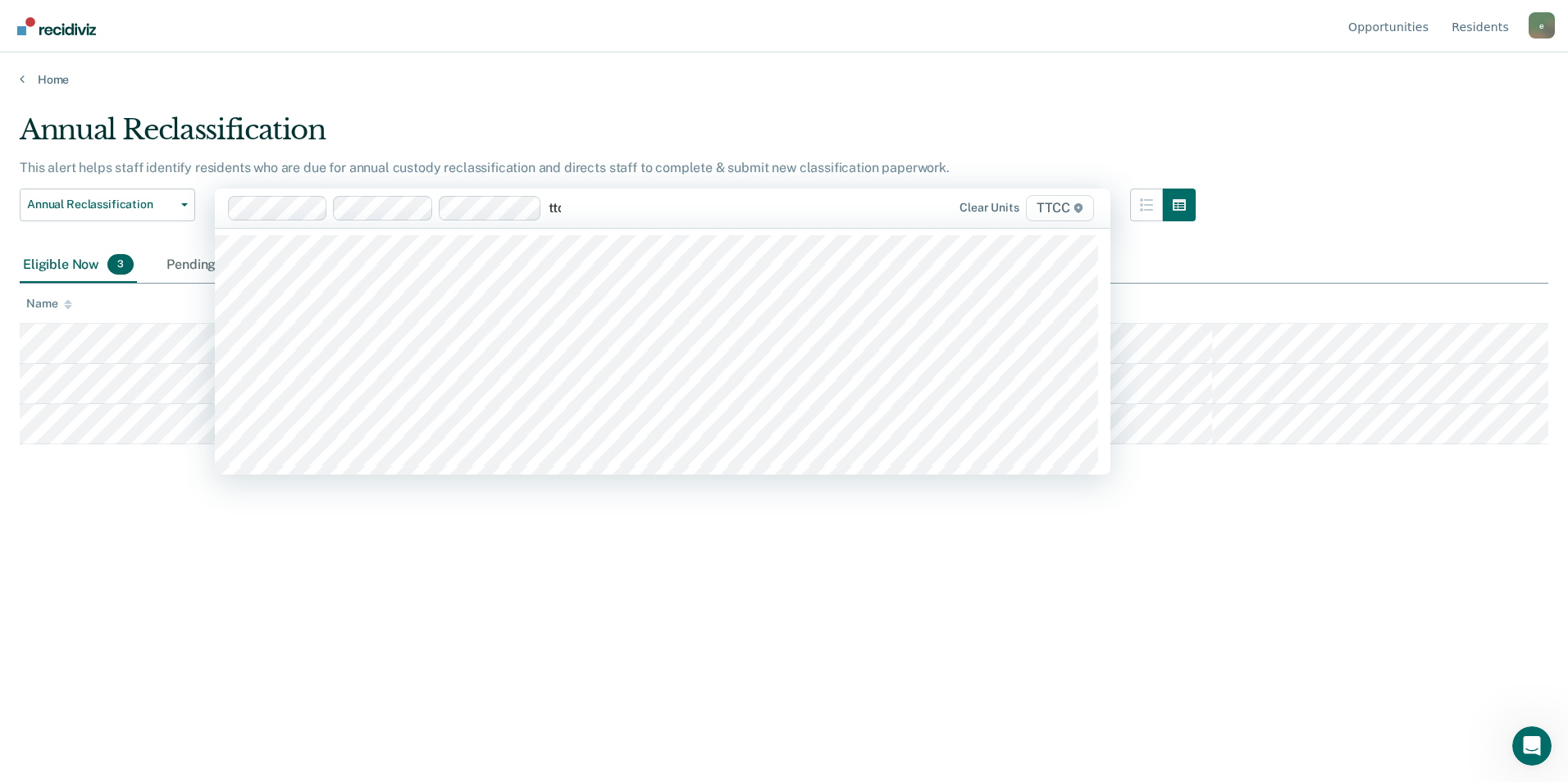
type input "ttcc"
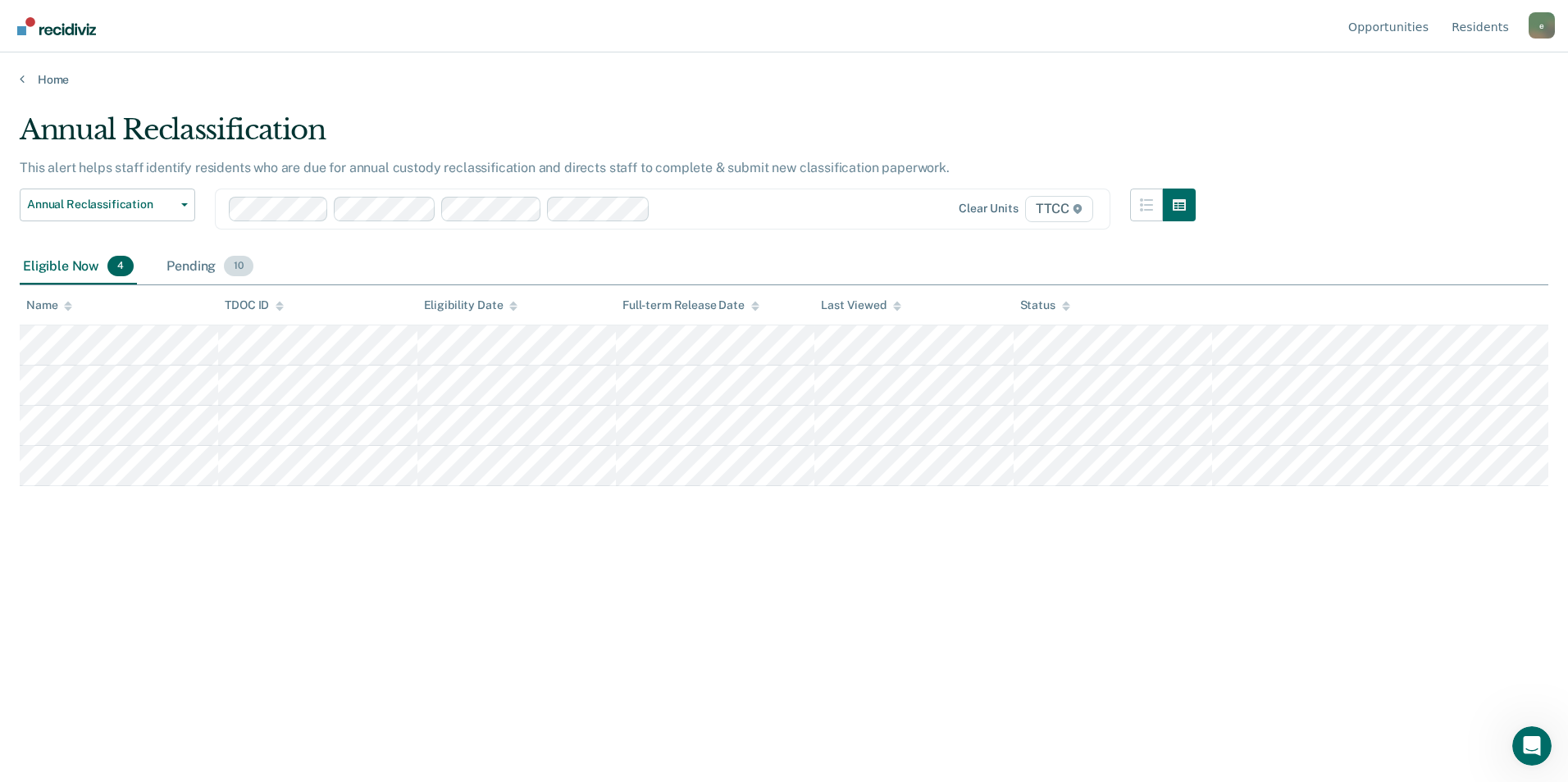
click at [200, 265] on div "Pending 10" at bounding box center [210, 267] width 93 height 36
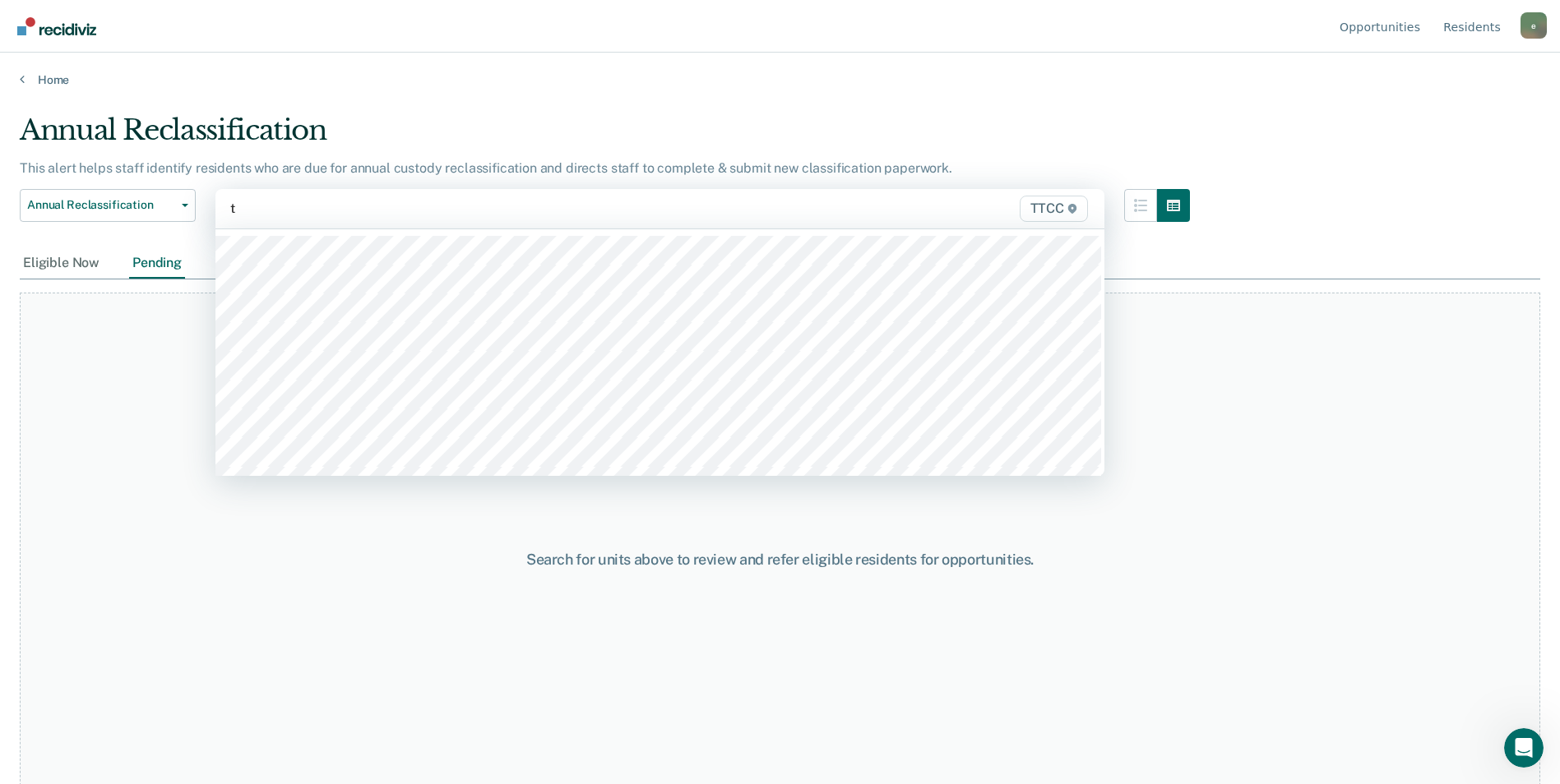
type input "tt"
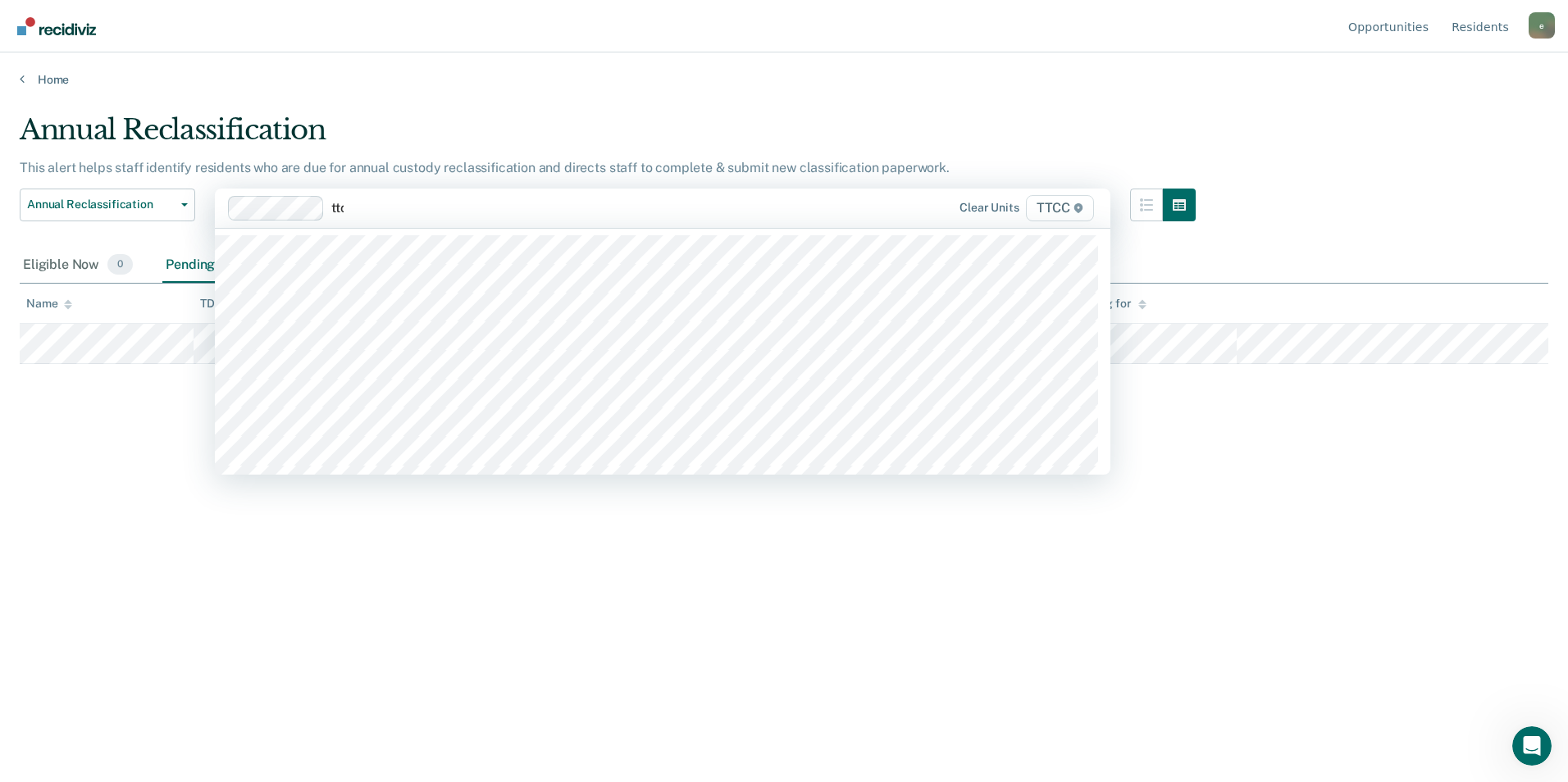
type input "ttcc"
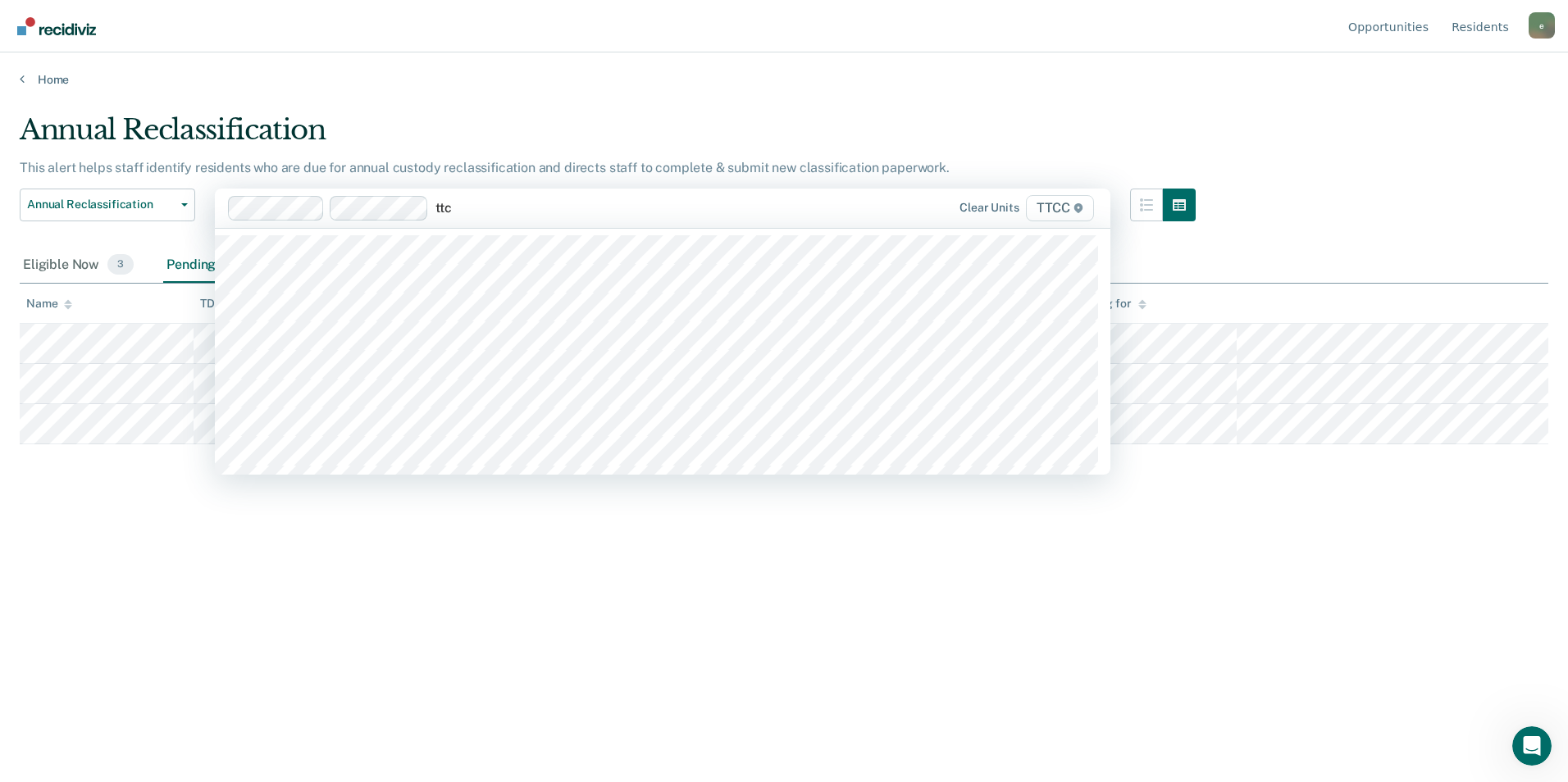
type input "ttcc"
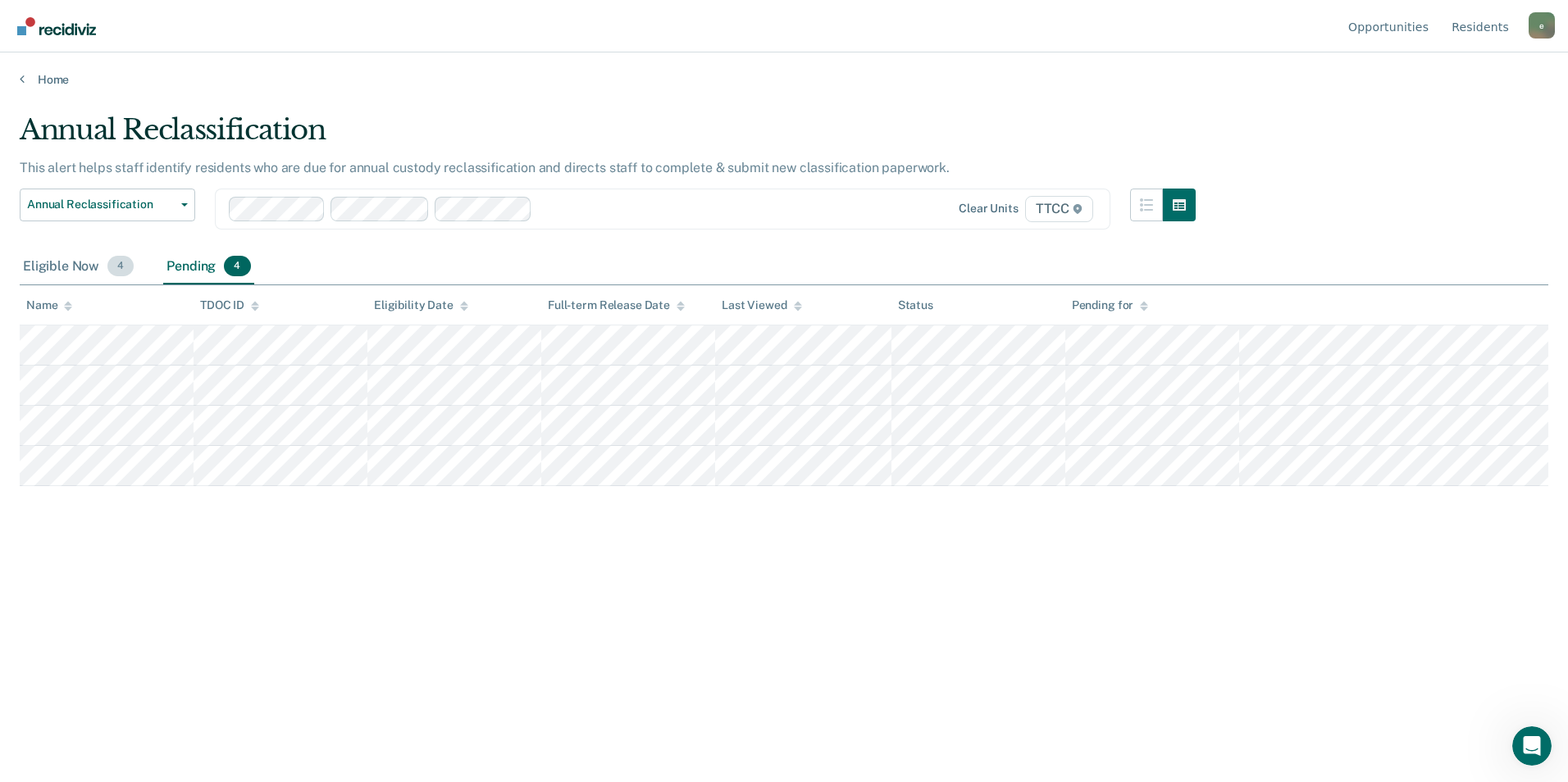
click at [68, 274] on div "Eligible Now 4" at bounding box center [78, 267] width 117 height 36
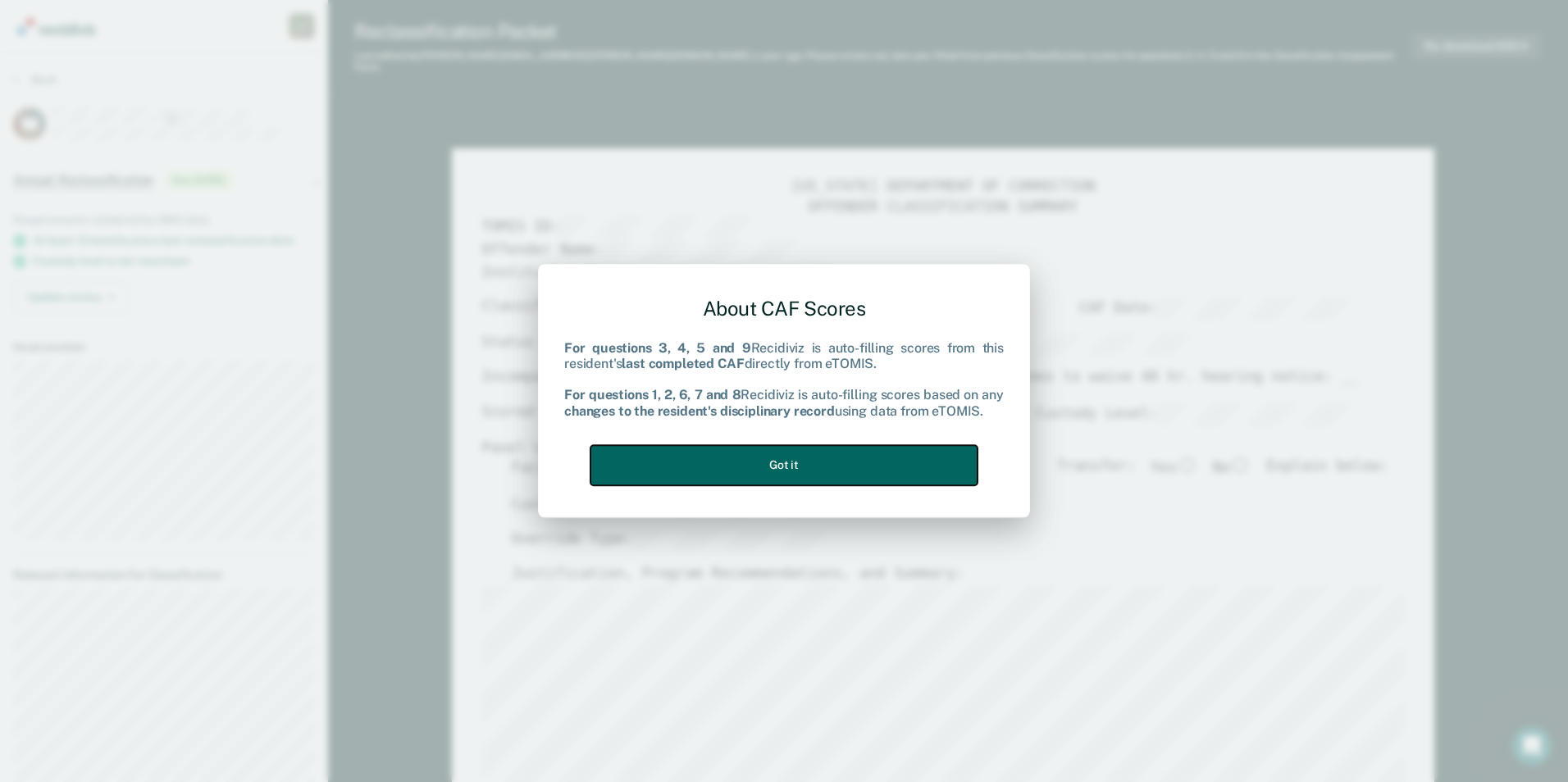
click at [853, 461] on button "Got it" at bounding box center [784, 465] width 387 height 40
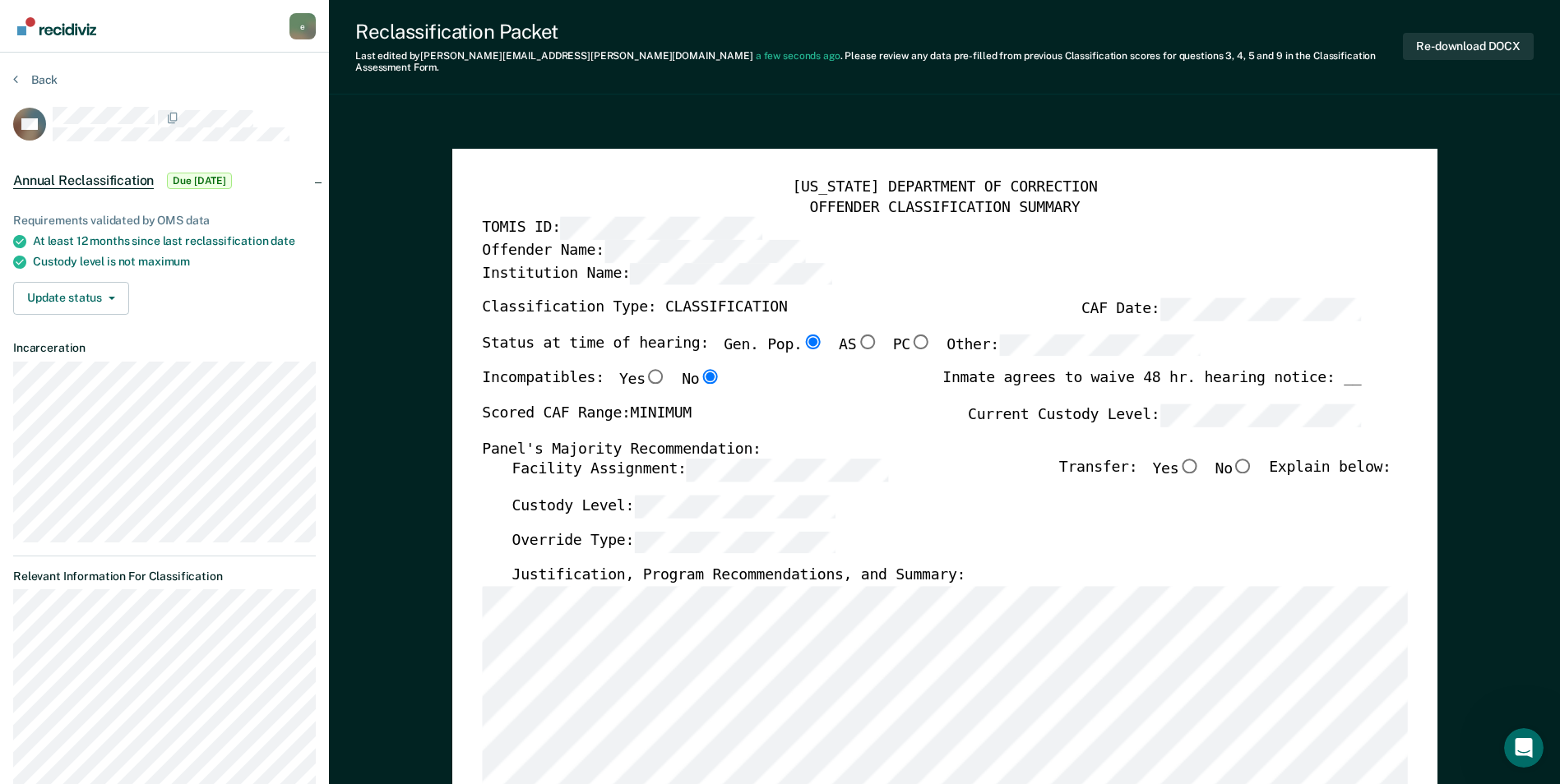
click at [1254, 459] on input "No" at bounding box center [1243, 466] width 21 height 15
type textarea "x"
radio input "true"
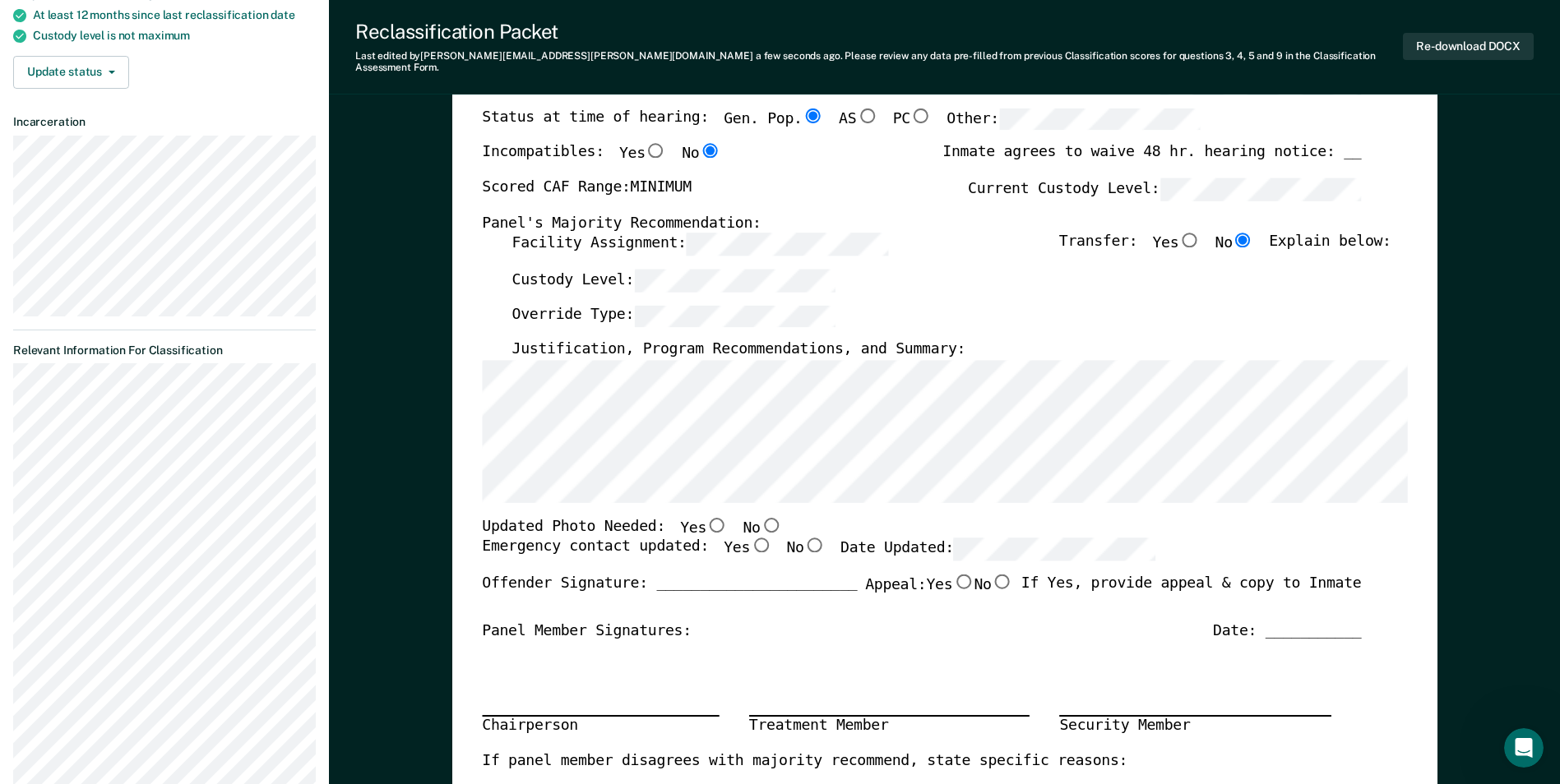
scroll to position [247, 0]
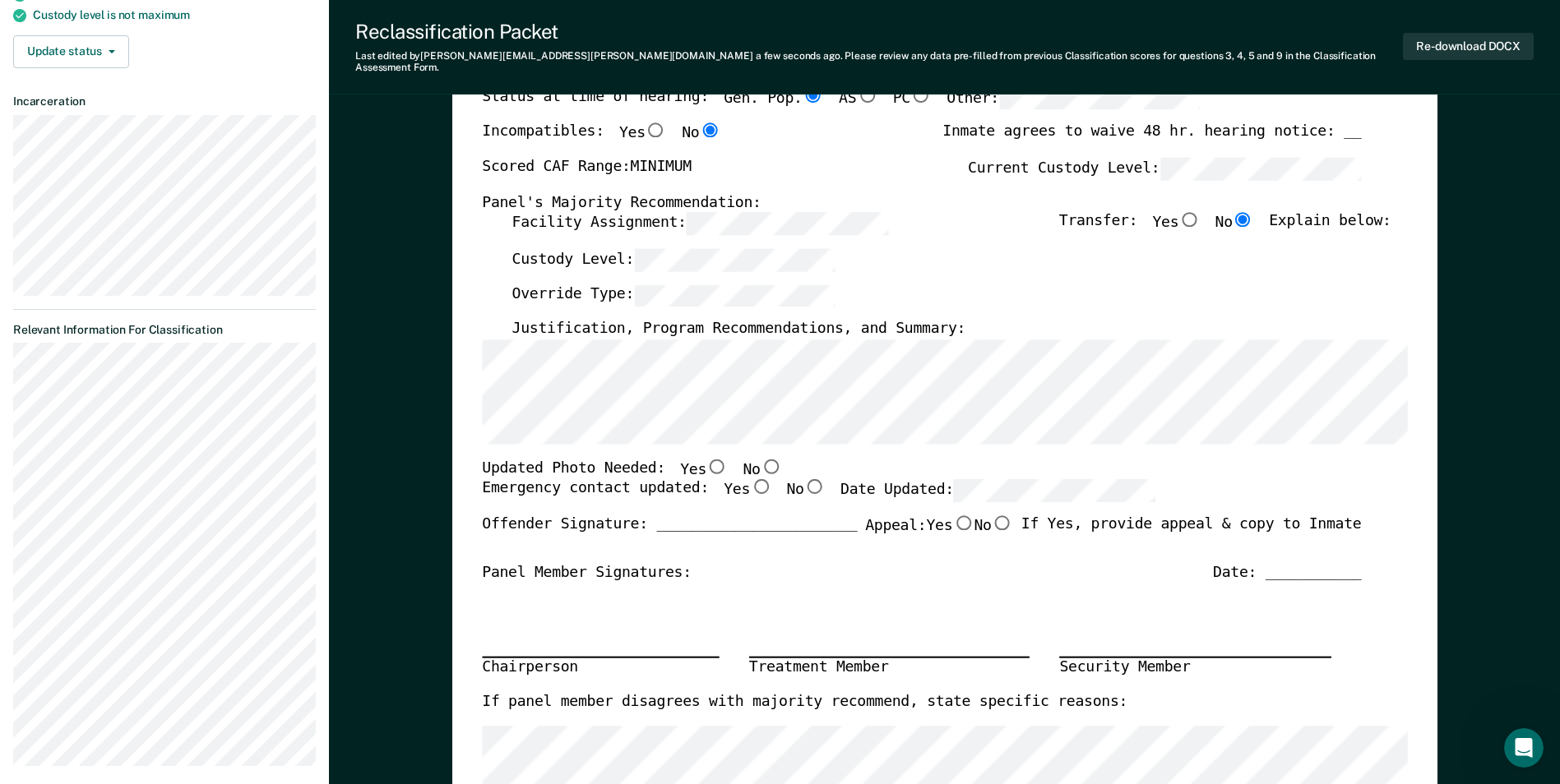
click at [760, 459] on input "No" at bounding box center [771, 466] width 21 height 15
type textarea "x"
radio input "true"
click at [750, 480] on input "Yes" at bounding box center [761, 487] width 21 height 15
type textarea "x"
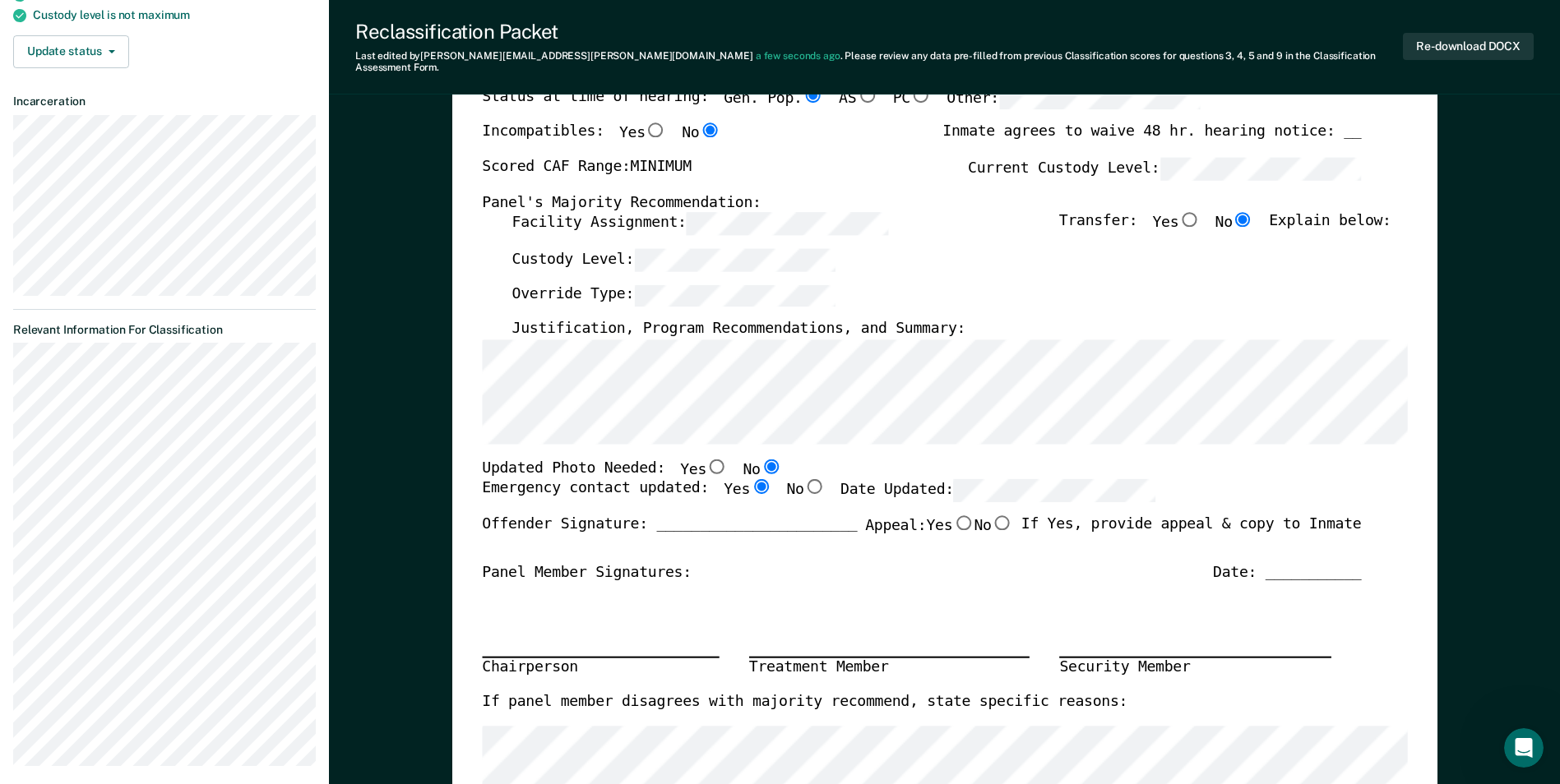
radio input "true"
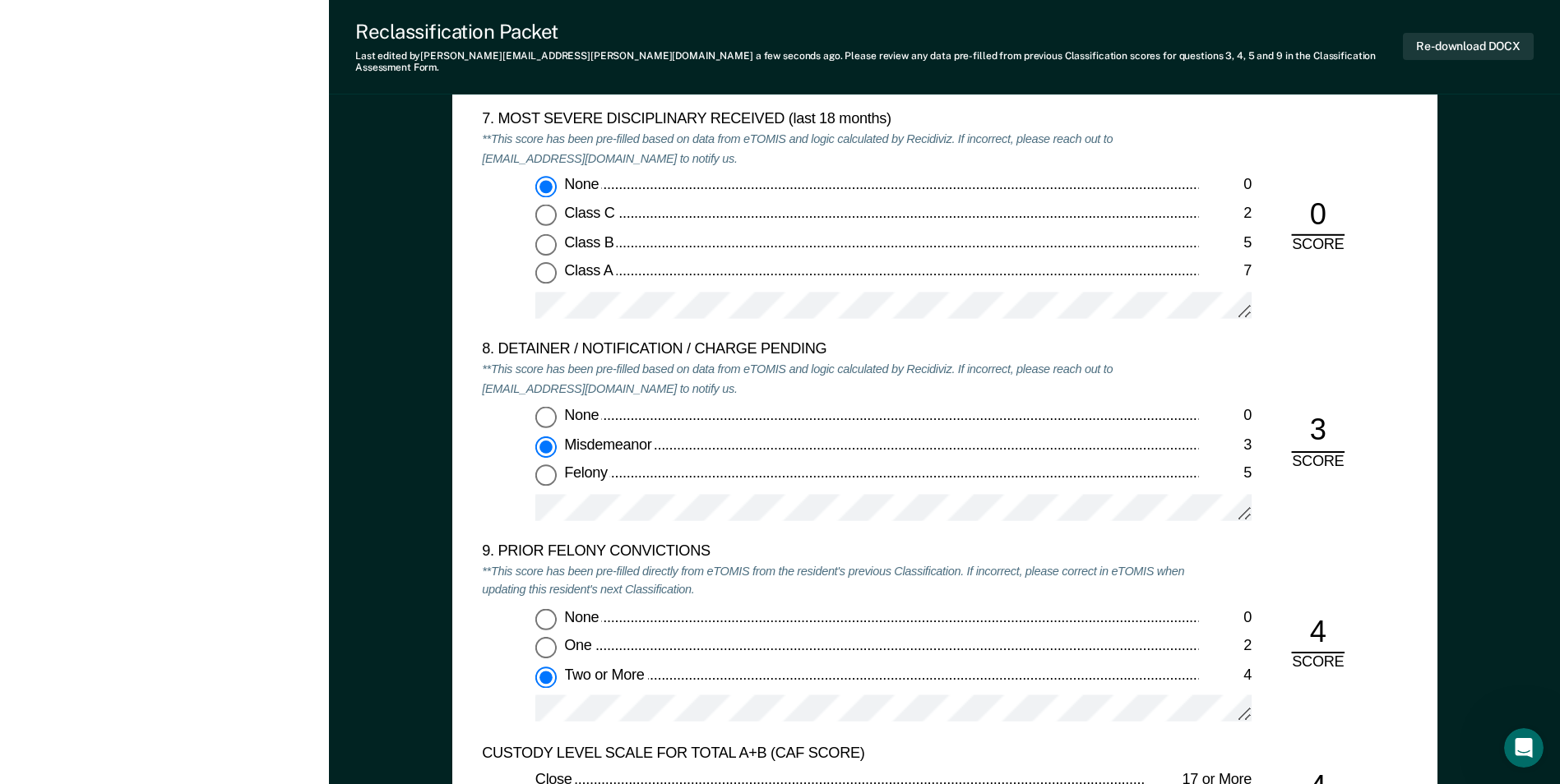
scroll to position [3288, 0]
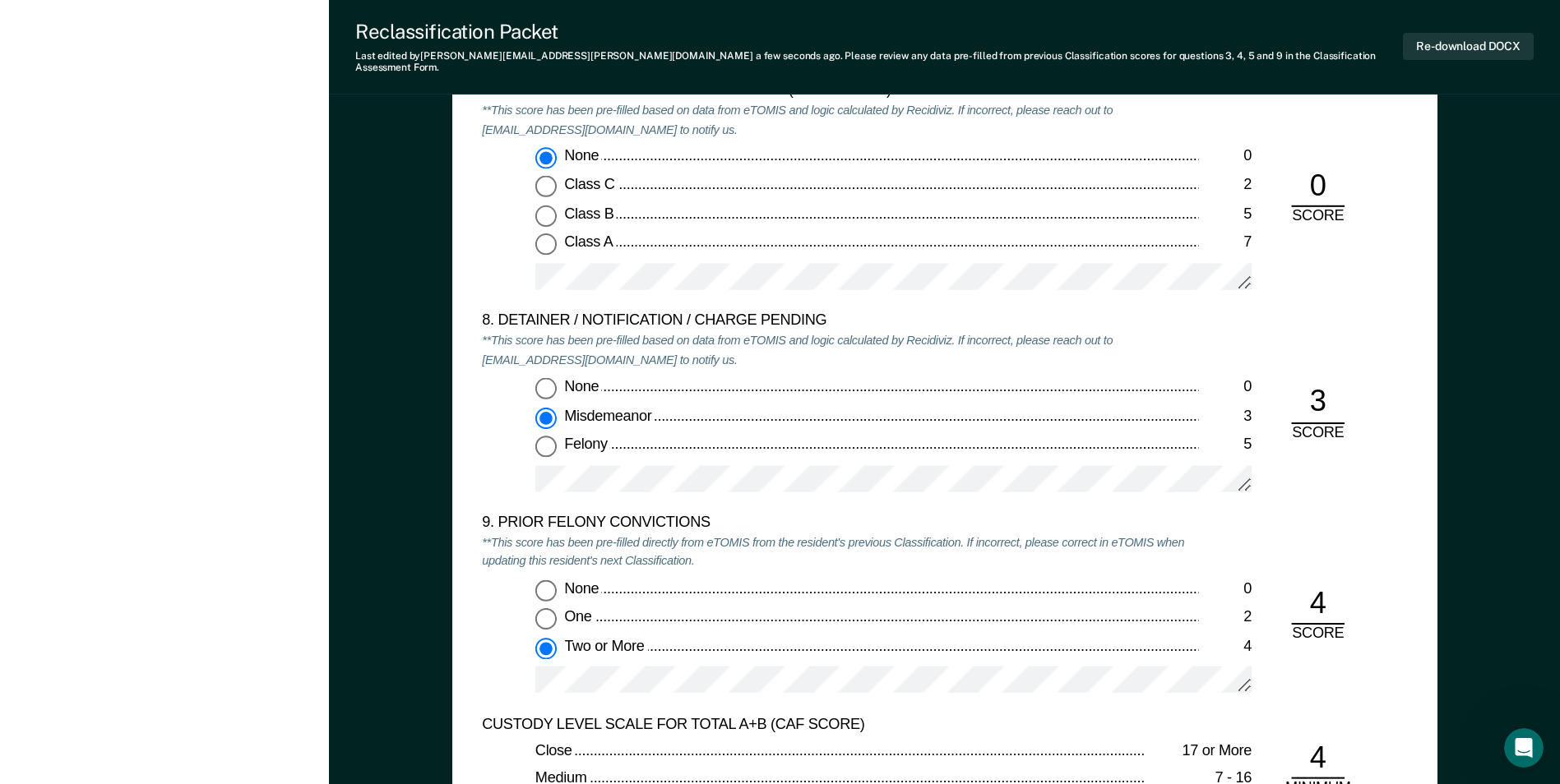
click at [547, 377] on input "None 0" at bounding box center [546, 388] width 21 height 21
type textarea "x"
radio input "true"
radio input "false"
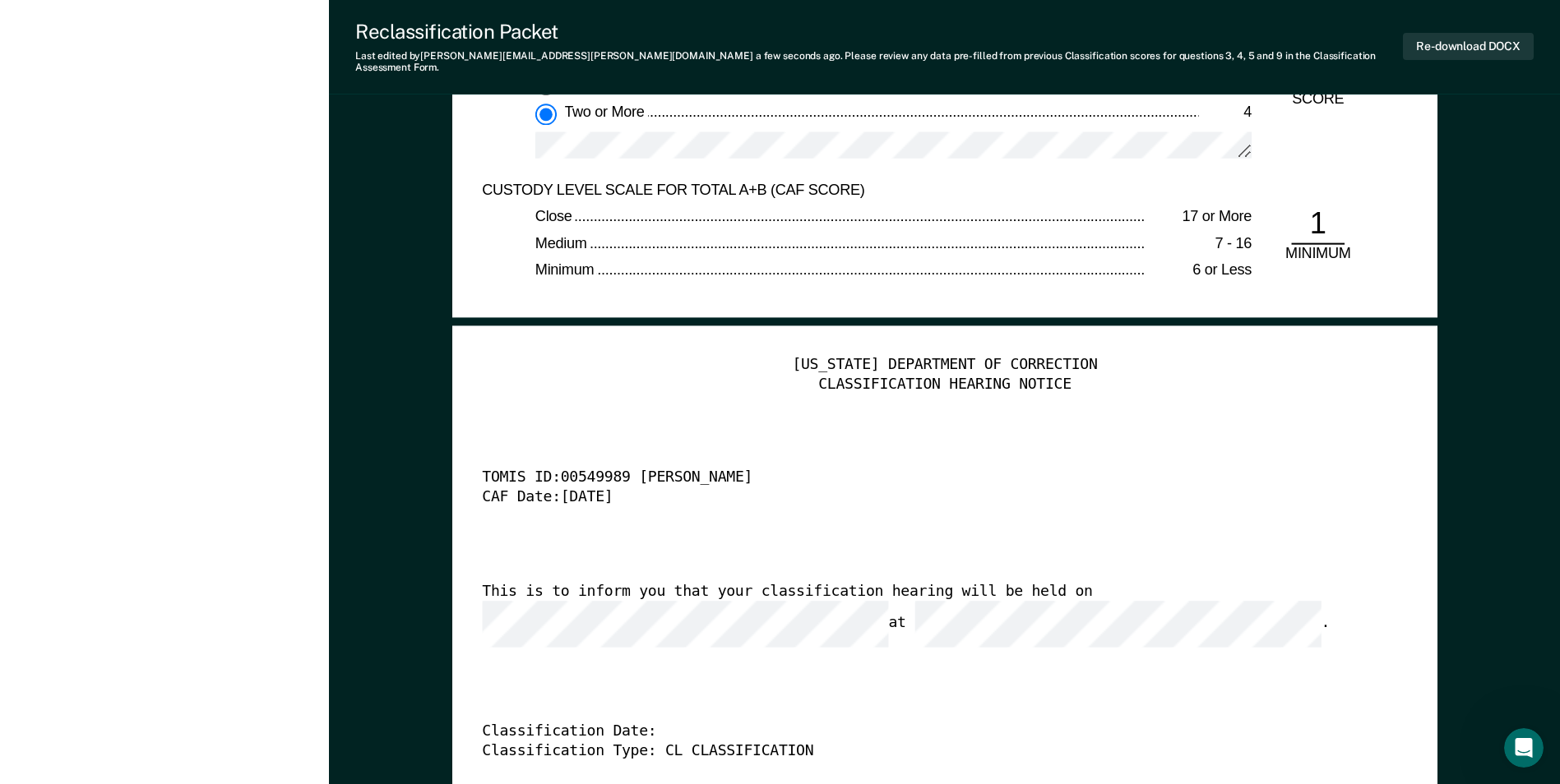
scroll to position [3864, 0]
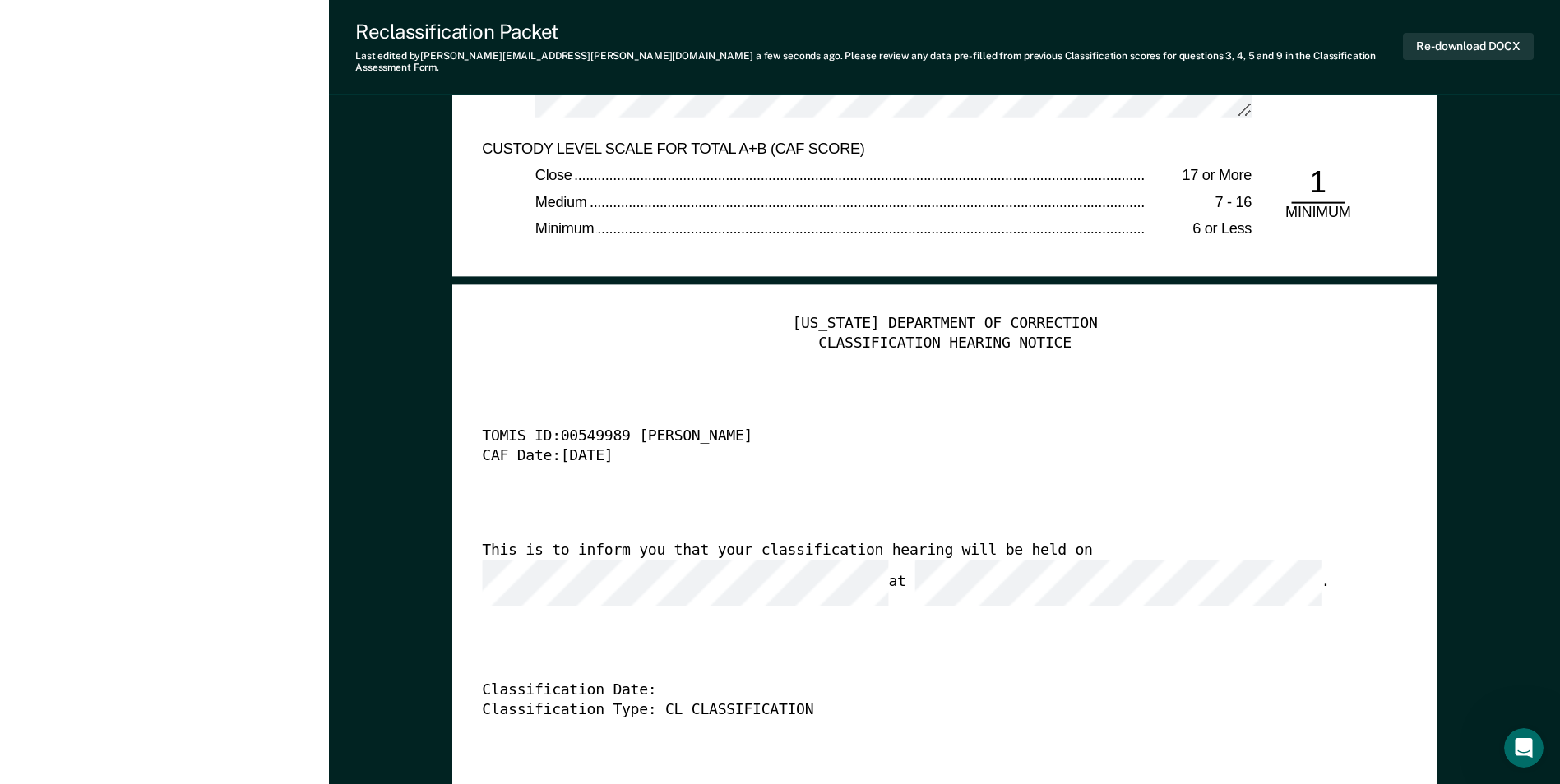
click at [1076, 682] on div "Classification Date:" at bounding box center [921, 691] width 879 height 20
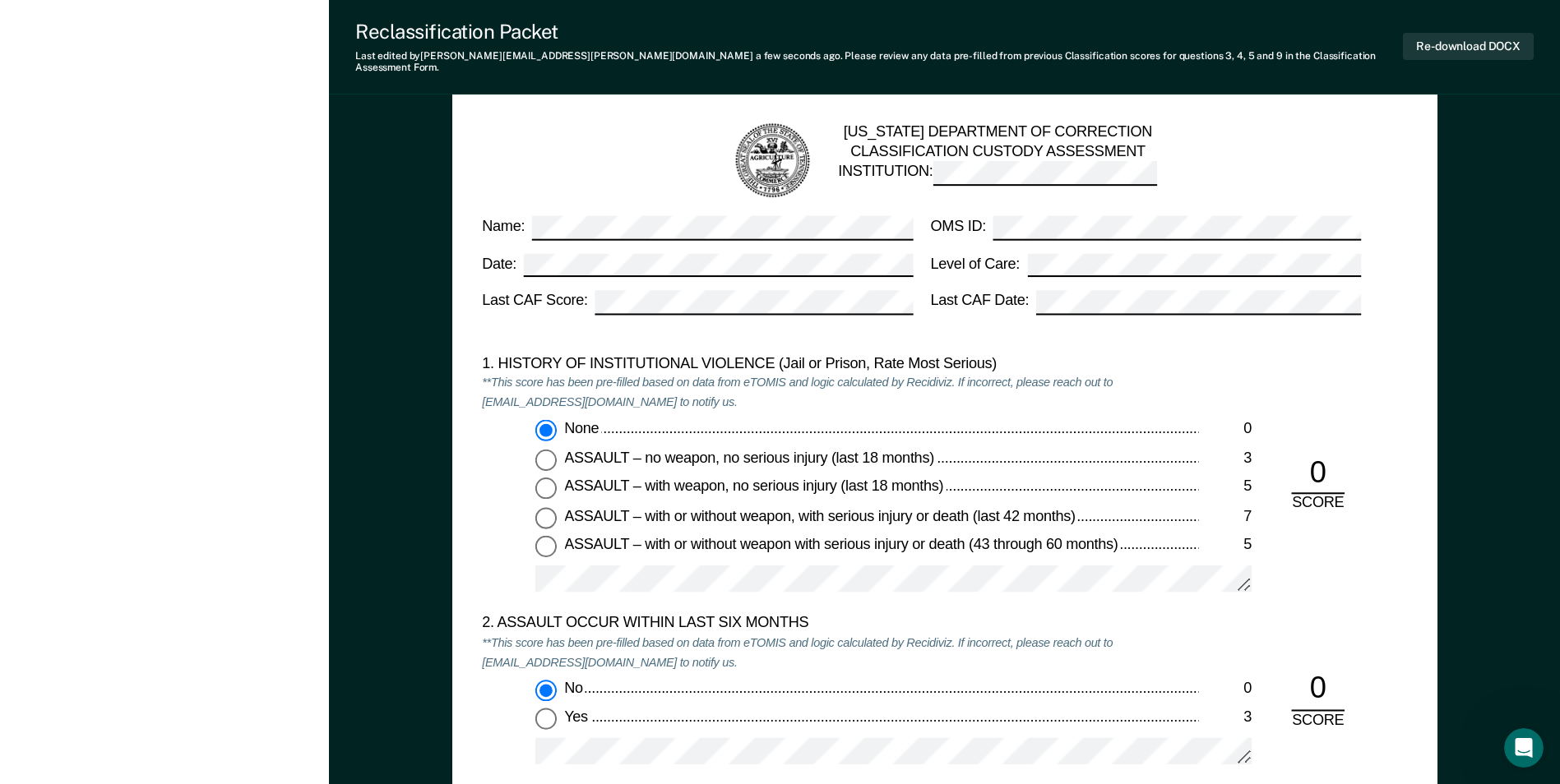
scroll to position [1151, 0]
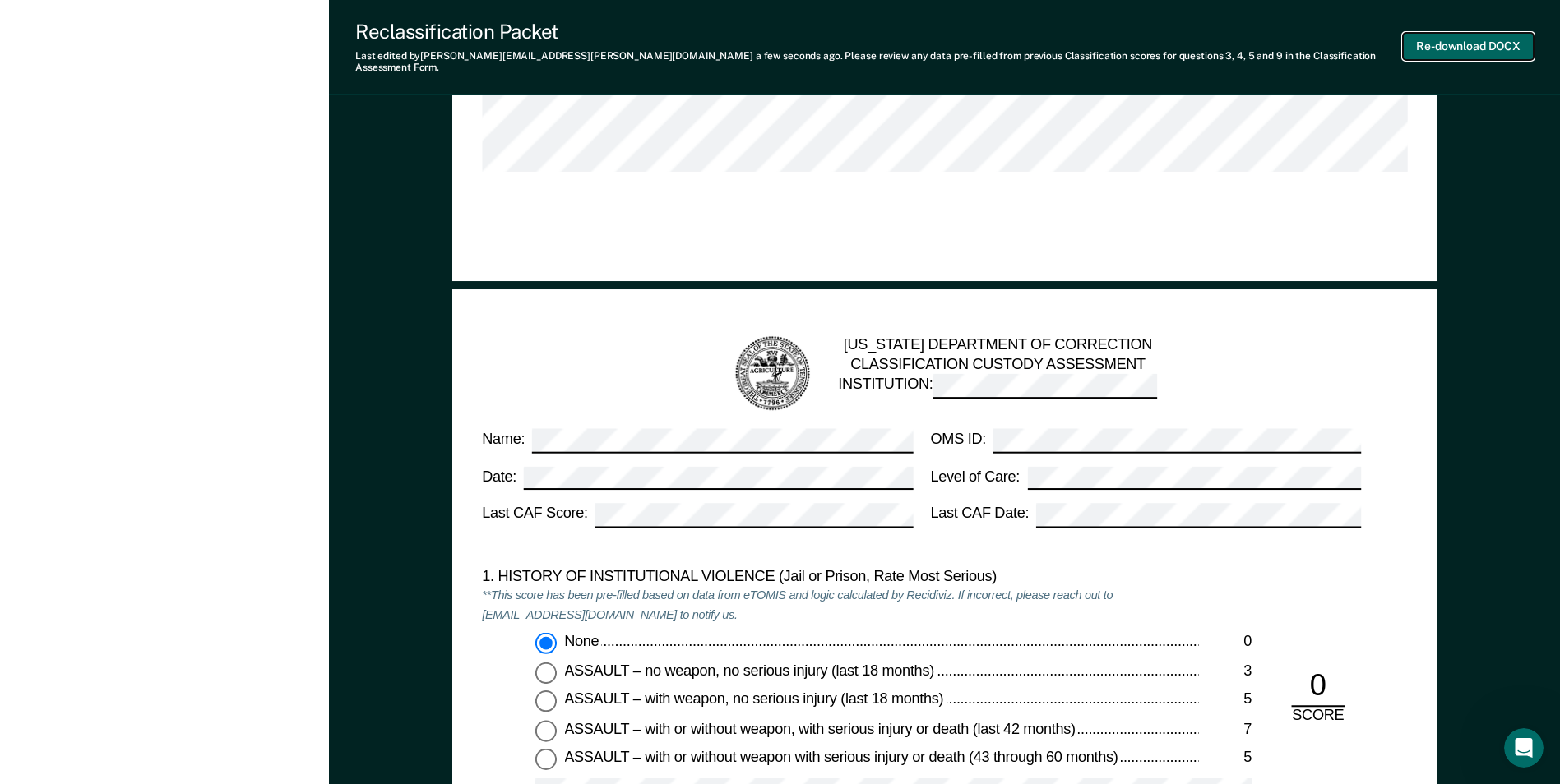
click at [1469, 37] on button "Re-download DOCX" at bounding box center [1467, 46] width 131 height 27
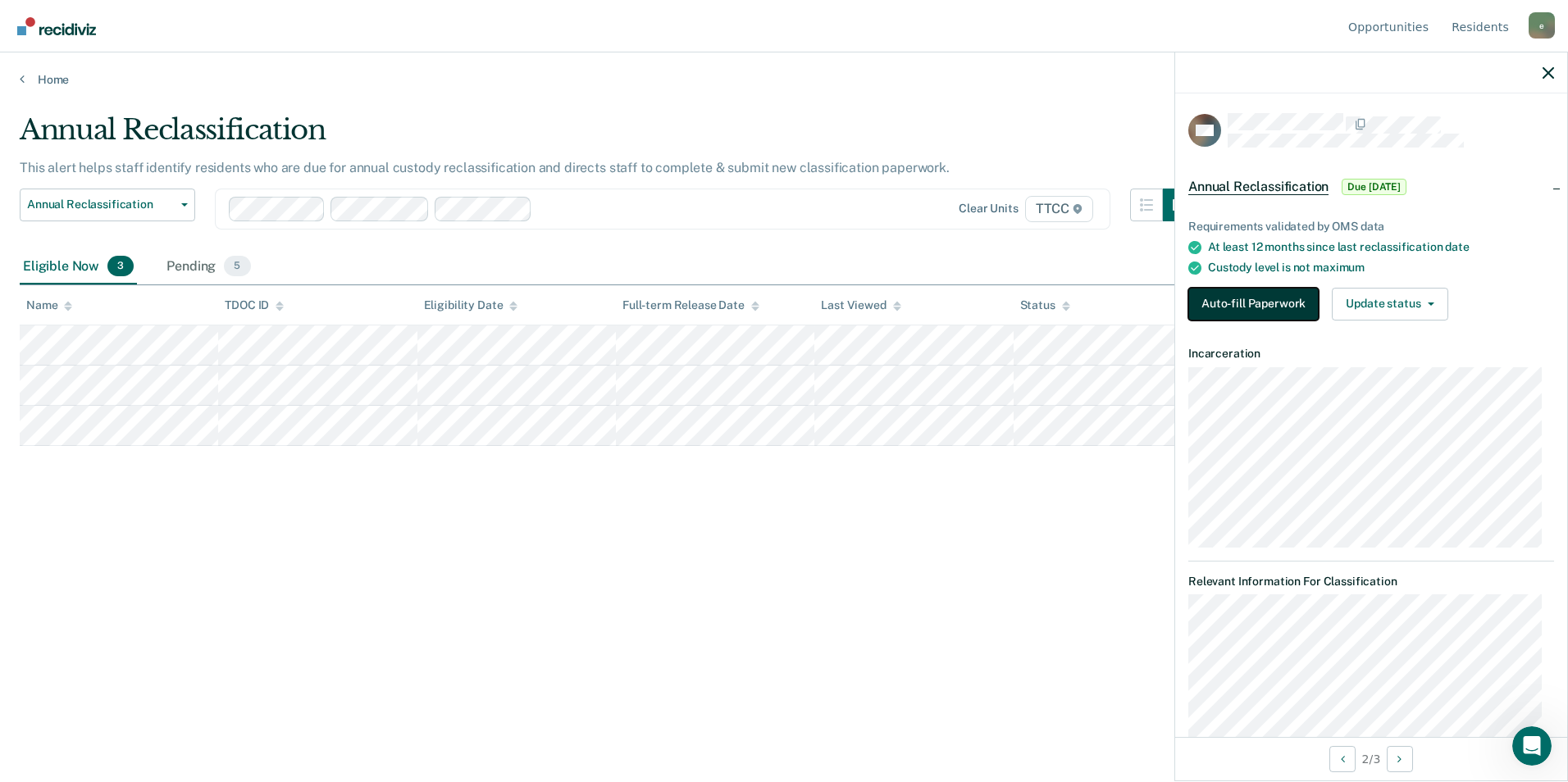
click at [1250, 300] on button "Auto-fill Paperwork" at bounding box center [1254, 304] width 131 height 33
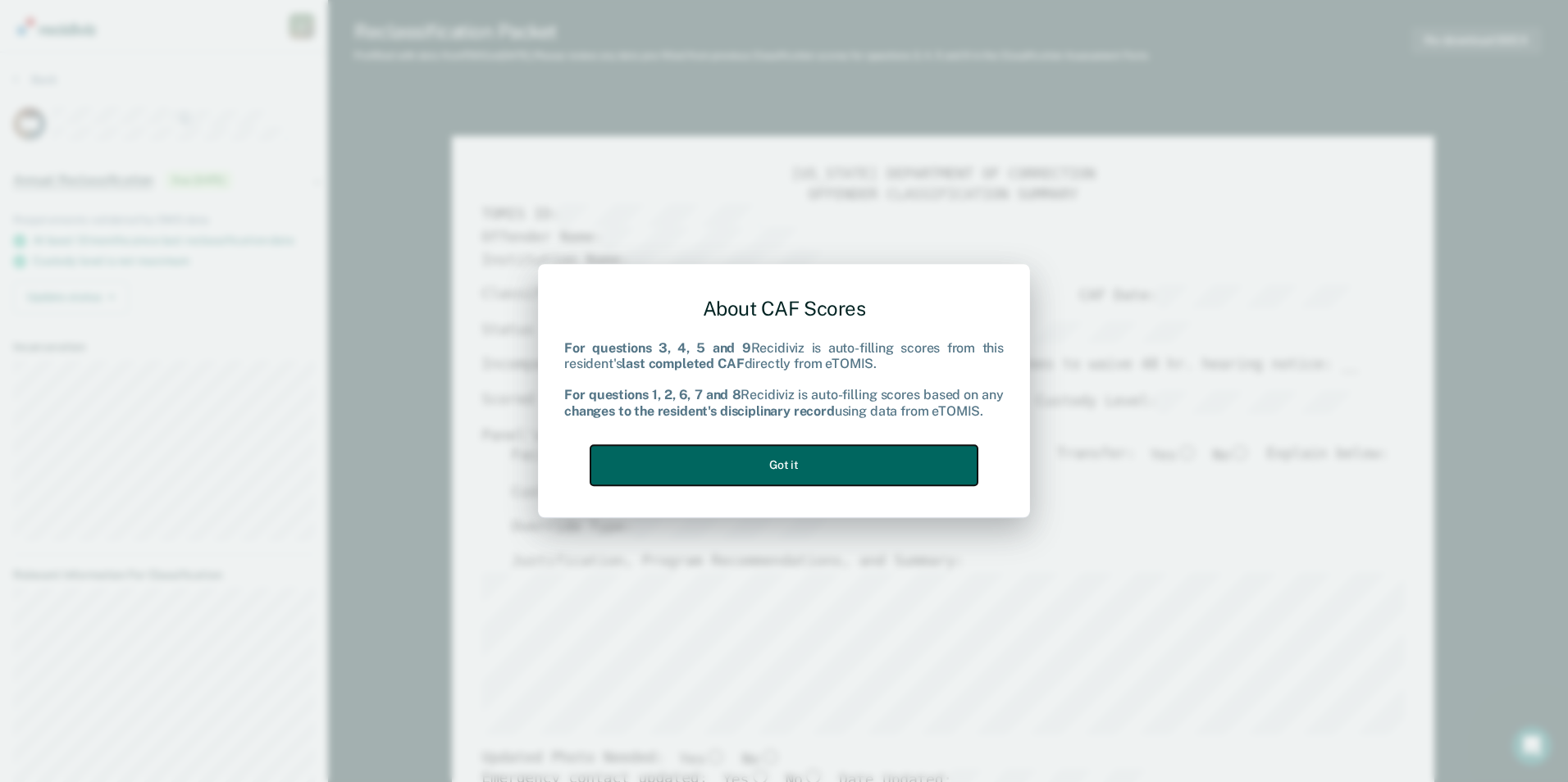
click at [792, 454] on button "Got it" at bounding box center [784, 465] width 387 height 40
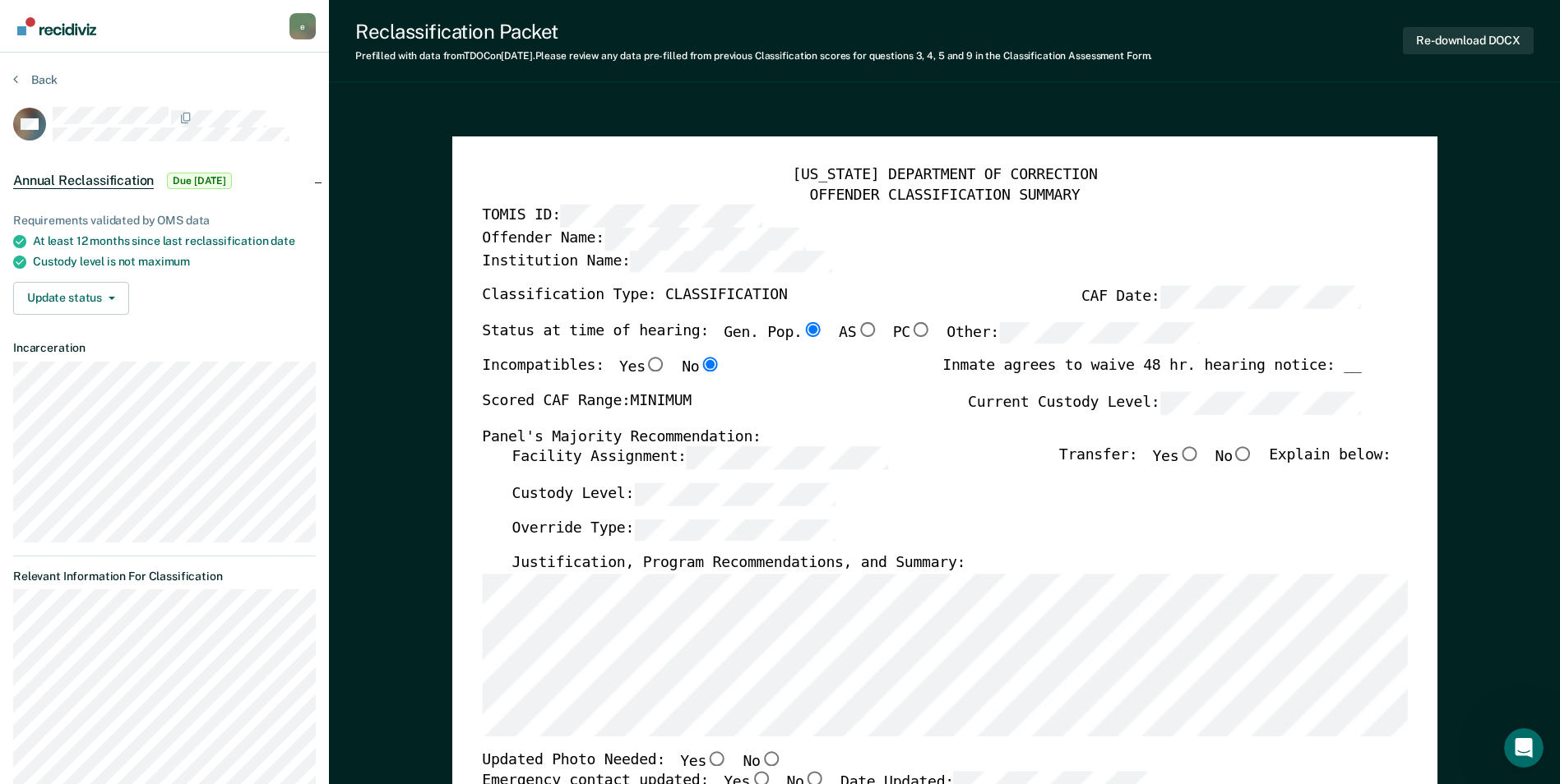
click at [1252, 455] on input "No" at bounding box center [1243, 455] width 21 height 15
type textarea "x"
radio input "true"
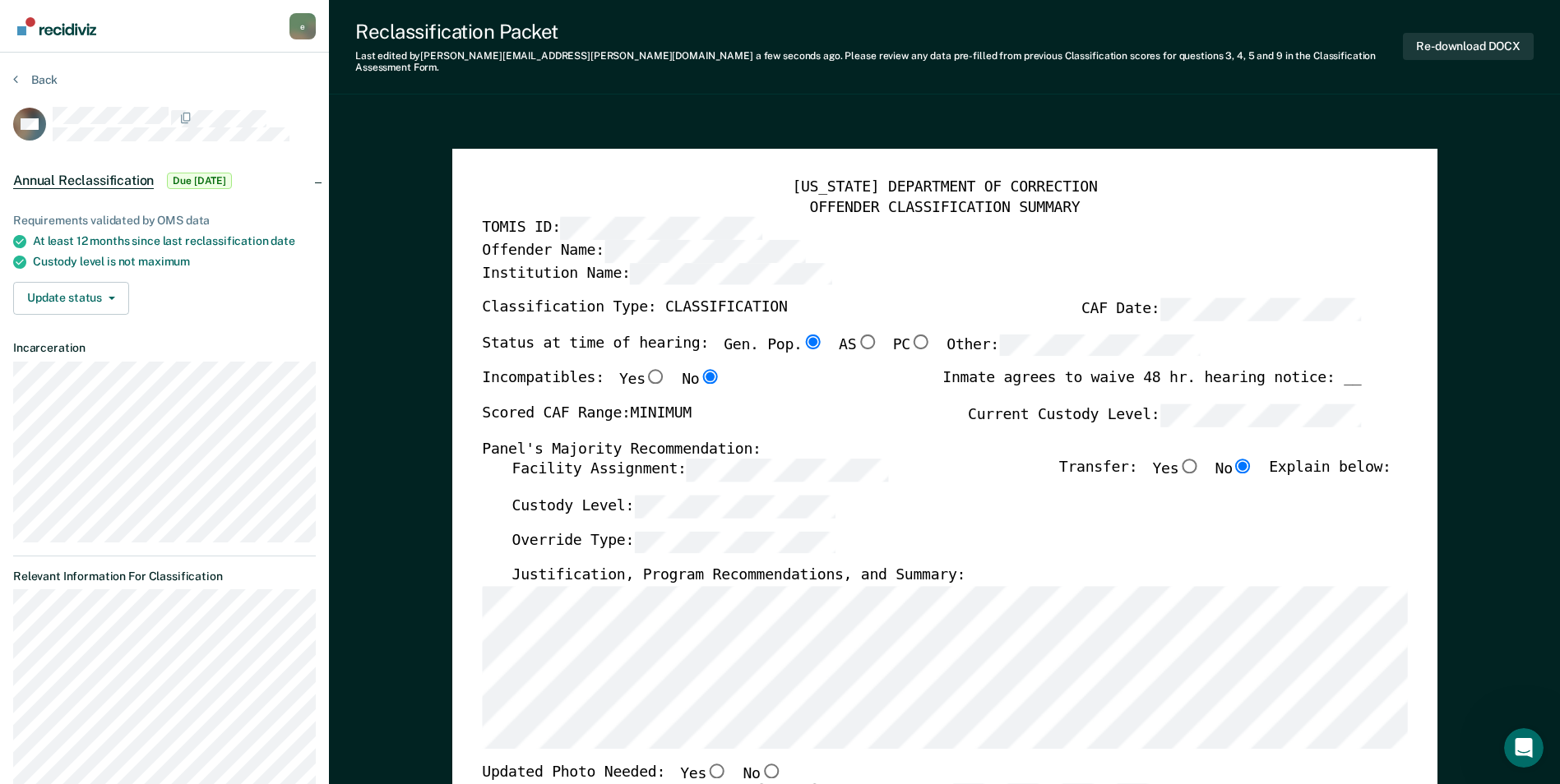
click at [570, 498] on label "Custody Level:" at bounding box center [674, 505] width 324 height 22
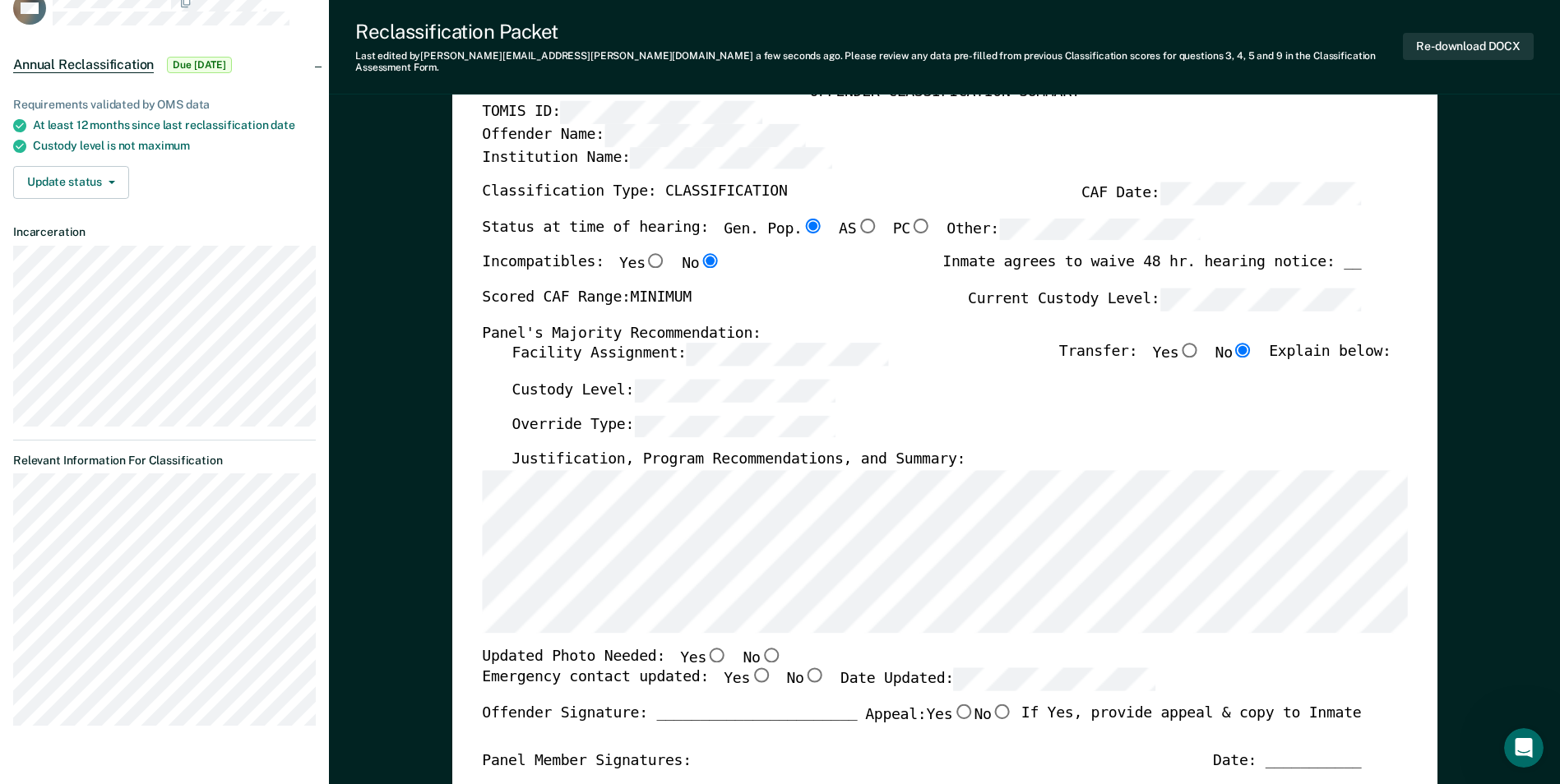
scroll to position [165, 0]
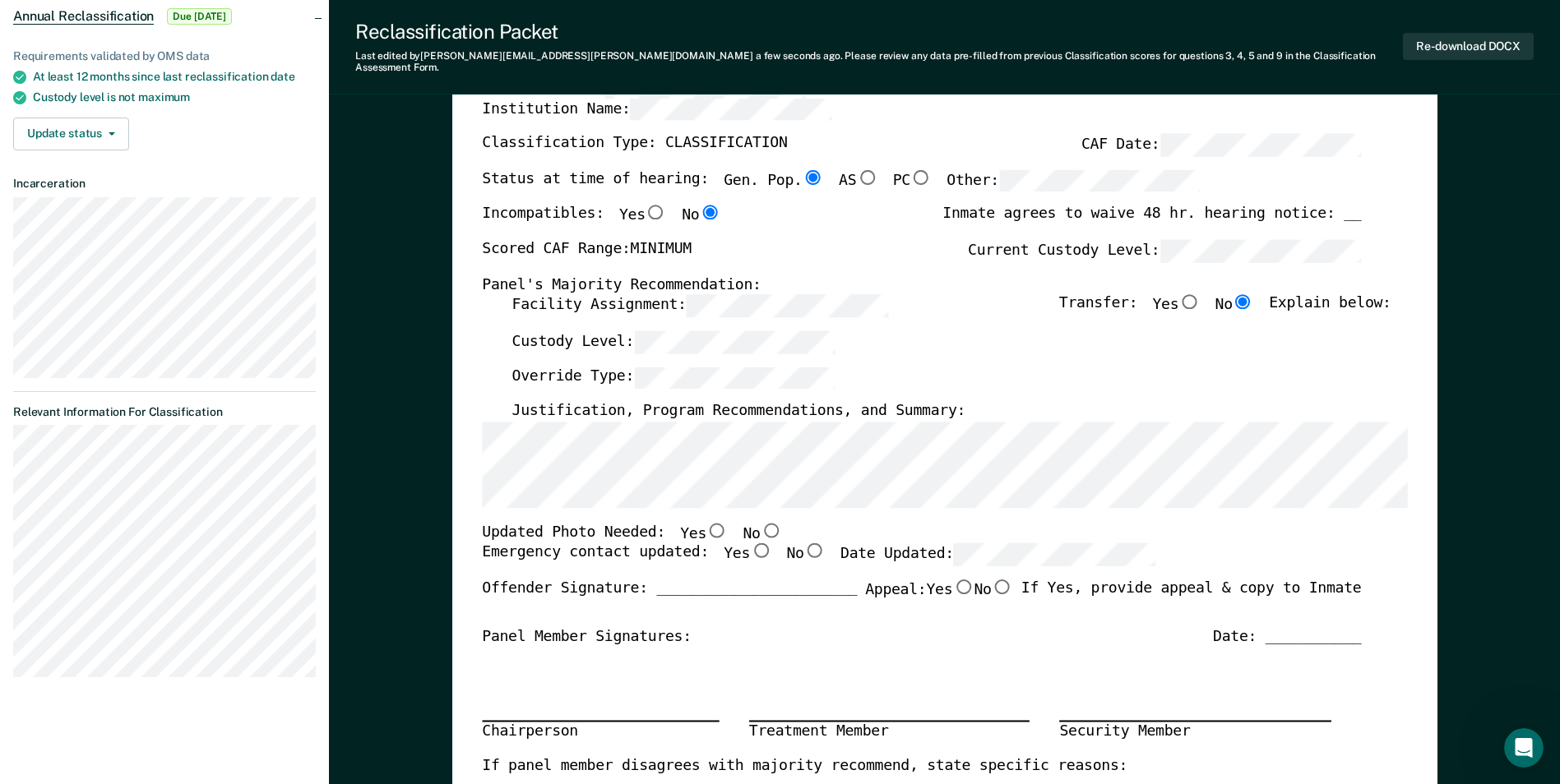
click at [760, 523] on input "No" at bounding box center [771, 530] width 21 height 15
type textarea "x"
radio input "true"
click at [750, 544] on input "Yes" at bounding box center [761, 551] width 21 height 15
type textarea "x"
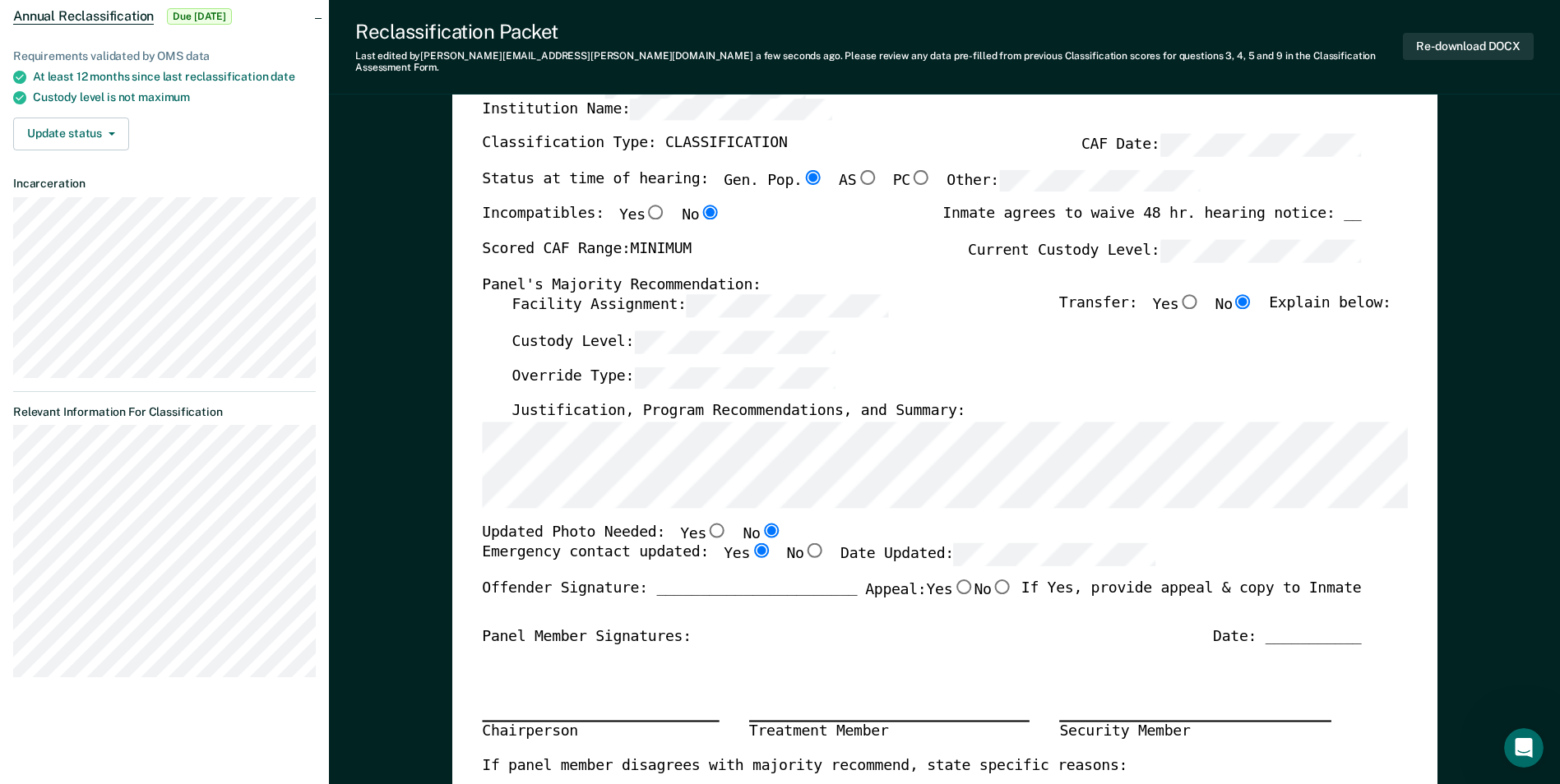
radio input "true"
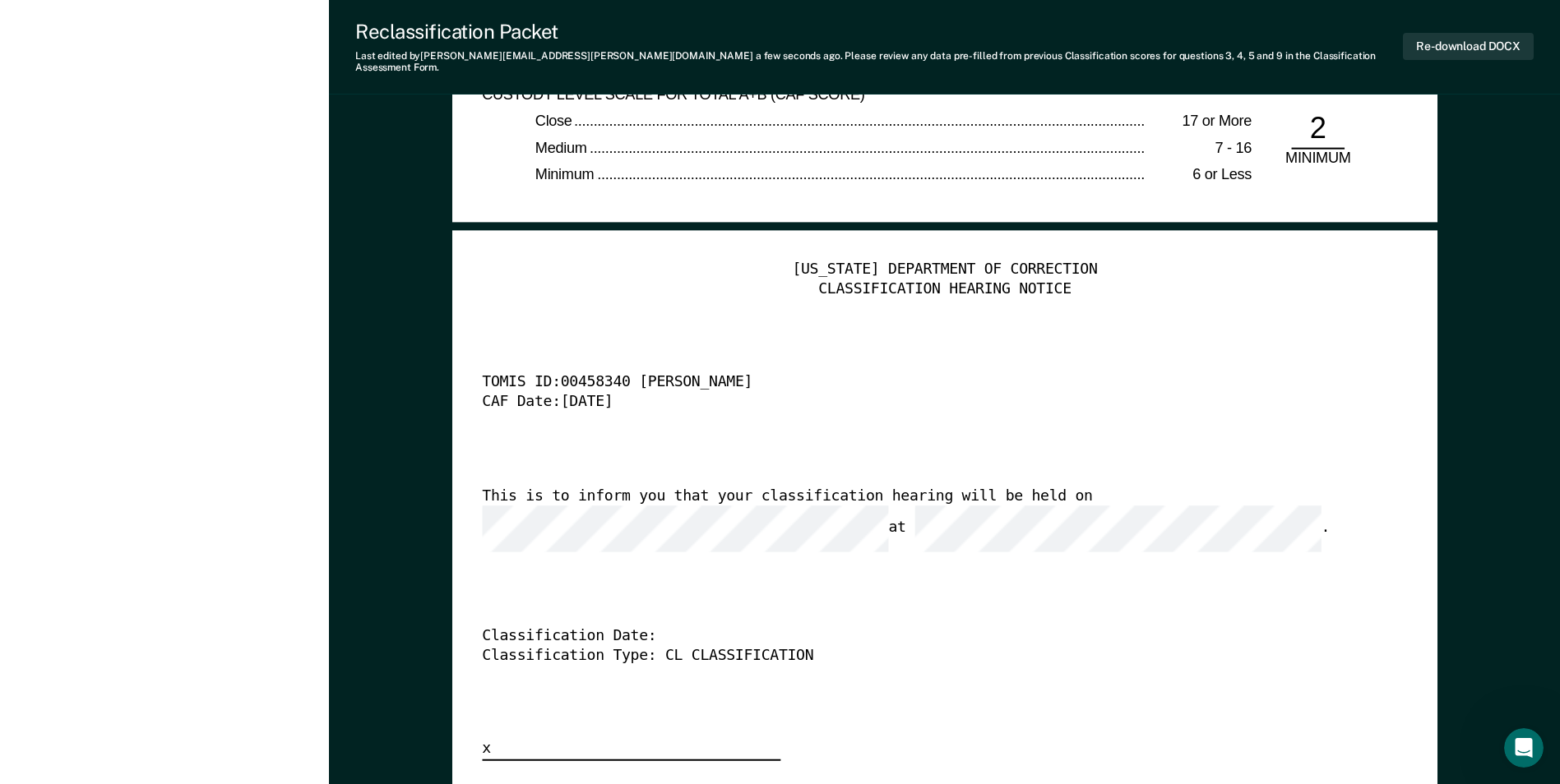
scroll to position [3946, 0]
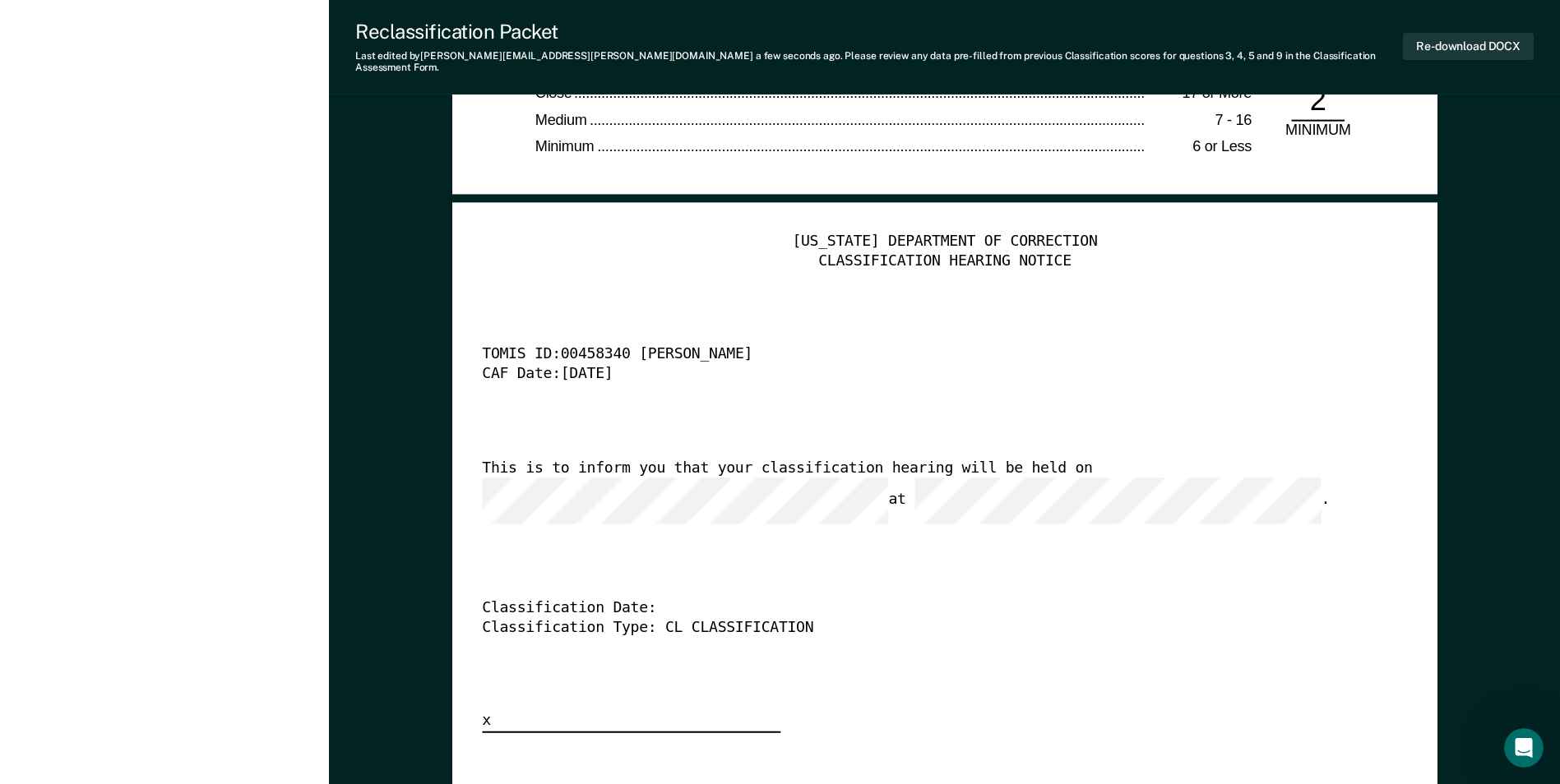
click at [914, 609] on div "TENNESSEE DEPARTMENT OF CORRECTION CLASSIFICATION HEARING NOTICE TOMIS ID: 0045…" at bounding box center [943, 482] width 925 height 501
click at [1414, 37] on button "Re-download DOCX" at bounding box center [1467, 46] width 131 height 27
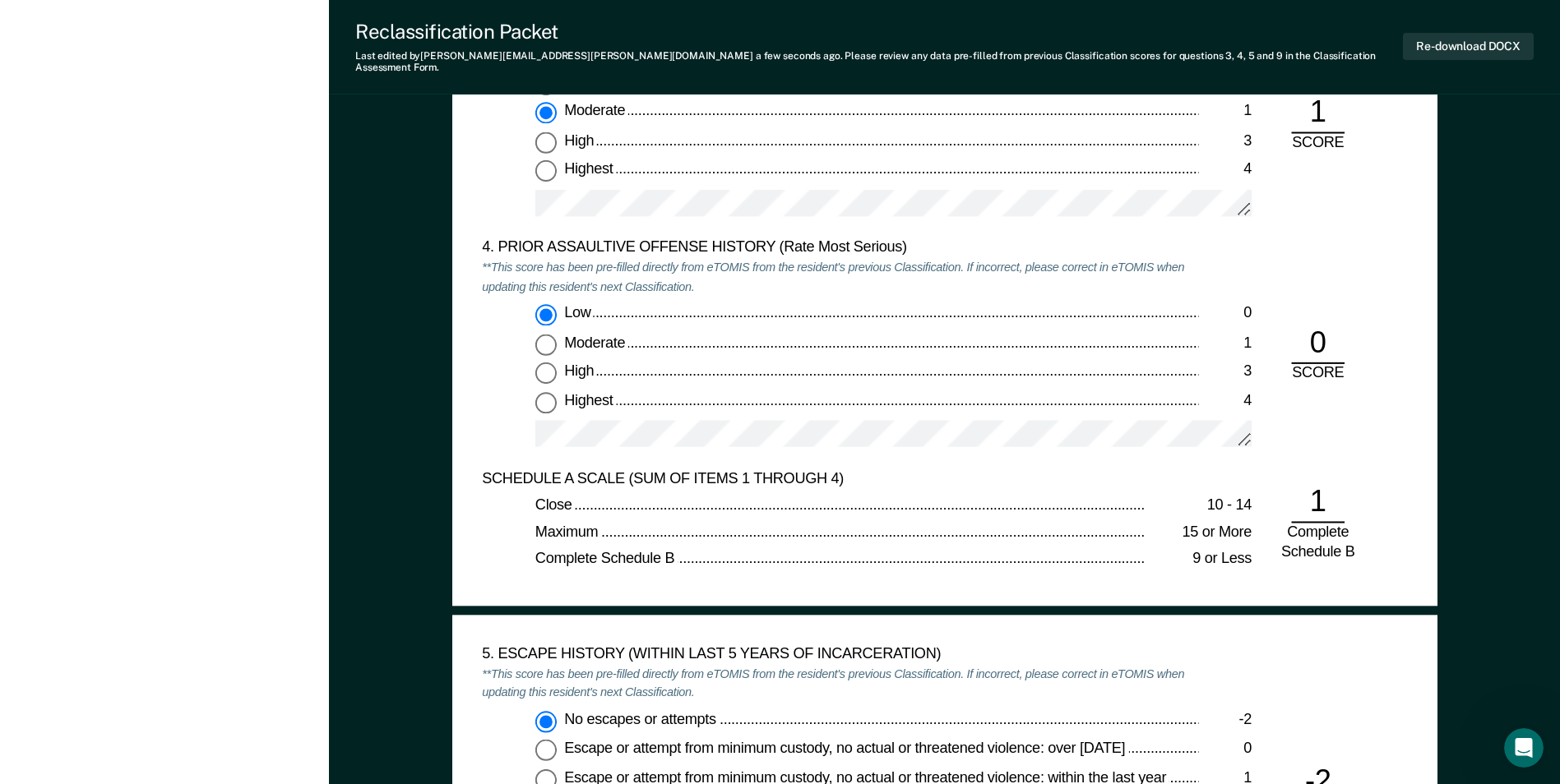
scroll to position [2138, 0]
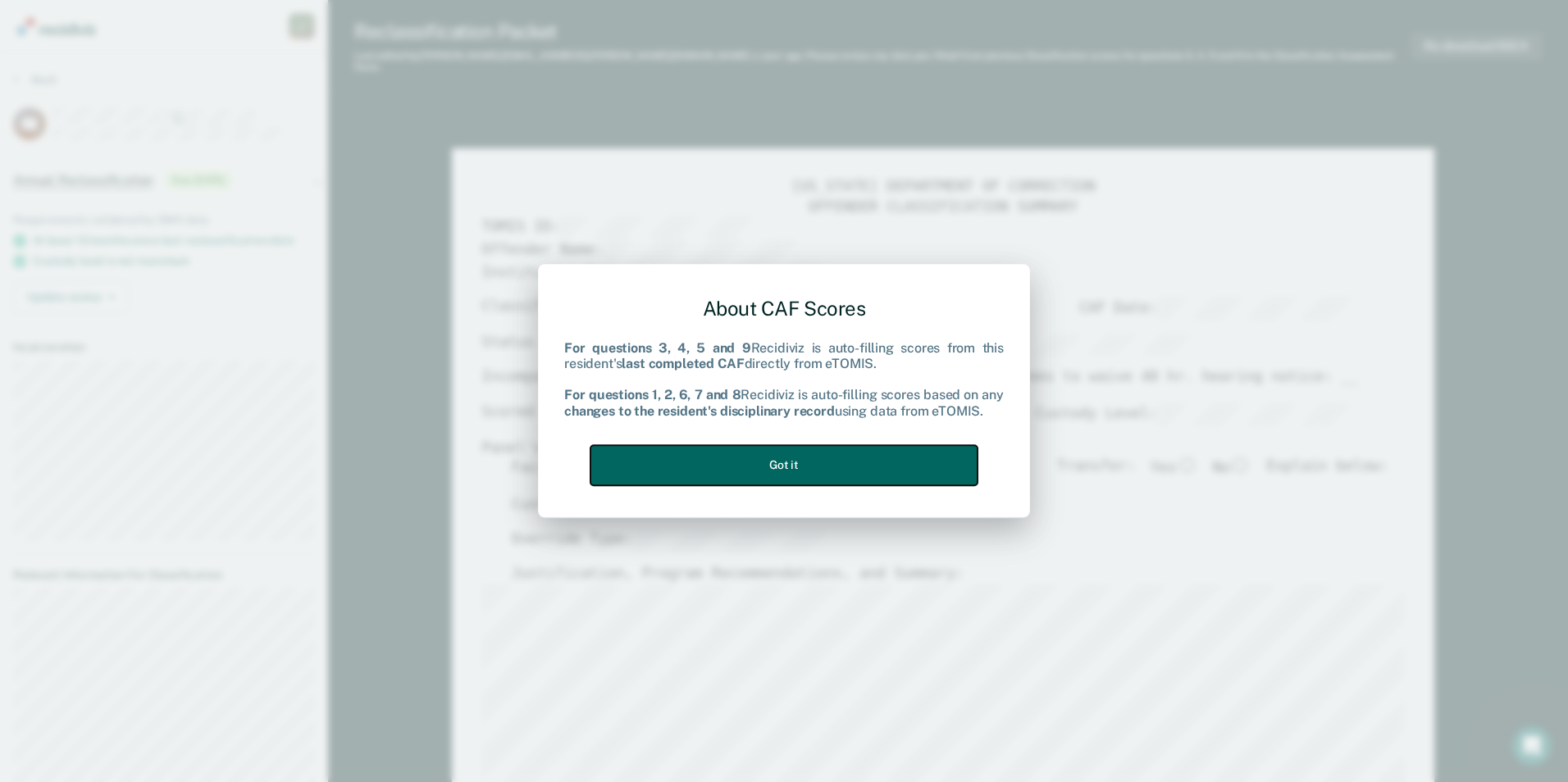
click at [675, 474] on button "Got it" at bounding box center [784, 465] width 387 height 40
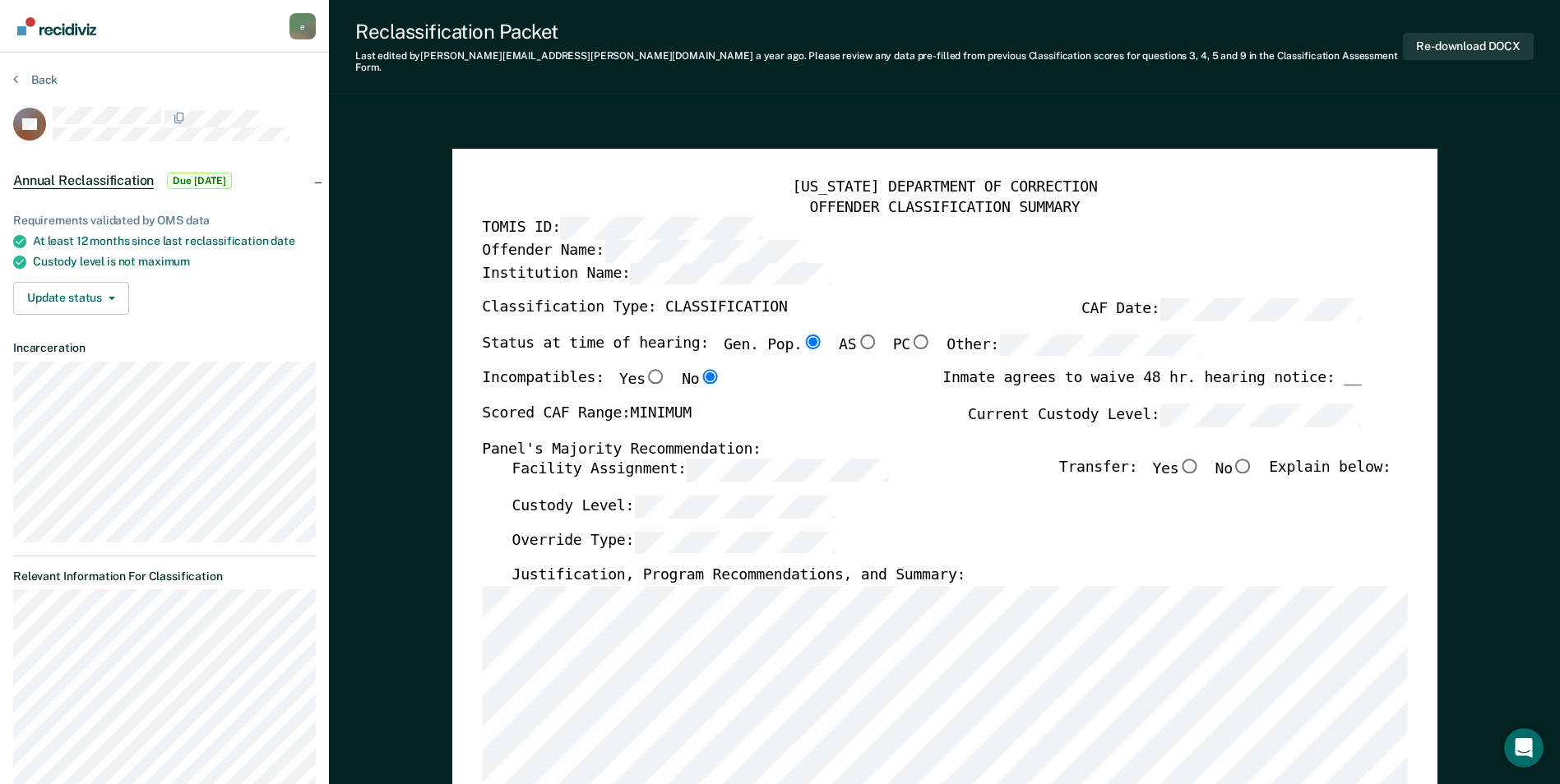
click at [1254, 459] on input "No" at bounding box center [1243, 466] width 21 height 15
type textarea "x"
radio input "true"
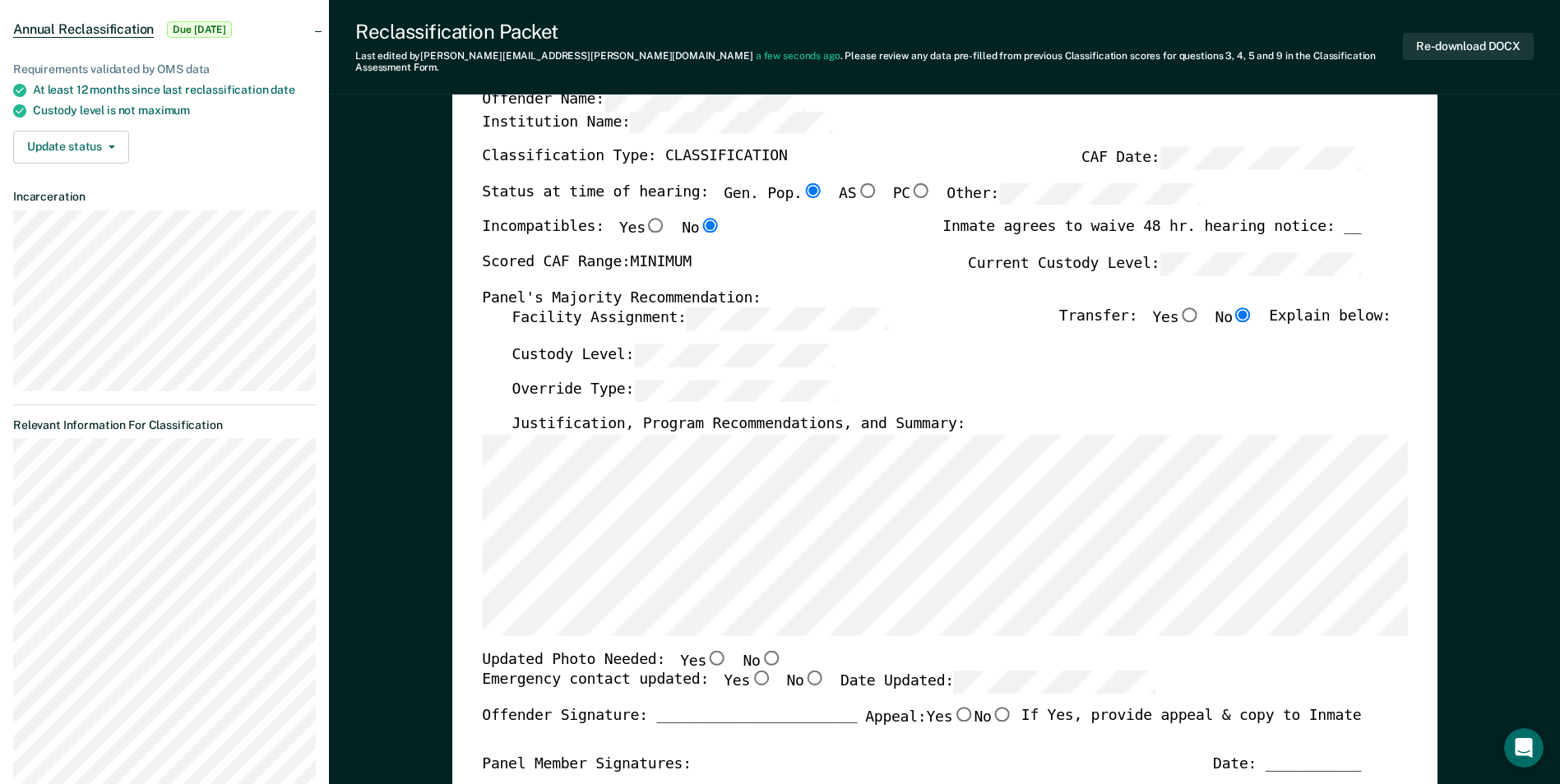
scroll to position [165, 0]
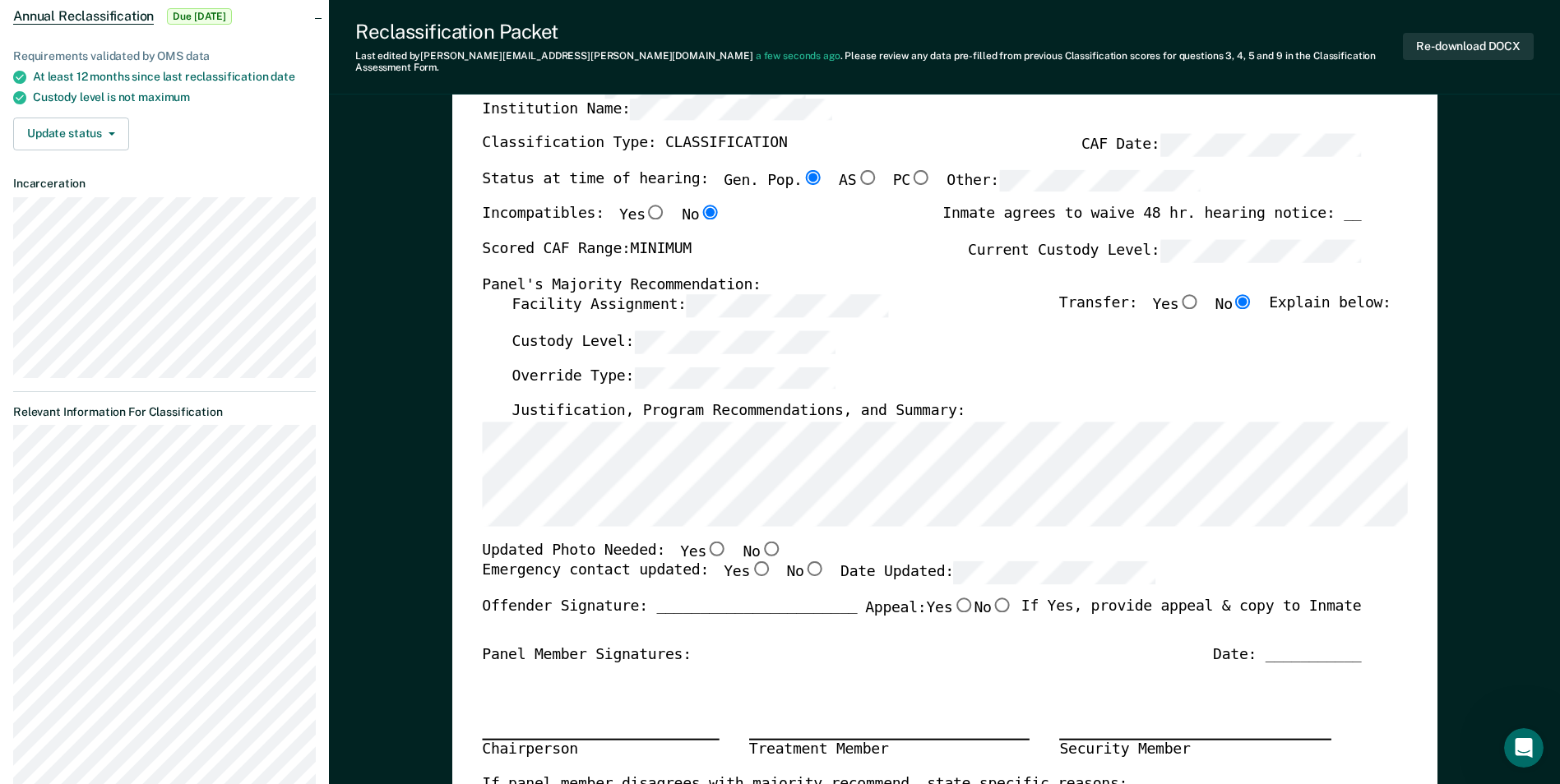
drag, startPoint x: 747, startPoint y: 536, endPoint x: 738, endPoint y: 539, distance: 9.5
click at [760, 541] on input "No" at bounding box center [771, 548] width 21 height 15
type textarea "x"
radio input "true"
click at [750, 562] on input "Yes" at bounding box center [761, 569] width 21 height 15
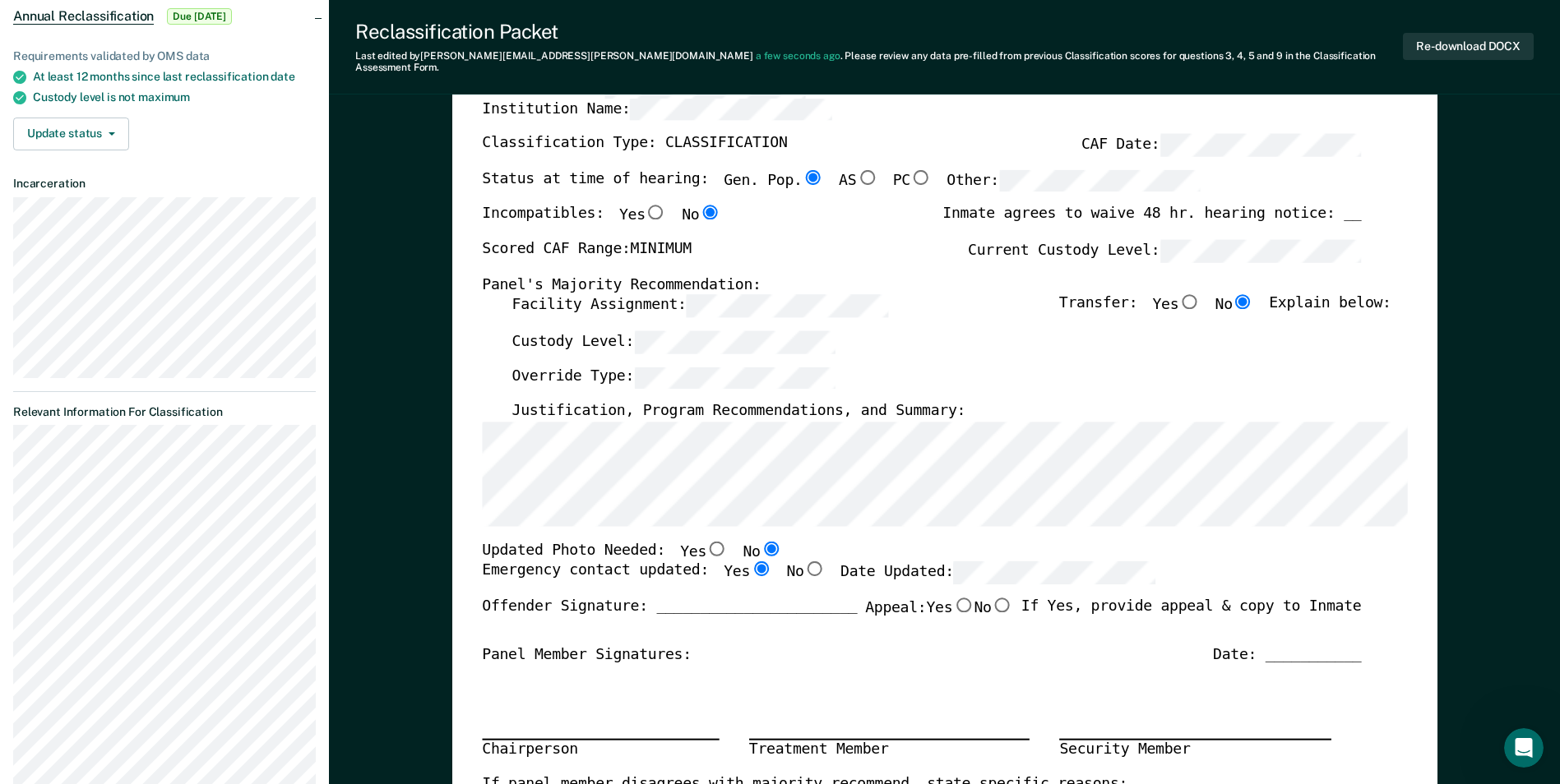
type textarea "x"
radio input "true"
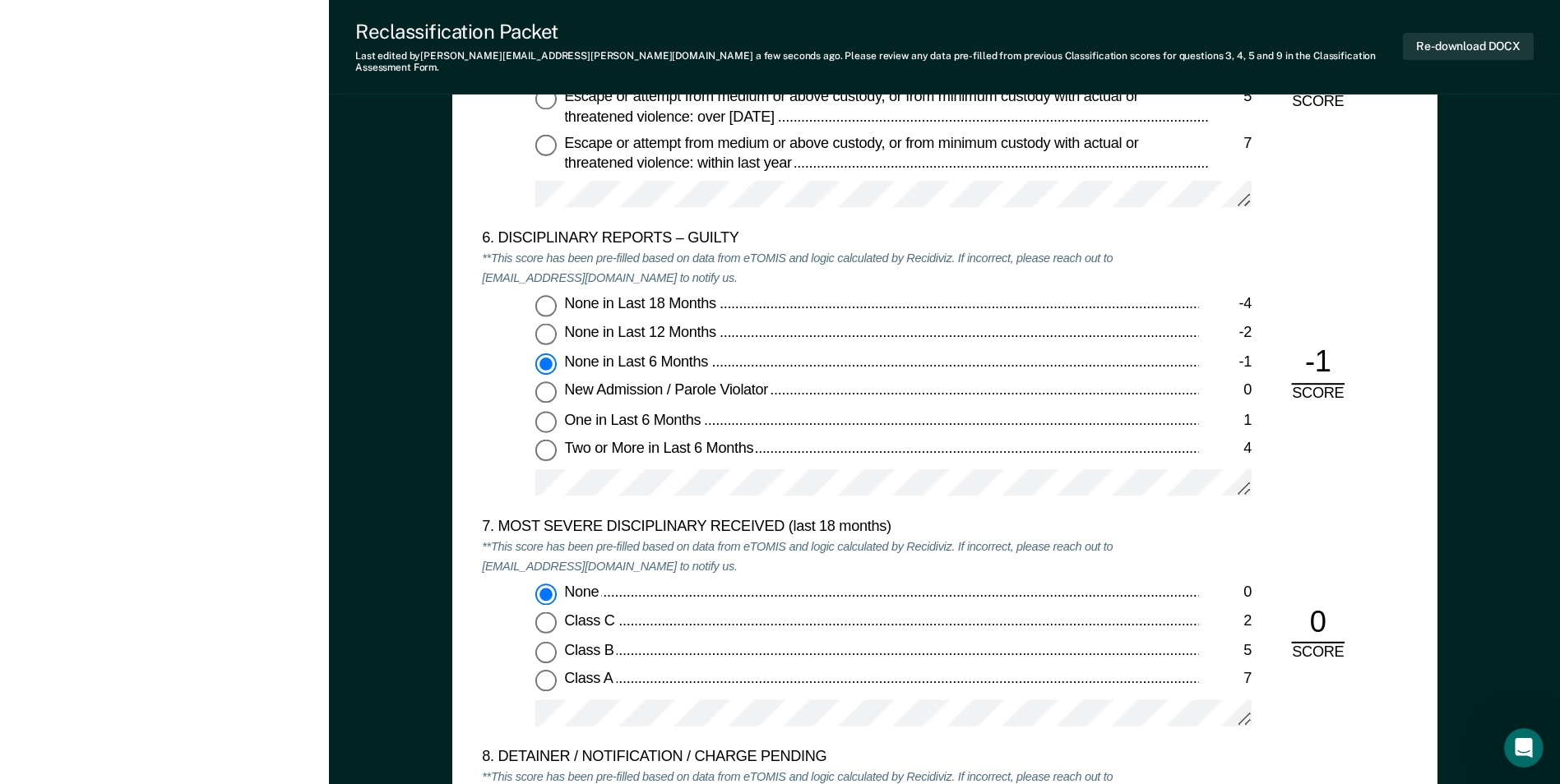
scroll to position [2877, 0]
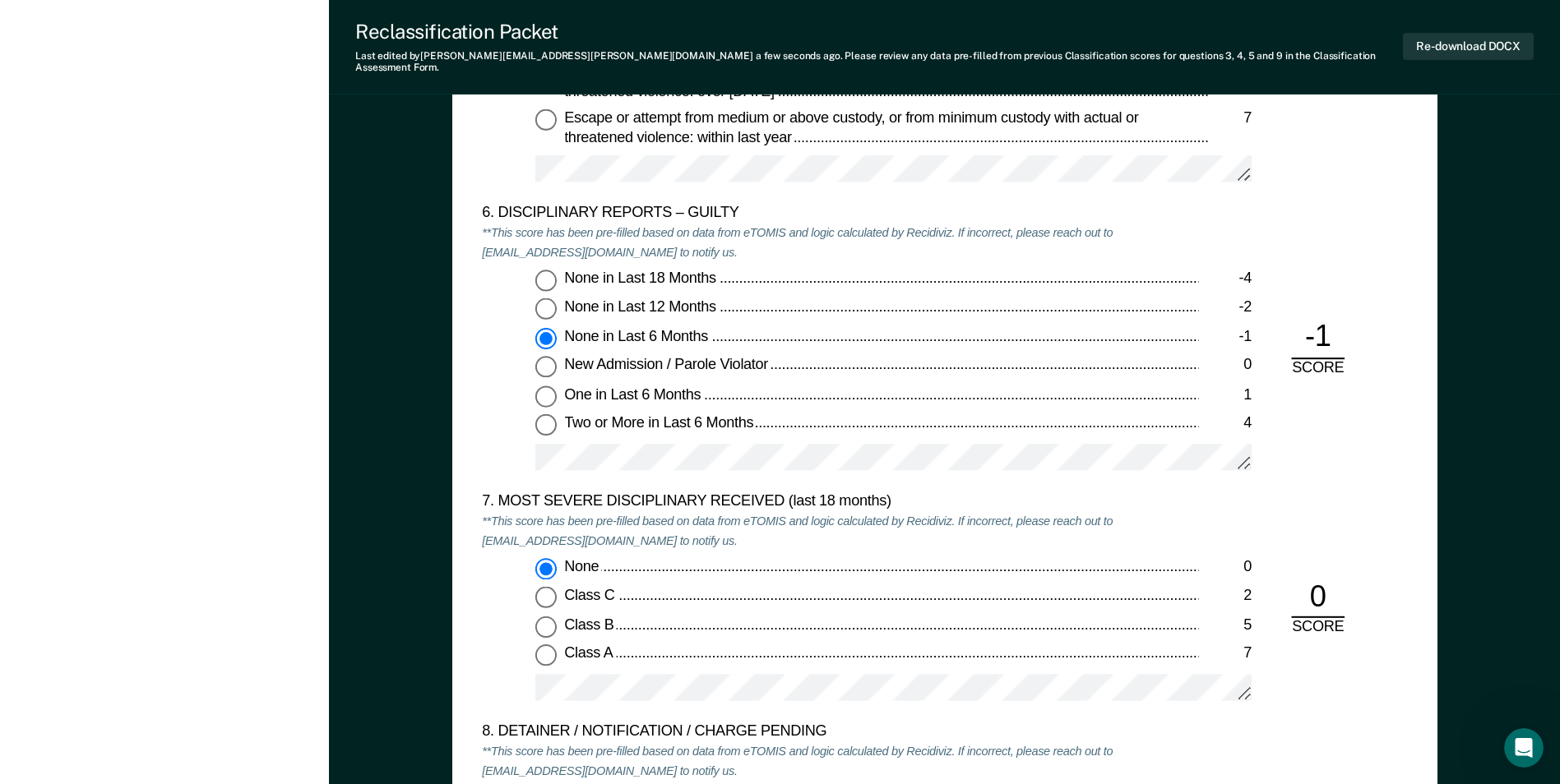
click at [546, 298] on input "None in Last 12 Months -2" at bounding box center [546, 309] width 21 height 21
type textarea "x"
radio input "true"
radio input "false"
click at [1285, 515] on div "7. MOST SEVERE DISCIPLINARY RECEIVED (last 18 months) **This score has been pre…" at bounding box center [943, 607] width 925 height 230
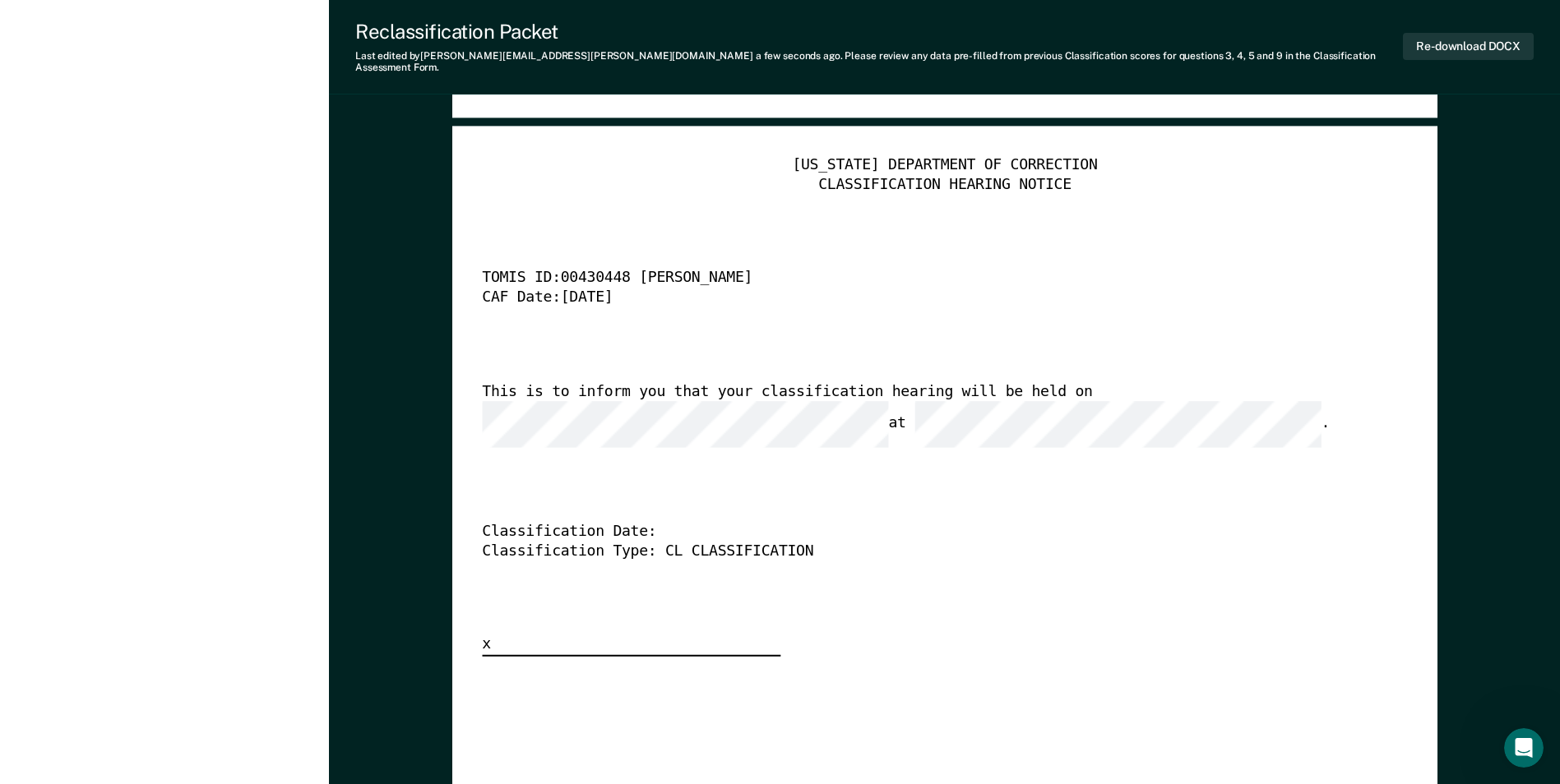
scroll to position [4029, 0]
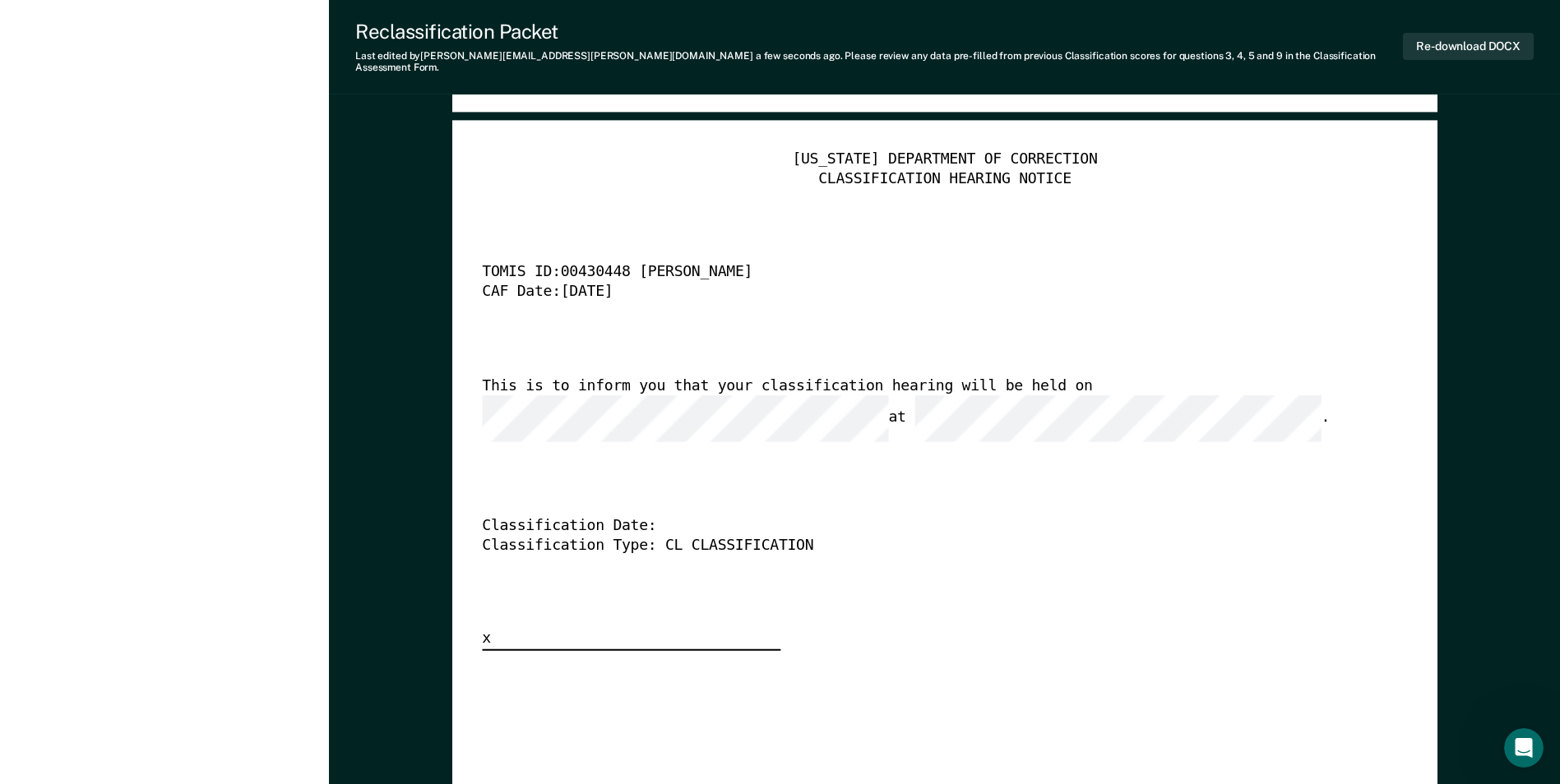
click at [470, 405] on div "TENNESSEE DEPARTMENT OF CORRECTION CLASSIFICATION HEARING NOTICE TOMIS ID: 0043…" at bounding box center [944, 763] width 985 height 1283
click at [877, 536] on div "Classification Type: CL CLASSIFICATION" at bounding box center [921, 546] width 879 height 20
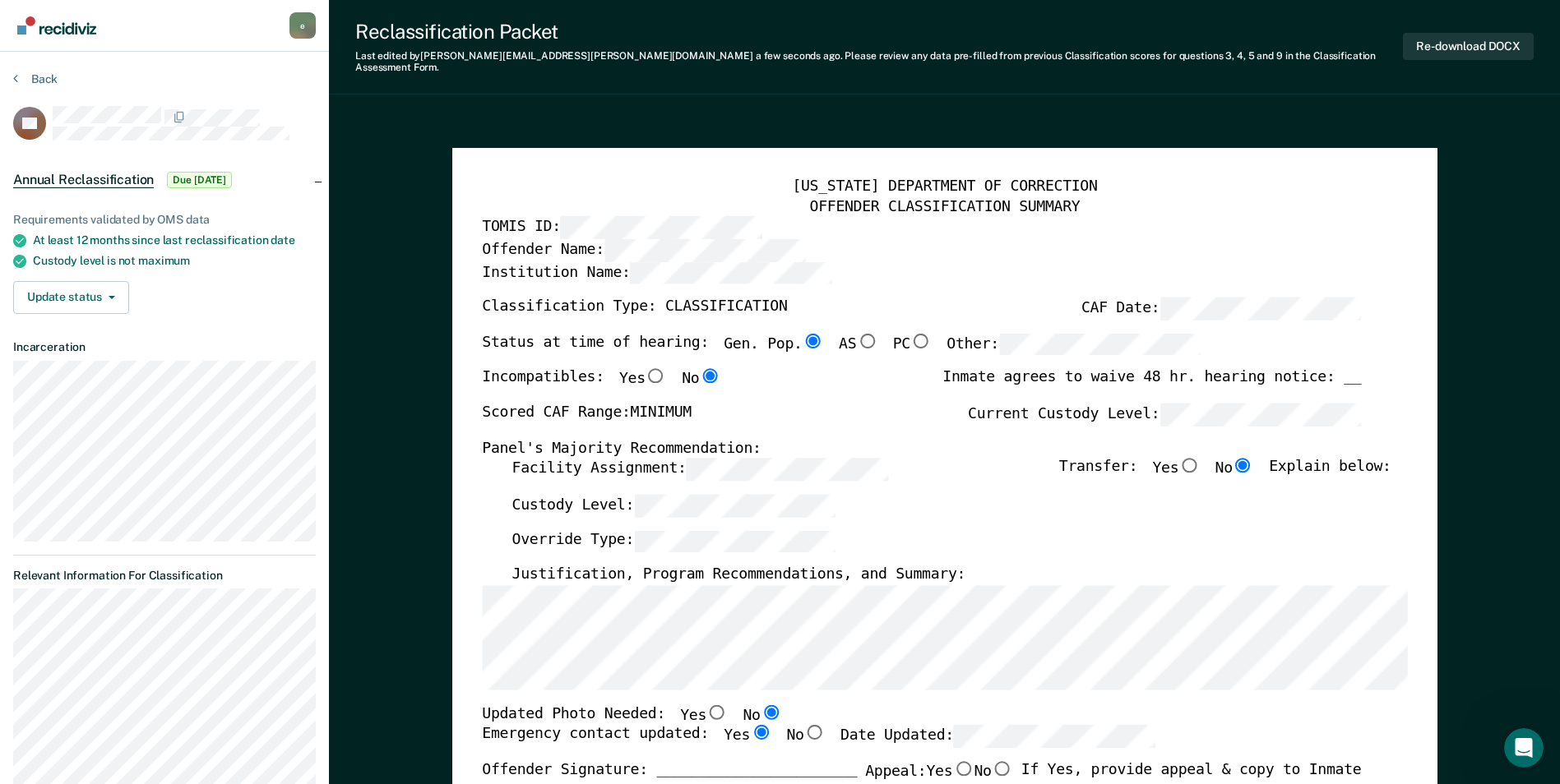
scroll to position [0, 0]
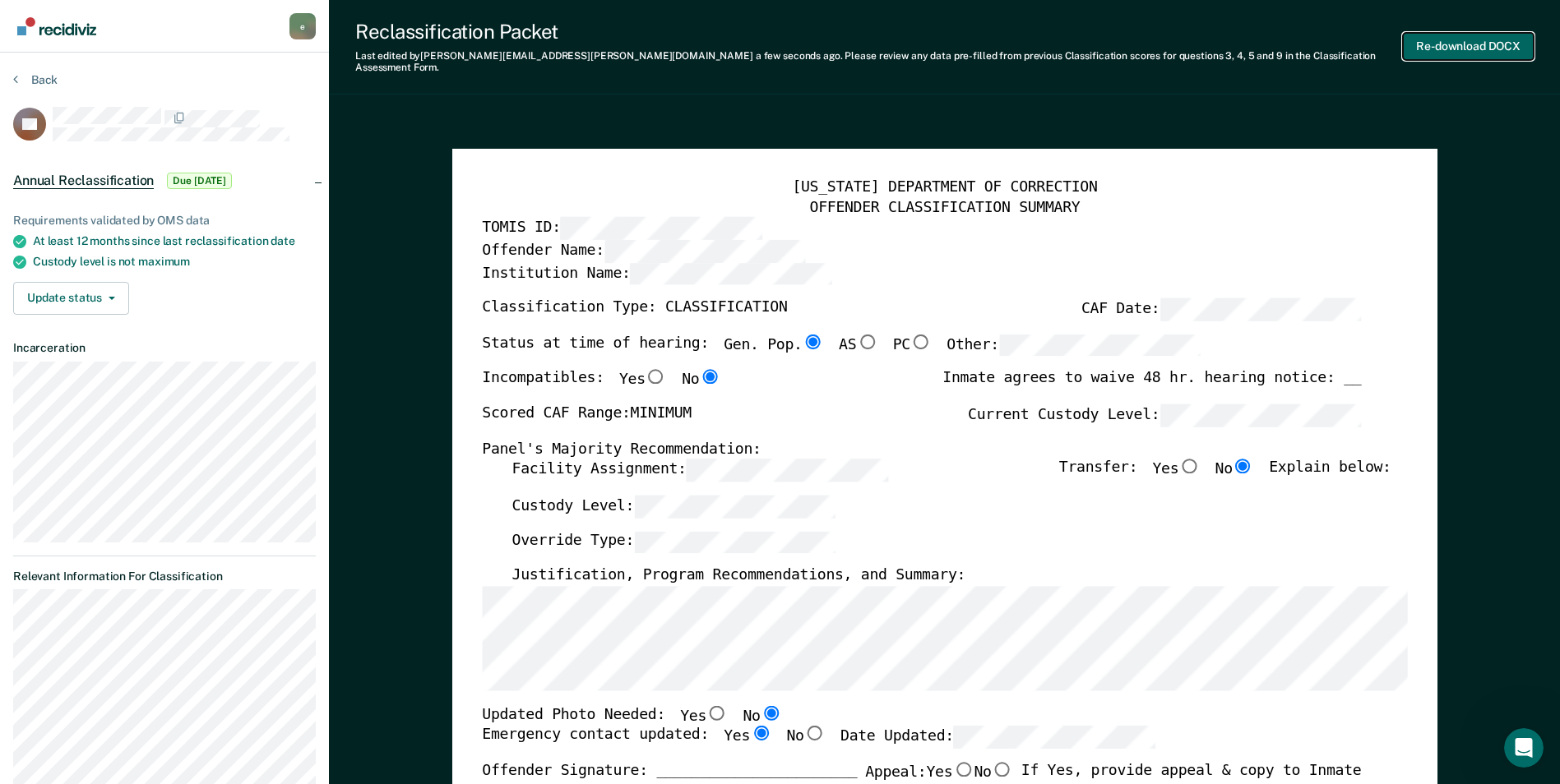
drag, startPoint x: 1442, startPoint y: 31, endPoint x: 1437, endPoint y: 39, distance: 9.4
click at [1443, 33] on button "Re-download DOCX" at bounding box center [1467, 46] width 131 height 27
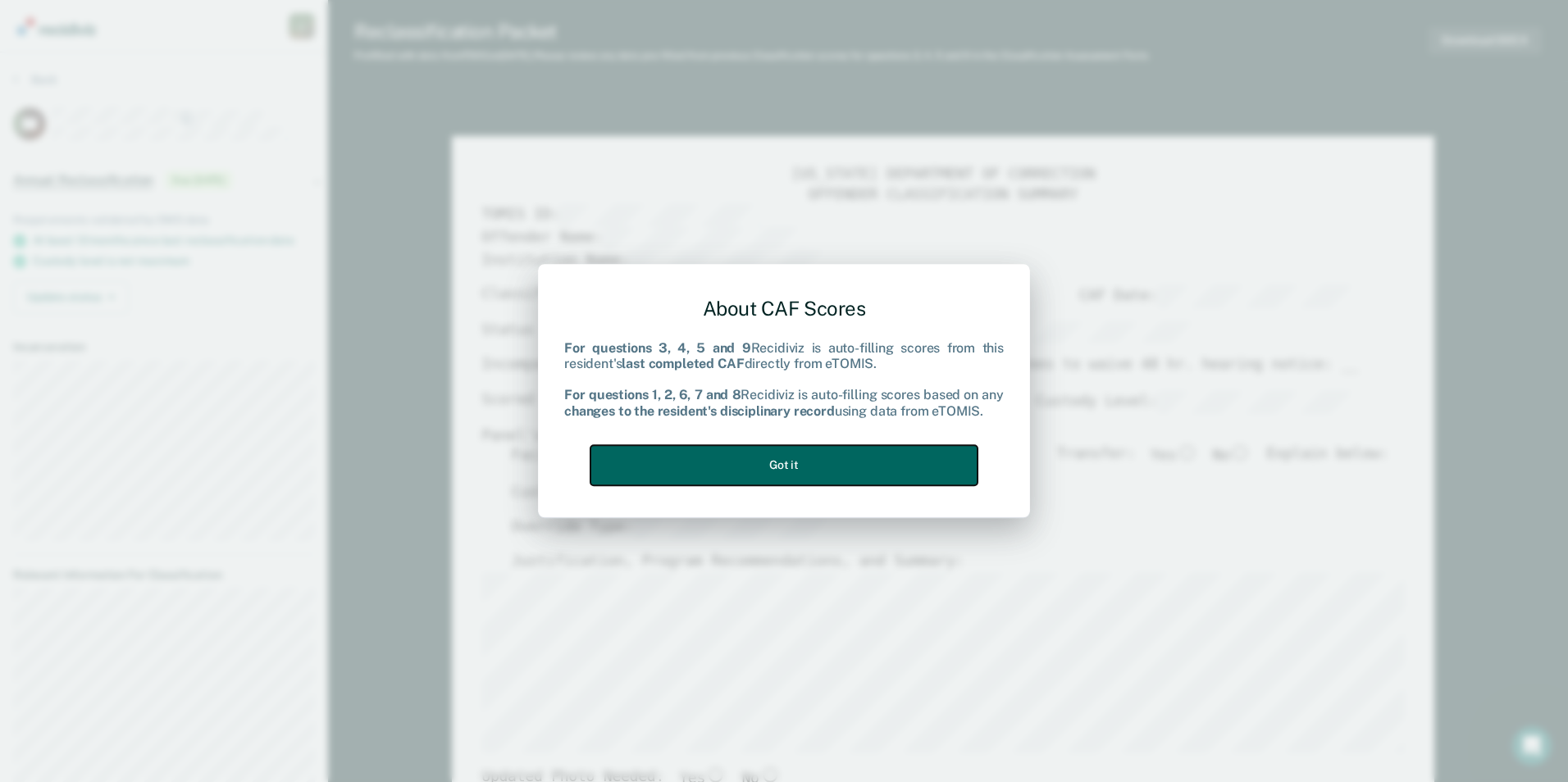
click at [867, 482] on button "Got it" at bounding box center [784, 465] width 387 height 40
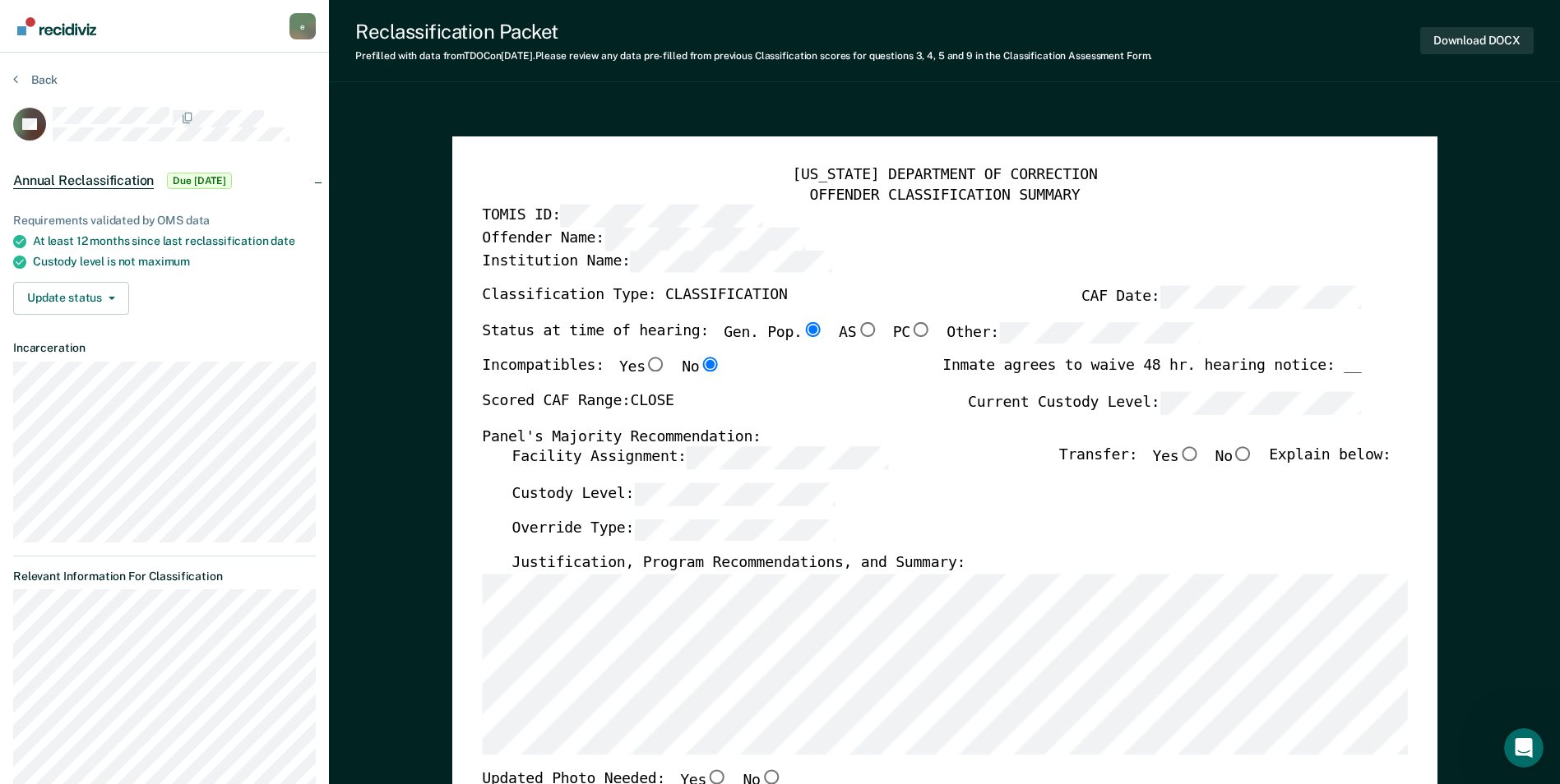
click at [1248, 452] on input "No" at bounding box center [1243, 455] width 21 height 15
type textarea "x"
radio input "true"
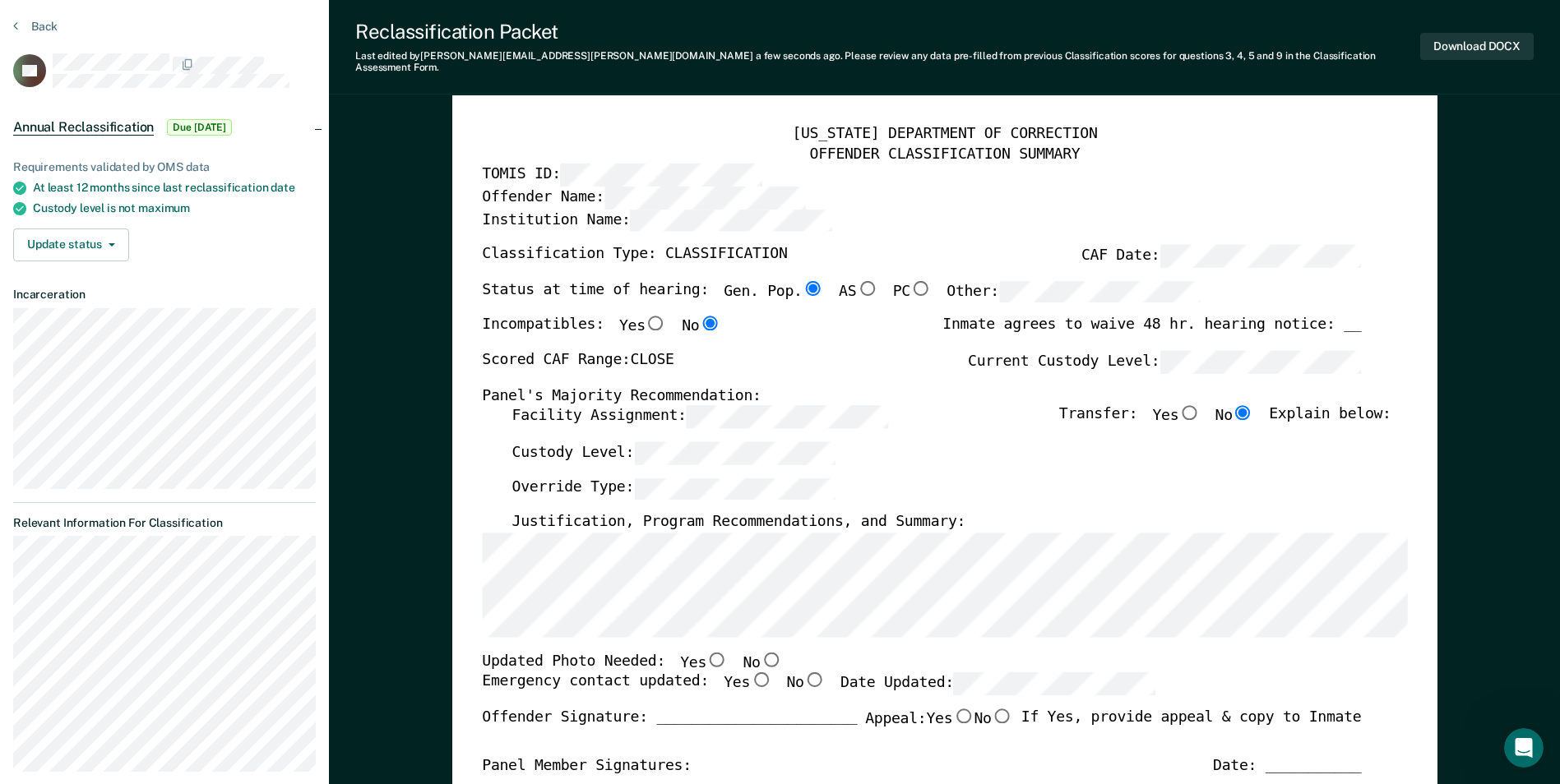
scroll to position [165, 0]
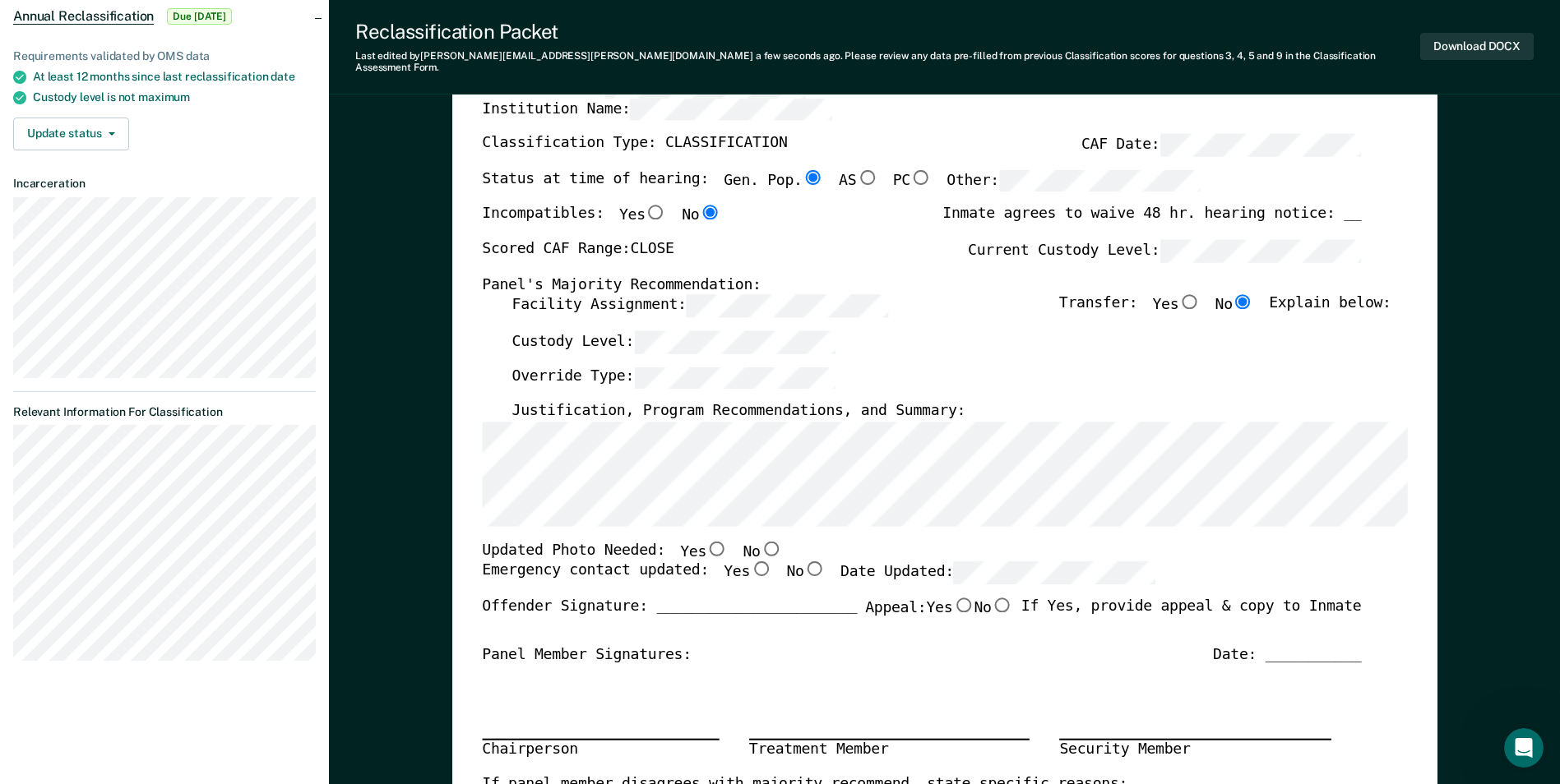
click at [707, 541] on input "Yes" at bounding box center [717, 548] width 21 height 15
type textarea "x"
radio input "true"
click at [760, 541] on input "No" at bounding box center [771, 548] width 21 height 15
type textarea "x"
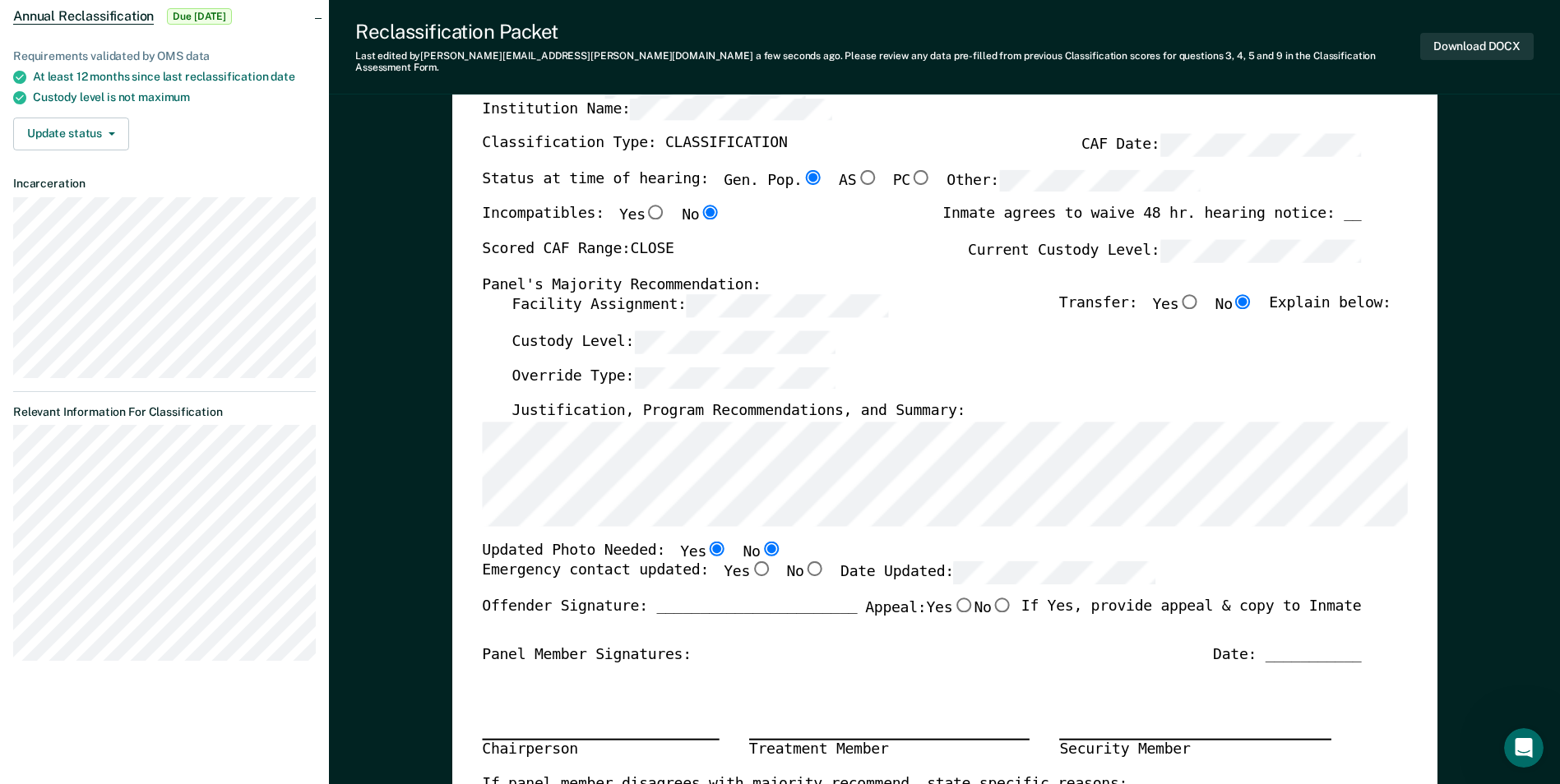
radio input "false"
radio input "true"
click at [750, 563] on input "Yes" at bounding box center [761, 569] width 21 height 15
type textarea "x"
radio input "true"
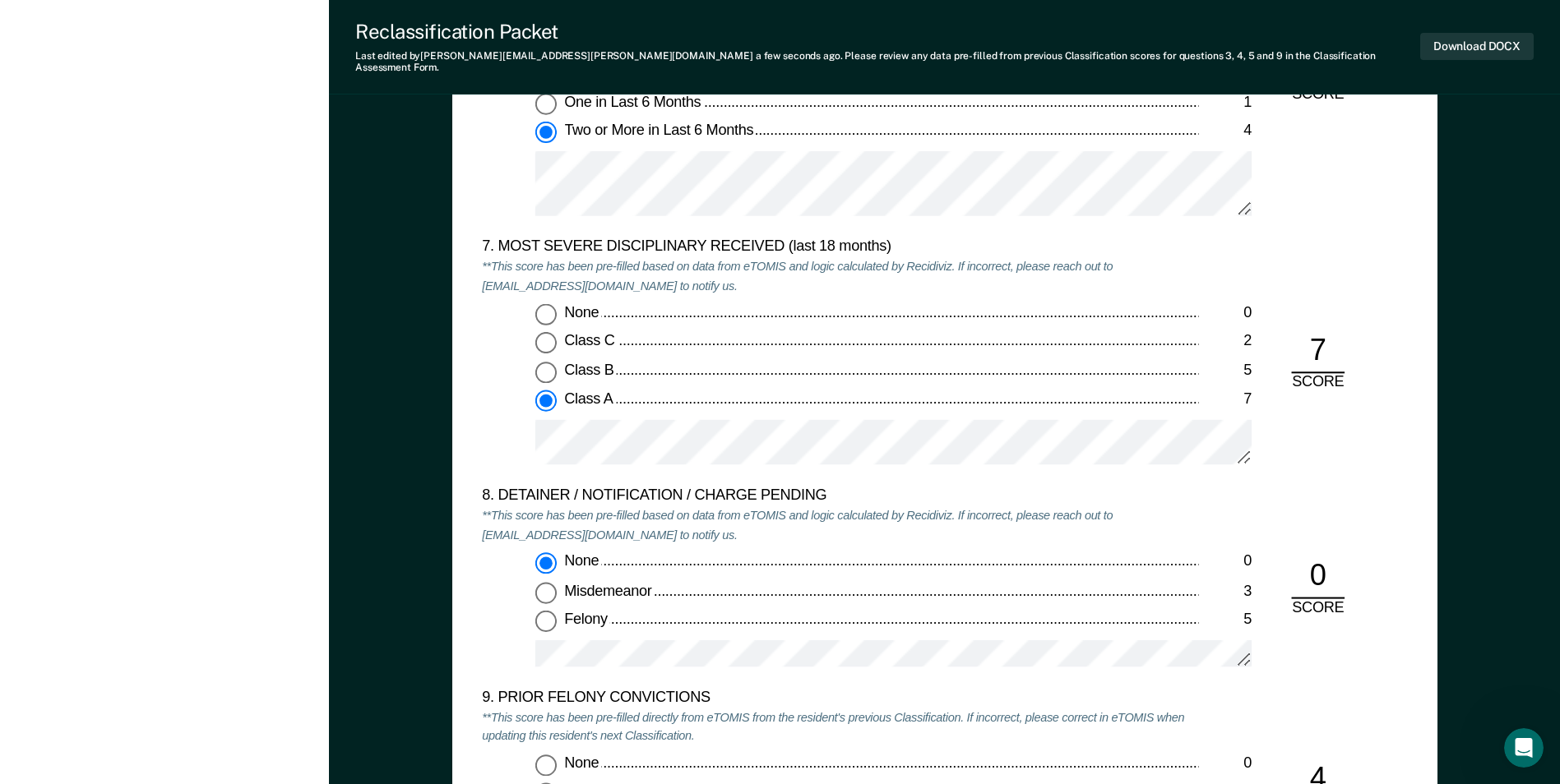
scroll to position [2968, 0]
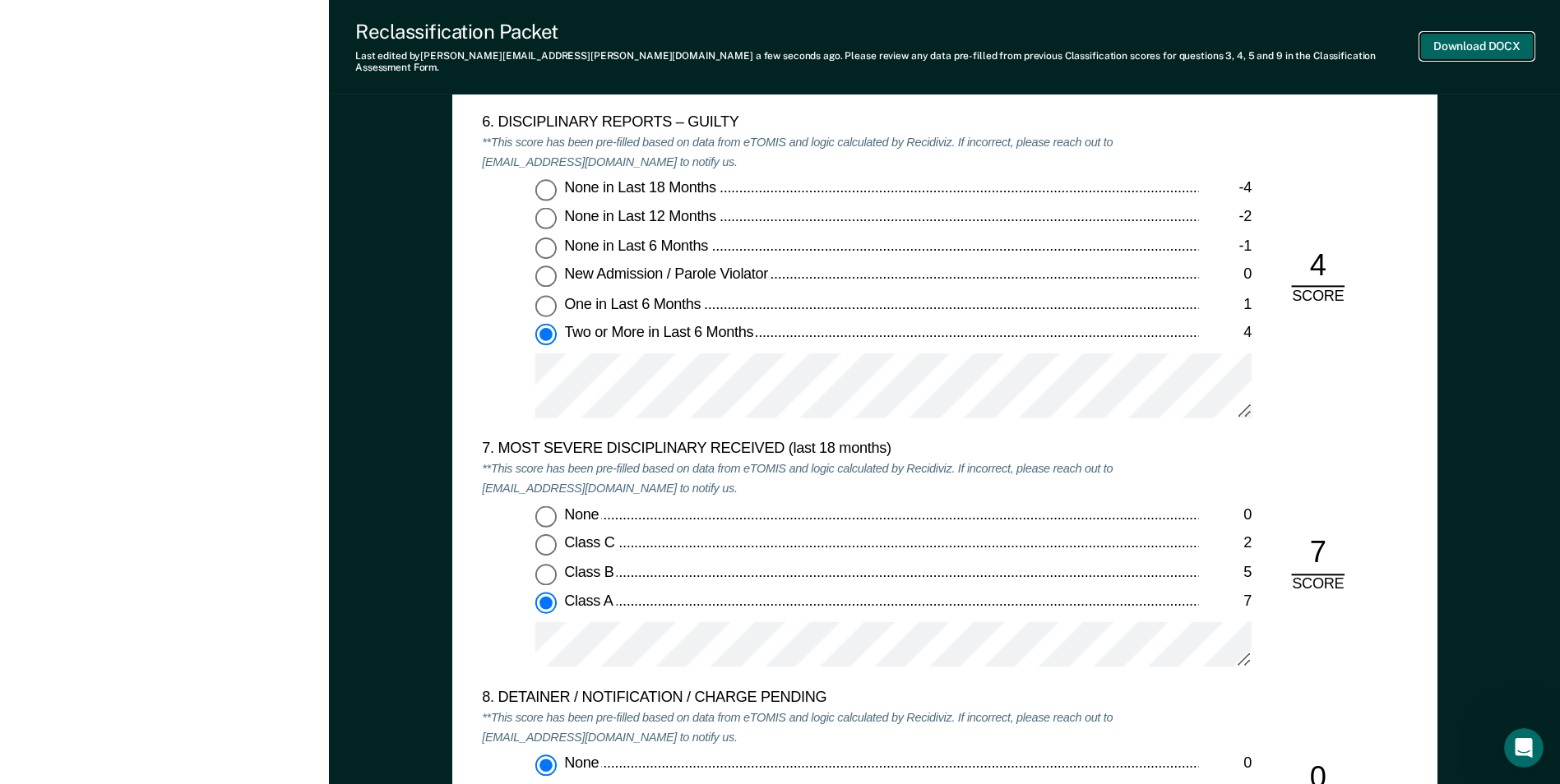
click at [1463, 42] on button "Download DOCX" at bounding box center [1475, 46] width 113 height 27
type textarea "x"
click at [811, 32] on div "Reclassification Packet" at bounding box center [878, 31] width 1047 height 24
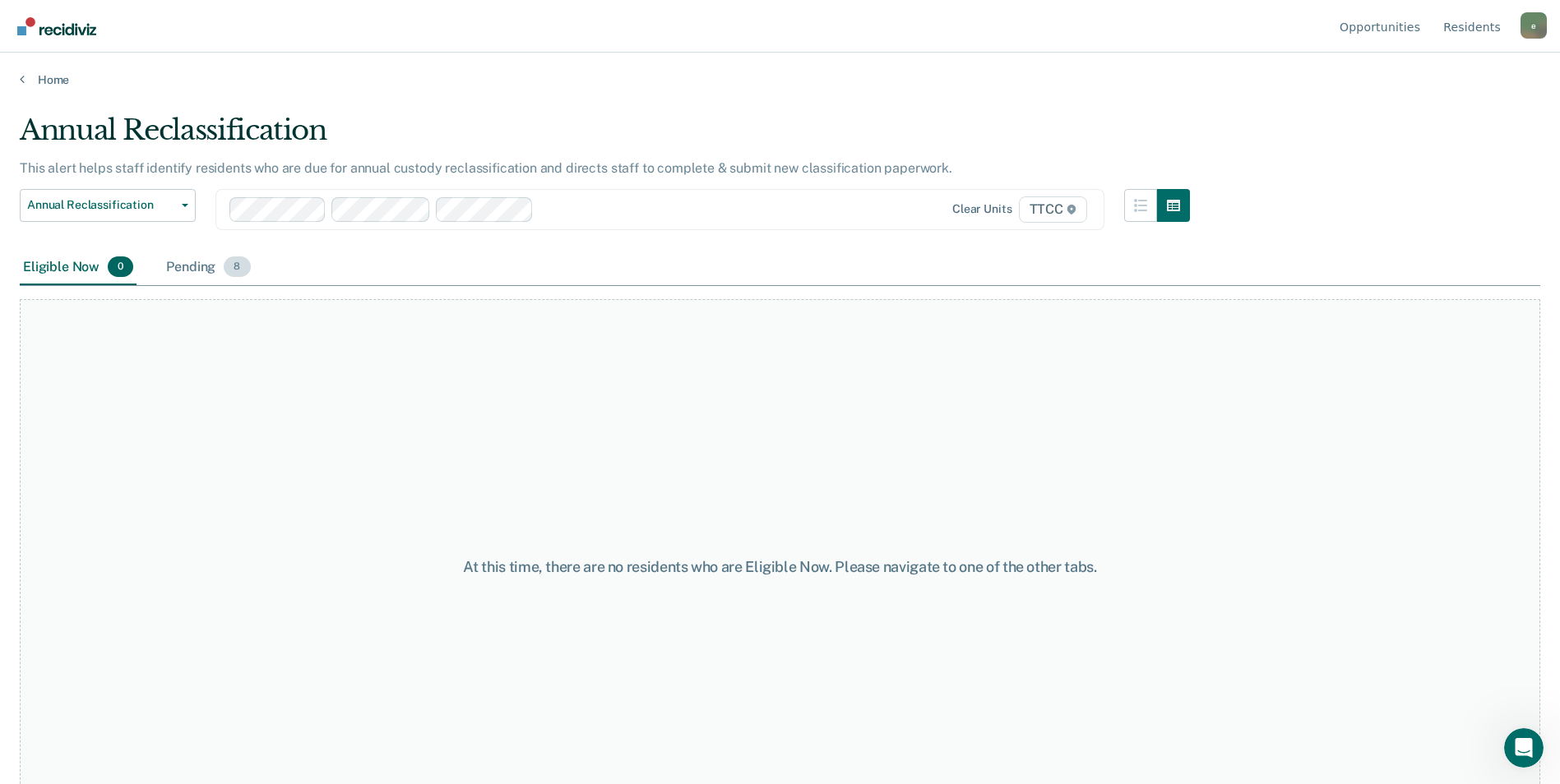
click at [204, 267] on div "Pending 8" at bounding box center [208, 268] width 91 height 36
